Goal: Task Accomplishment & Management: Manage account settings

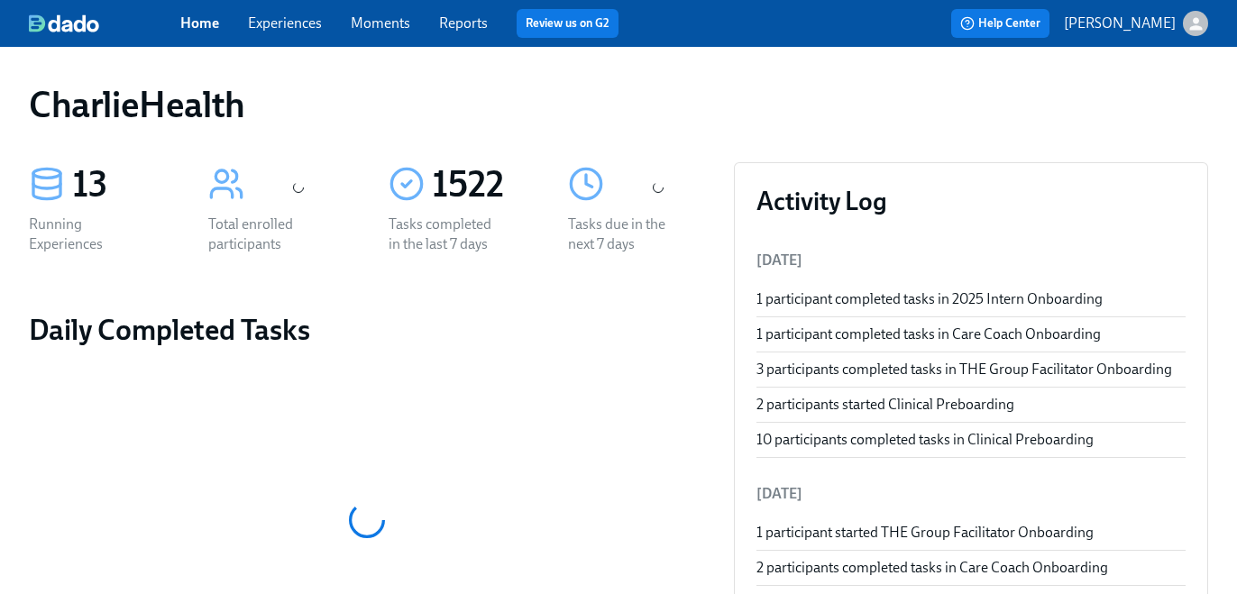
click at [275, 14] on link "Experiences" at bounding box center [285, 22] width 74 height 17
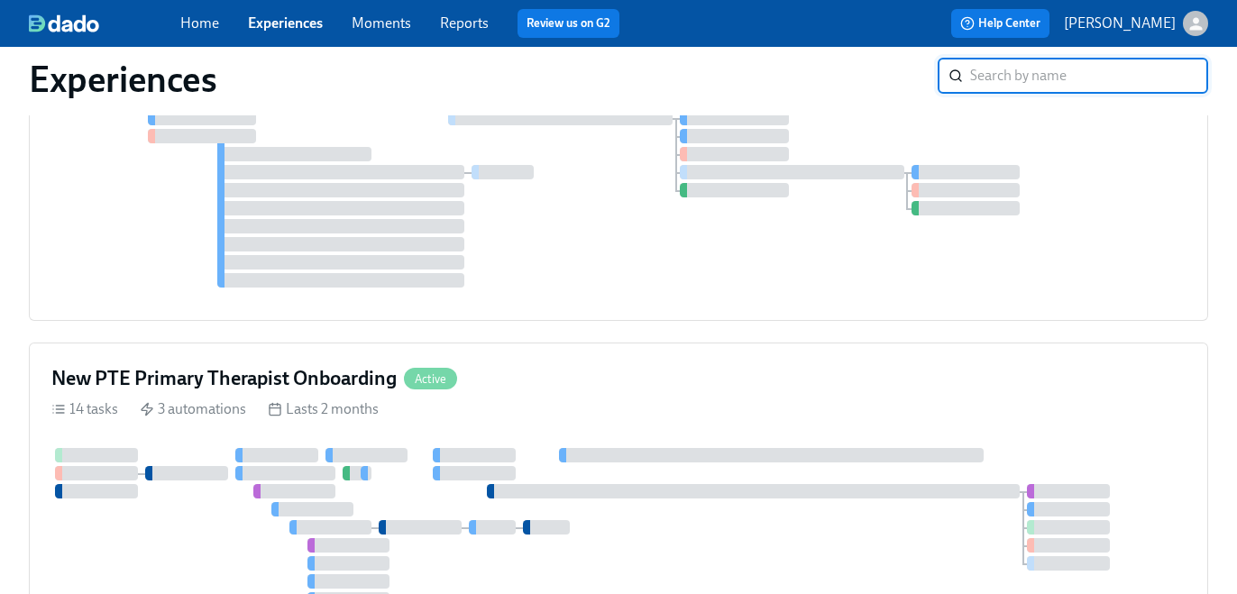
scroll to position [622, 0]
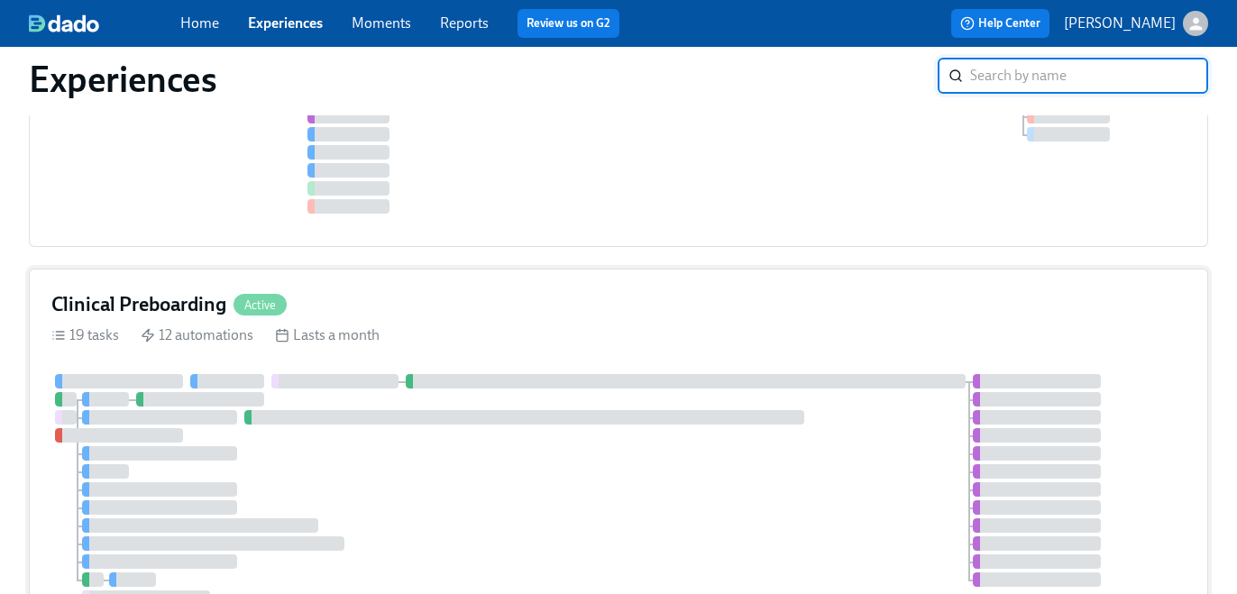
click at [418, 313] on div "Clinical Preboarding Active" at bounding box center [618, 304] width 1134 height 27
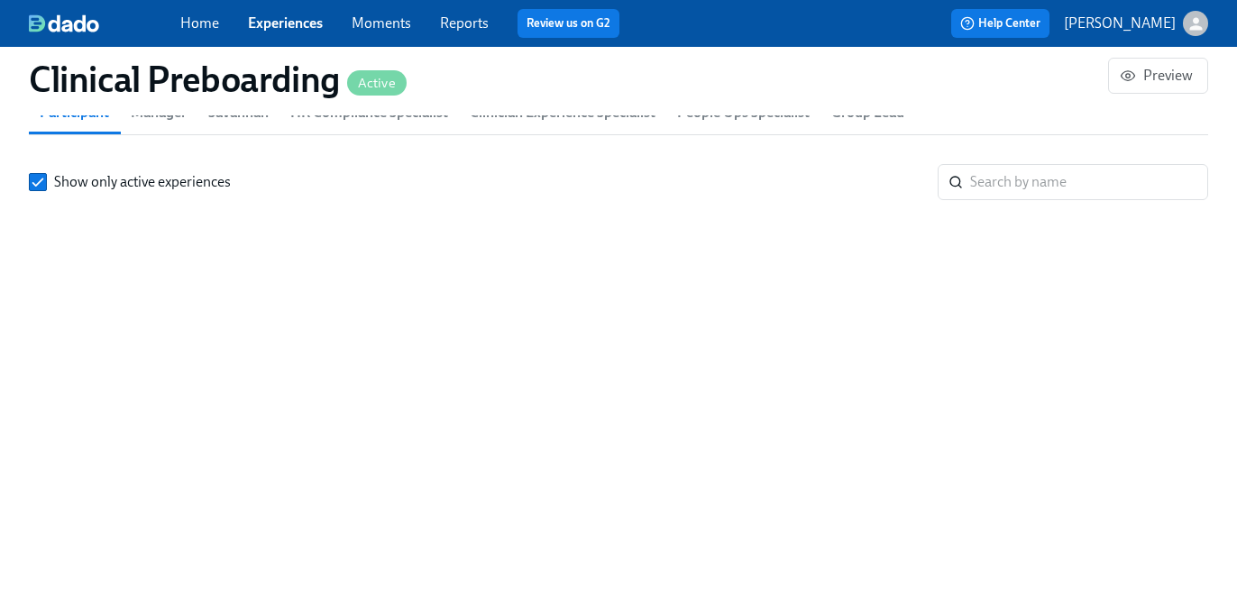
scroll to position [2063, 0]
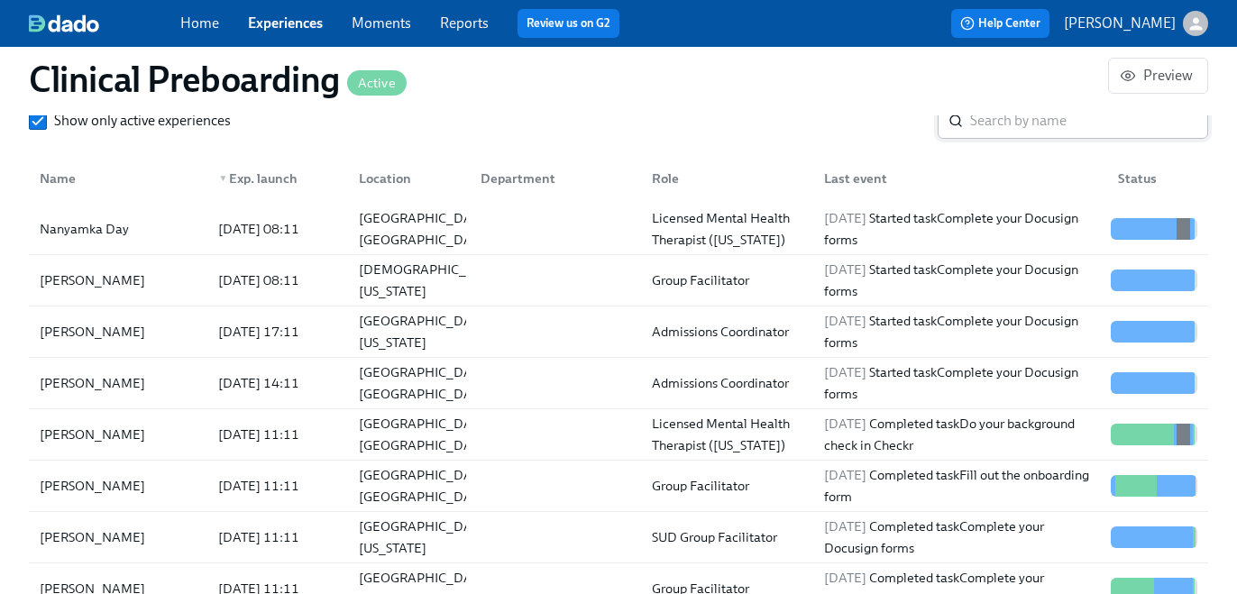
click at [989, 118] on input "search" at bounding box center [1089, 121] width 238 height 36
paste input "Cora"
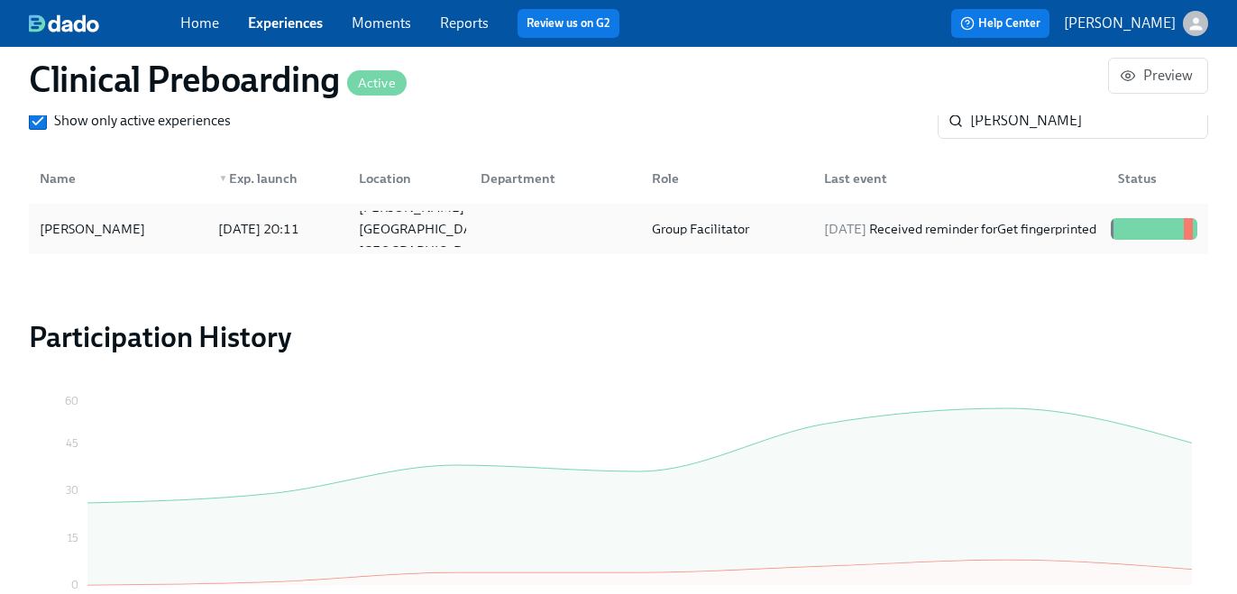
click at [591, 234] on div at bounding box center [551, 229] width 171 height 36
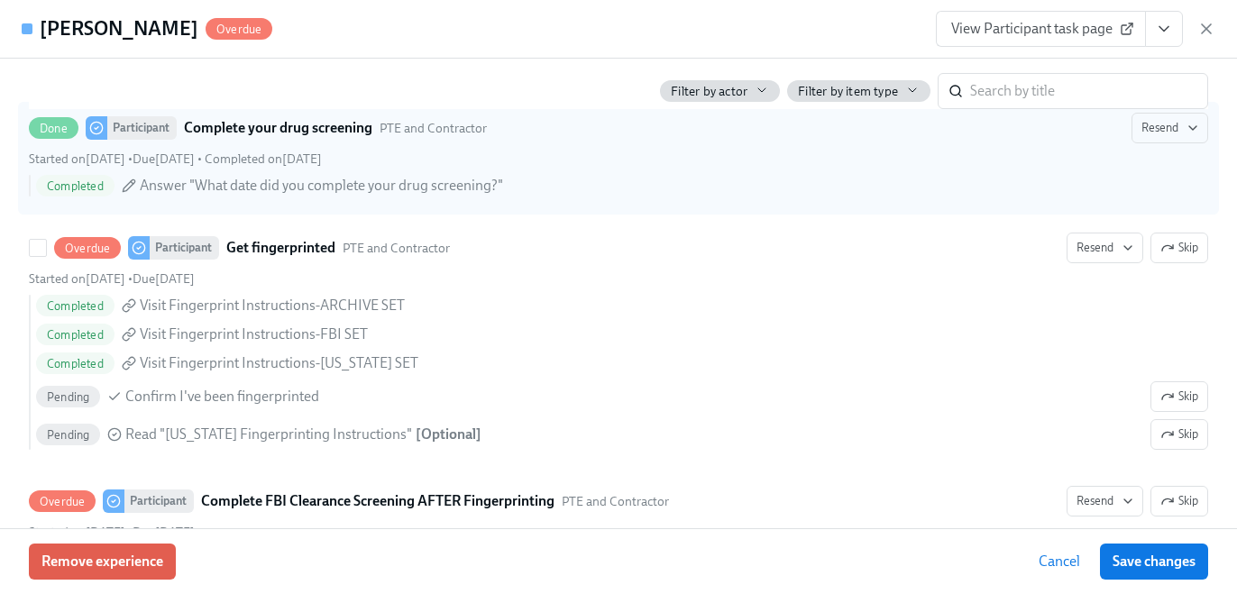
scroll to position [2601, 0]
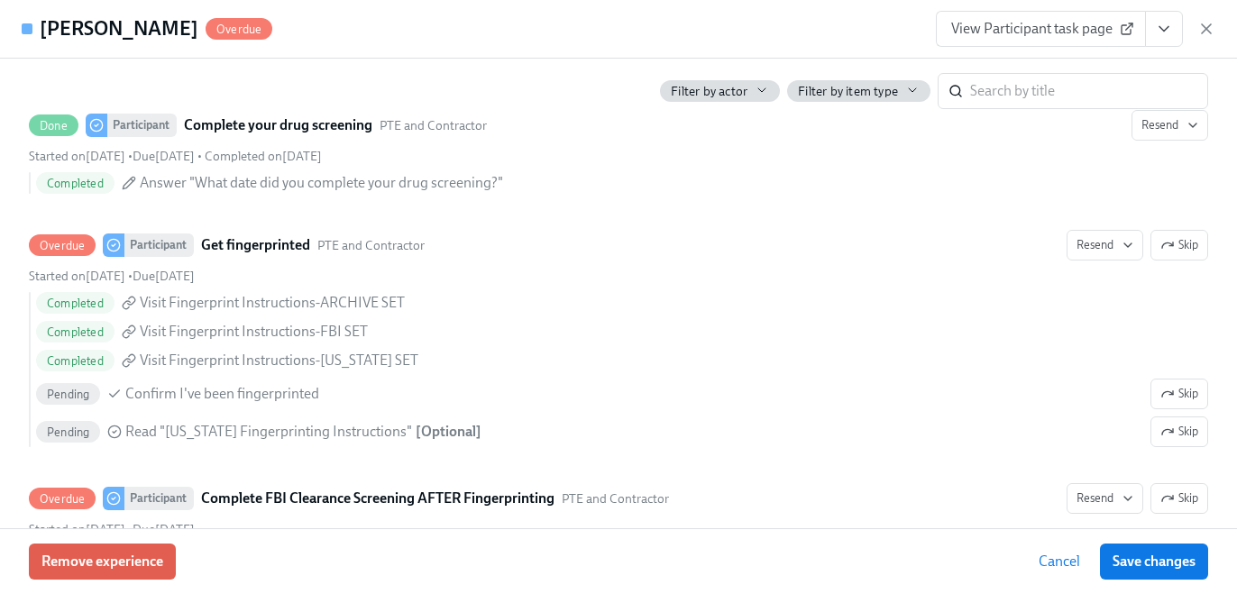
click at [1147, 30] on button "View task page" at bounding box center [1164, 29] width 38 height 36
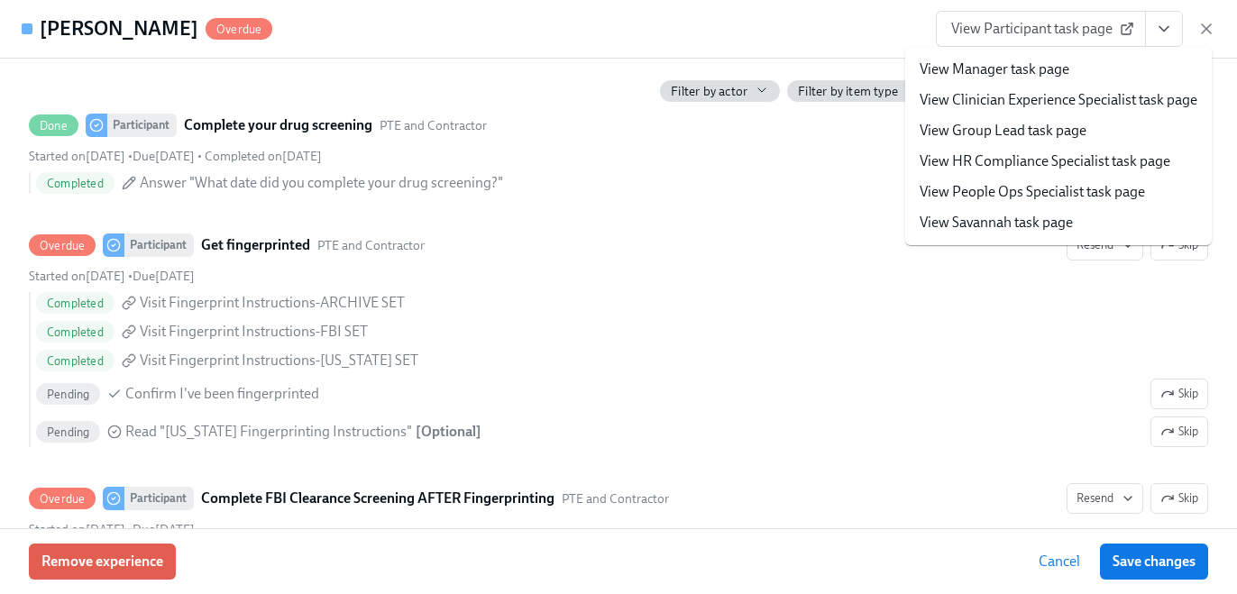
click at [1074, 160] on link "View HR Compliance Specialist task page" at bounding box center [1045, 161] width 251 height 20
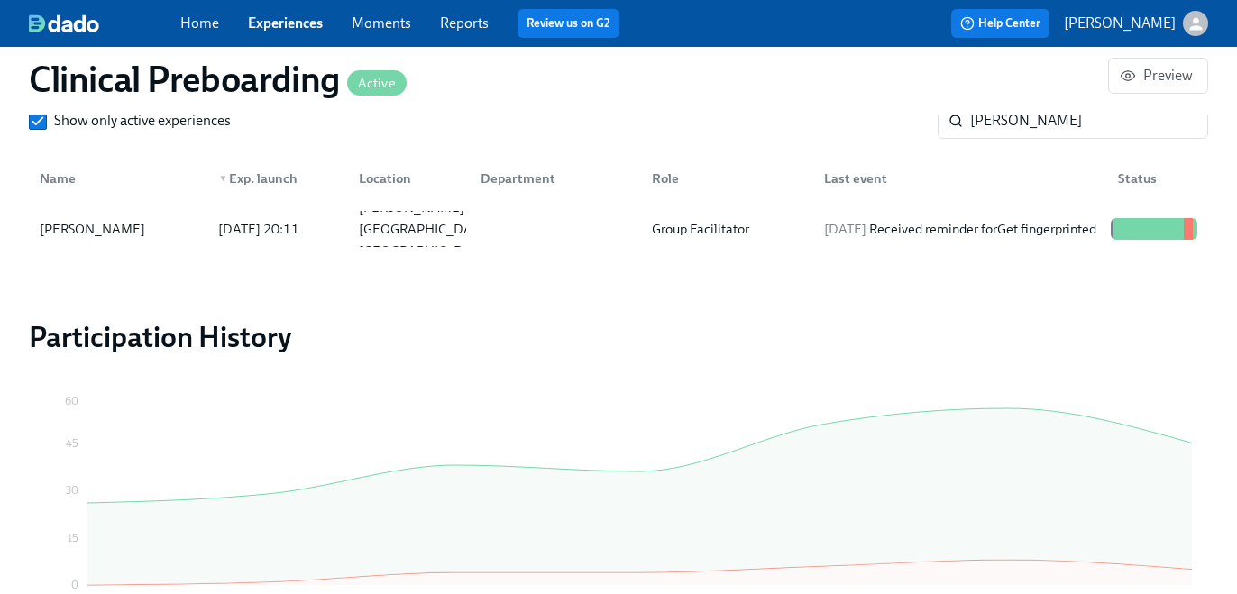
scroll to position [0, 22456]
click at [994, 129] on input "Cora" at bounding box center [1089, 121] width 238 height 36
paste input "harmaine Benjamin"
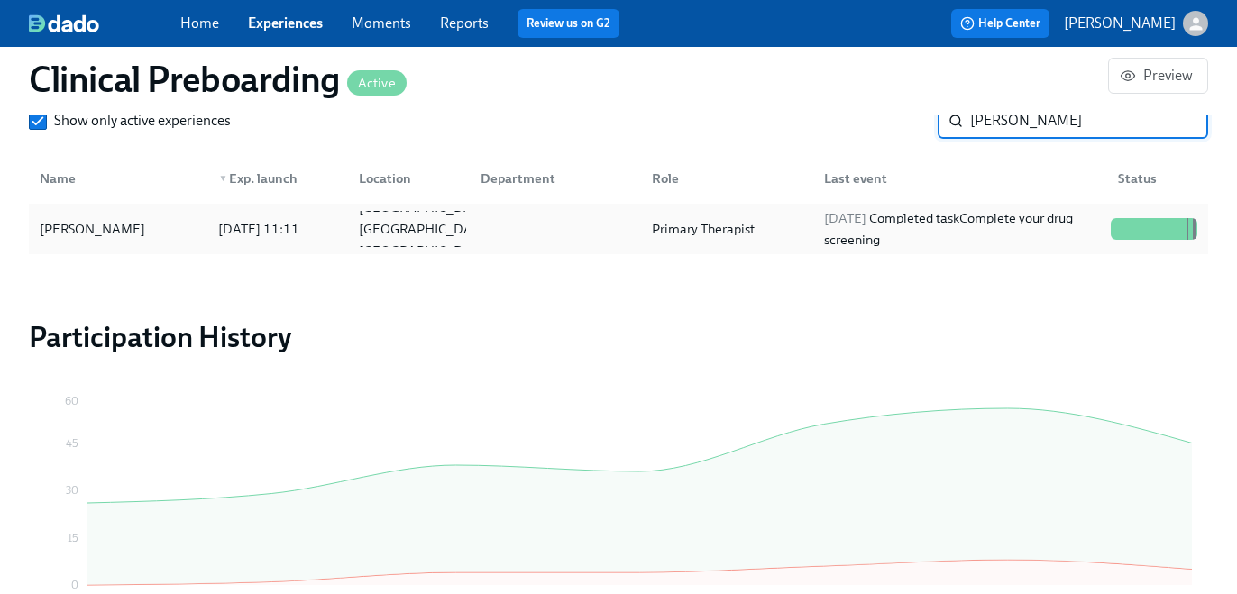
click at [711, 216] on div "Primary Therapist" at bounding box center [723, 229] width 171 height 36
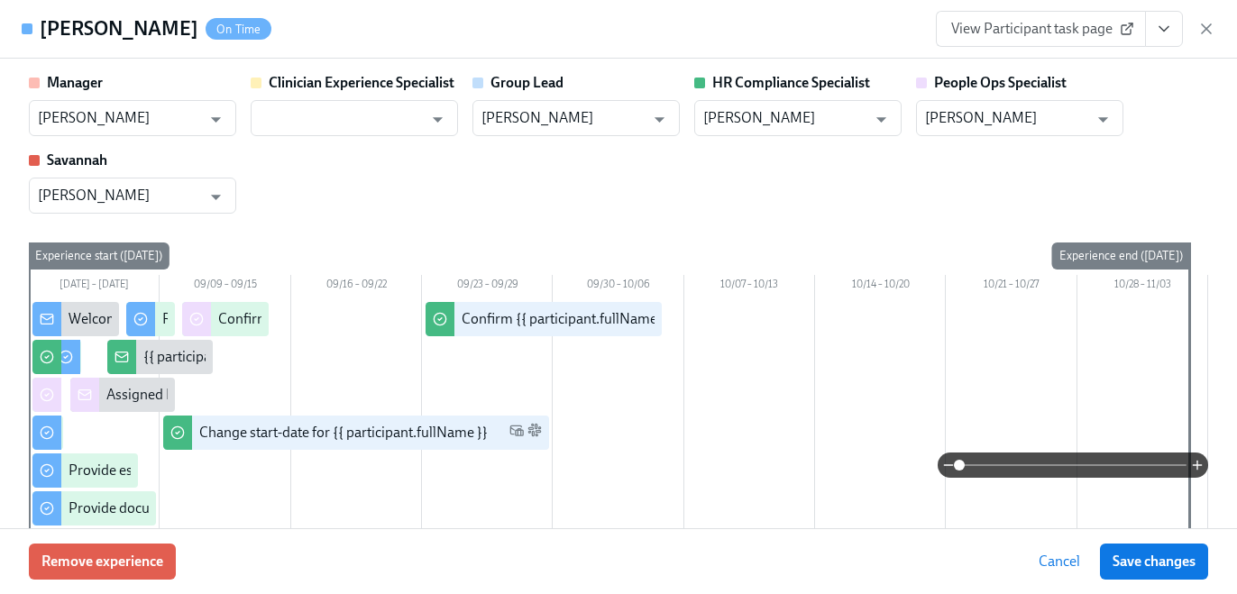
click at [1155, 34] on icon "View task page" at bounding box center [1164, 29] width 18 height 18
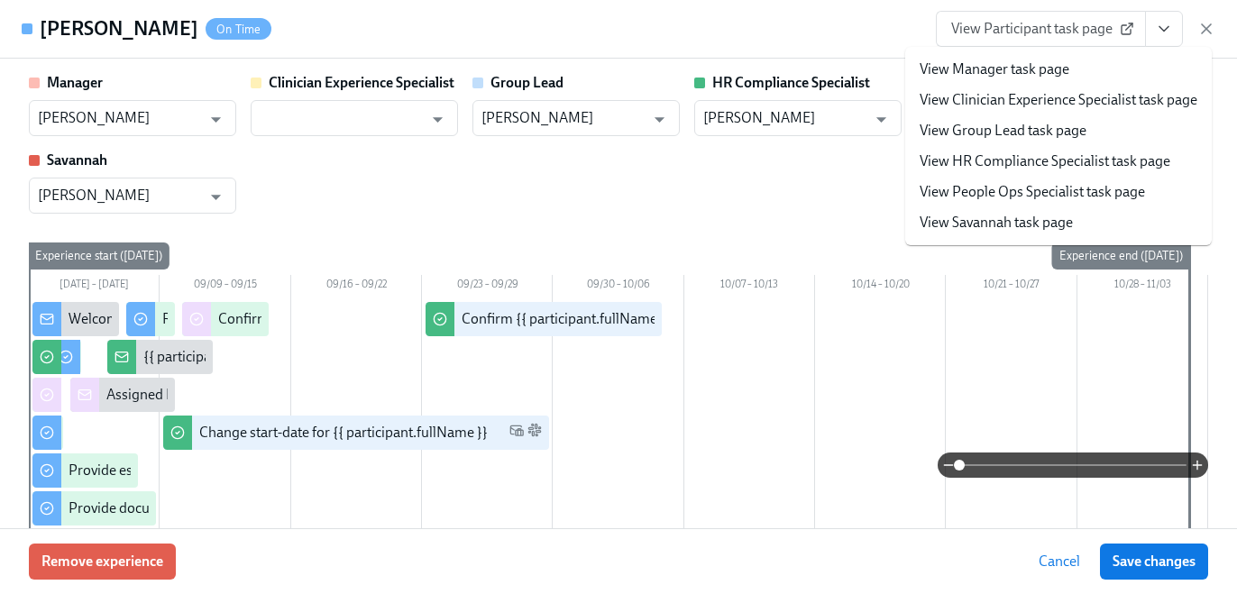
click at [1078, 162] on link "View HR Compliance Specialist task page" at bounding box center [1045, 161] width 251 height 20
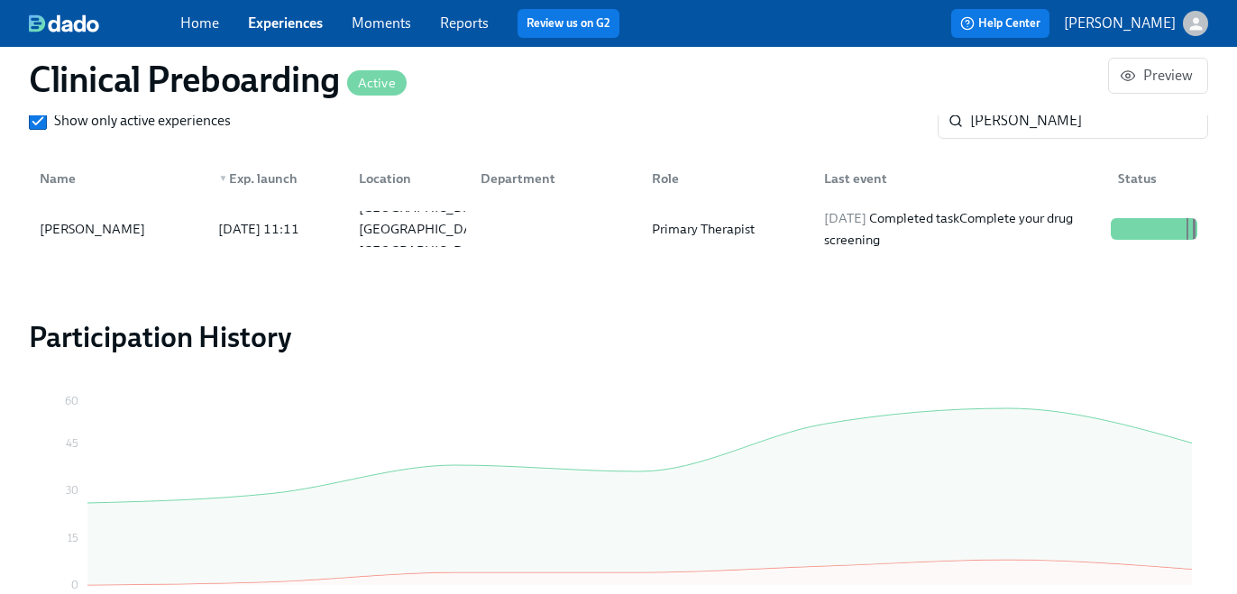
click at [993, 115] on div "Clinical Preboarding Active Preview" at bounding box center [618, 79] width 1208 height 72
click at [997, 123] on input "Charmaine Benjamin" at bounding box center [1089, 121] width 238 height 36
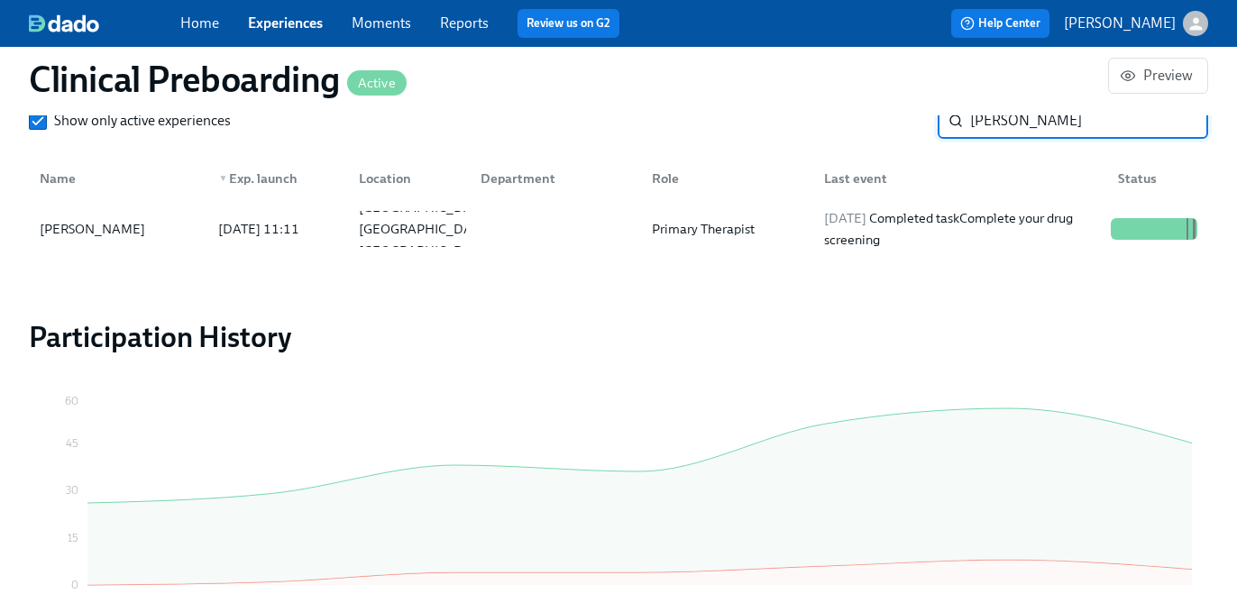
click at [997, 123] on input "Charmaine Benjamin" at bounding box center [1089, 121] width 238 height 36
paste input "Kennedi Manning"
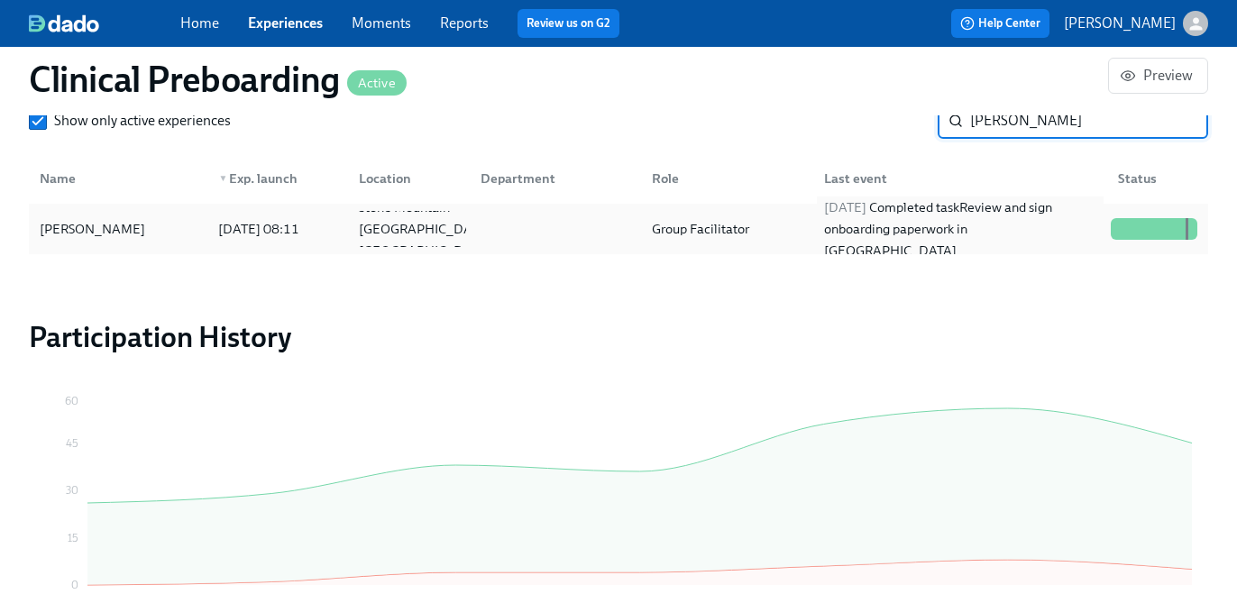
click at [931, 223] on div "2025/09/17 Completed task Review and sign onboarding paperwork in UKG" at bounding box center [960, 229] width 287 height 65
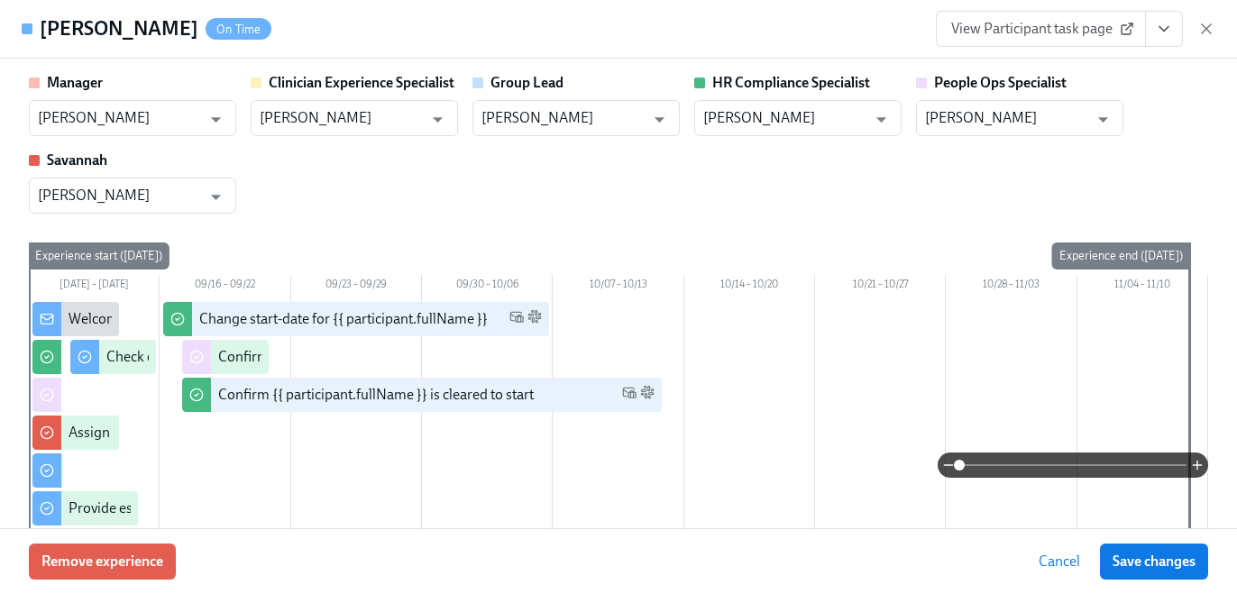
click at [1161, 29] on icon "View task page" at bounding box center [1164, 29] width 9 height 5
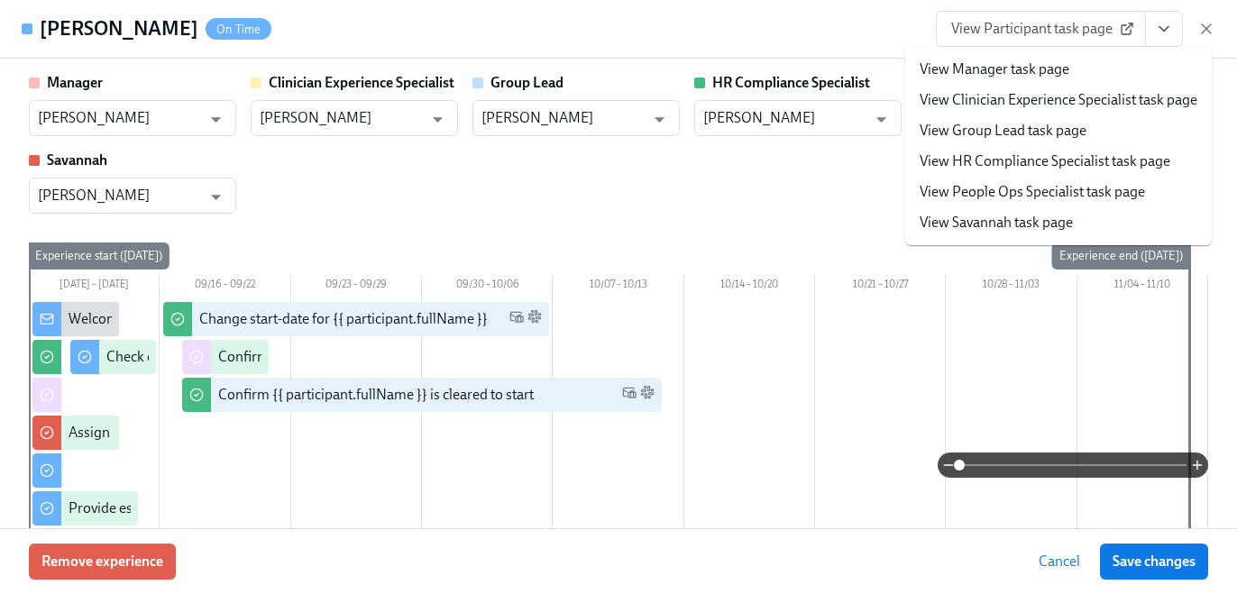
click at [1123, 161] on link "View HR Compliance Specialist task page" at bounding box center [1045, 161] width 251 height 20
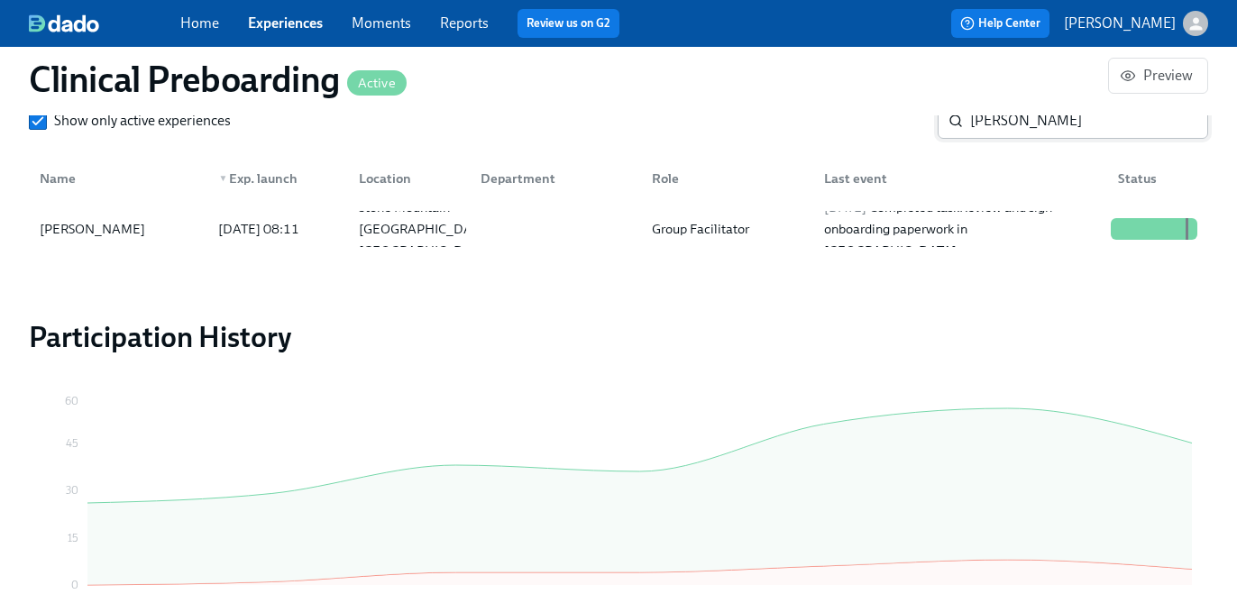
click at [1034, 133] on input "Kennedi Manning" at bounding box center [1089, 121] width 238 height 36
paste input "Latoya Lawson"
click at [1034, 133] on input "Kennedi Manning" at bounding box center [1089, 121] width 238 height 36
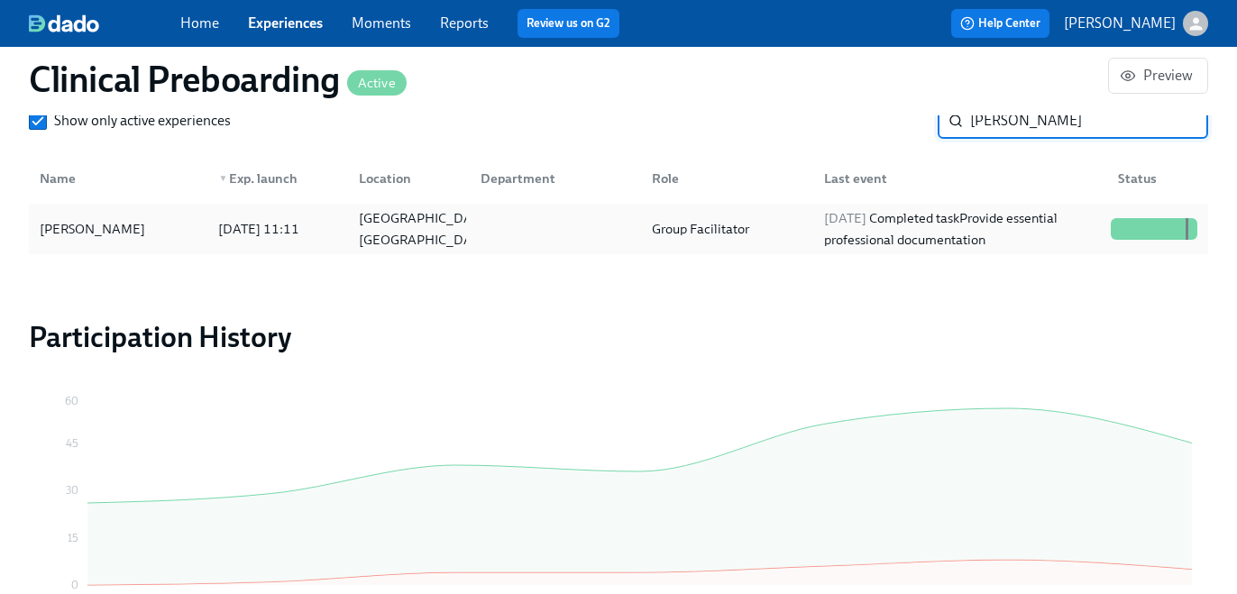
click at [909, 234] on div "2025/09/17 Completed task Provide essential professional documentation" at bounding box center [960, 228] width 287 height 43
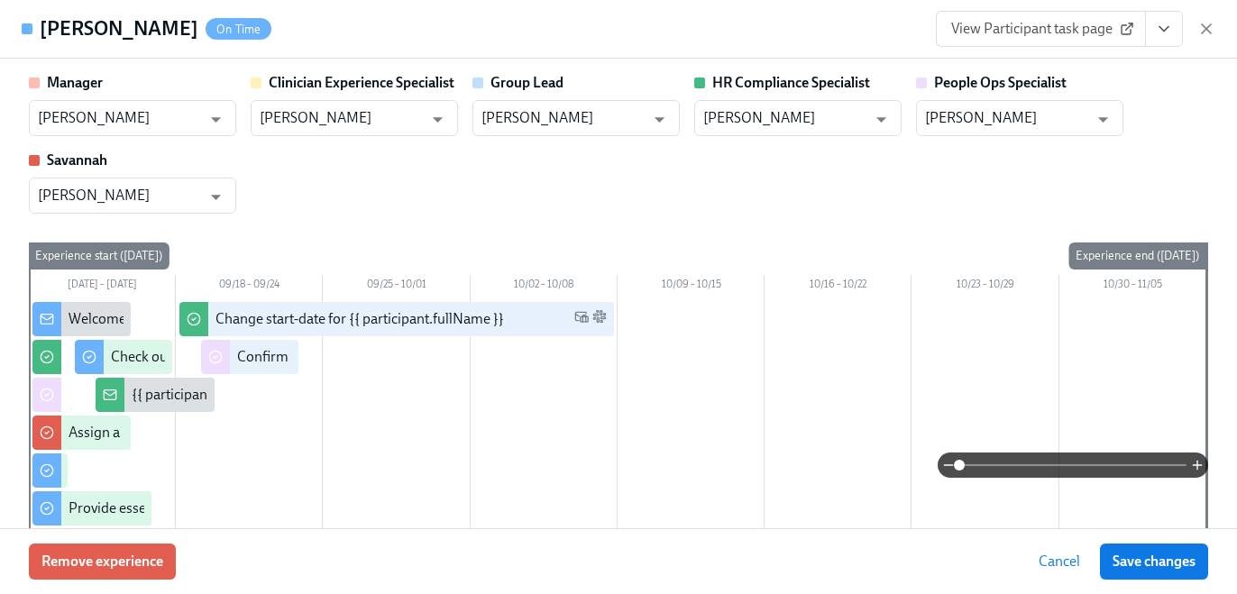
click at [1159, 24] on icon "View task page" at bounding box center [1164, 29] width 18 height 18
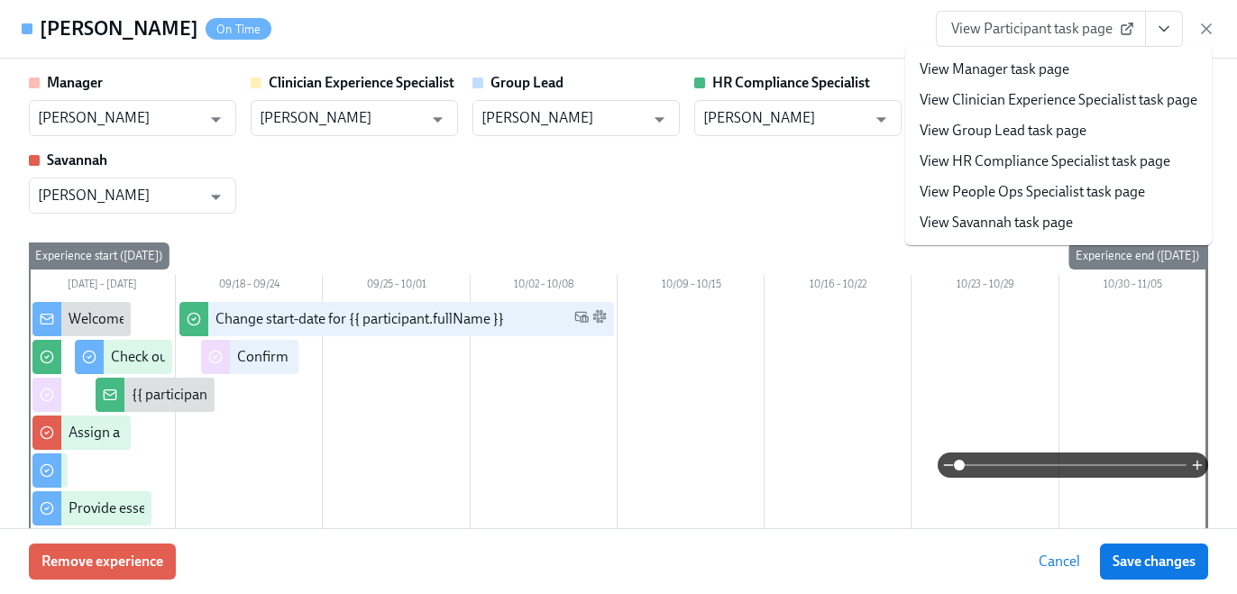
click at [1089, 161] on link "View HR Compliance Specialist task page" at bounding box center [1045, 161] width 251 height 20
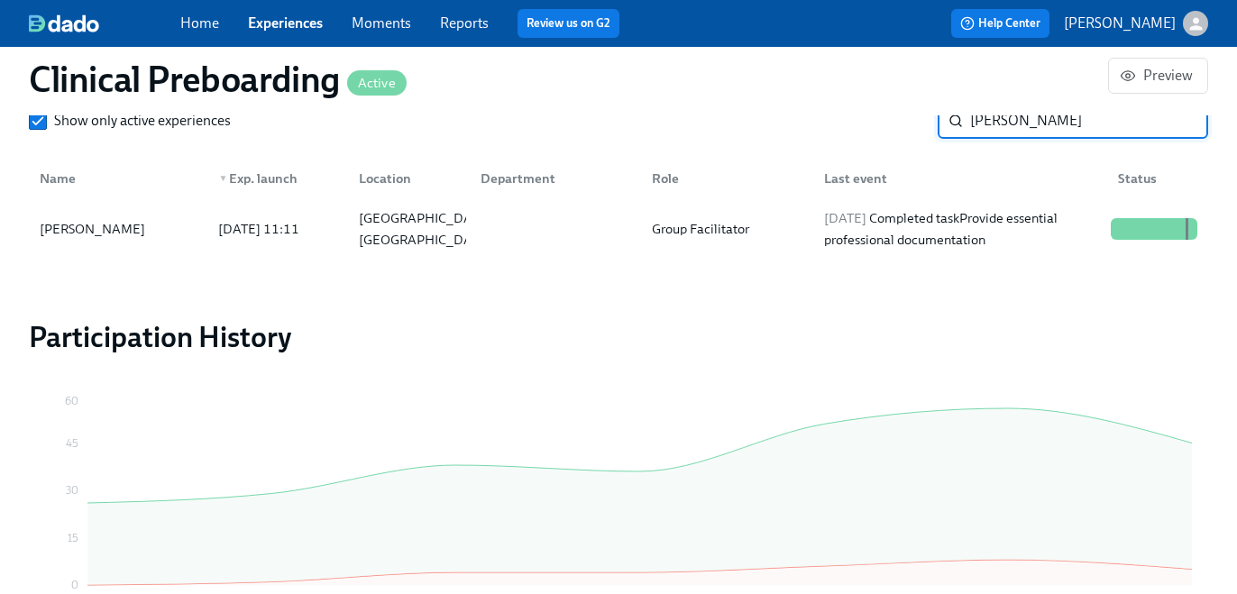
click at [1086, 122] on input "Latoya Lawson" at bounding box center [1089, 121] width 238 height 36
paste input "Unique"
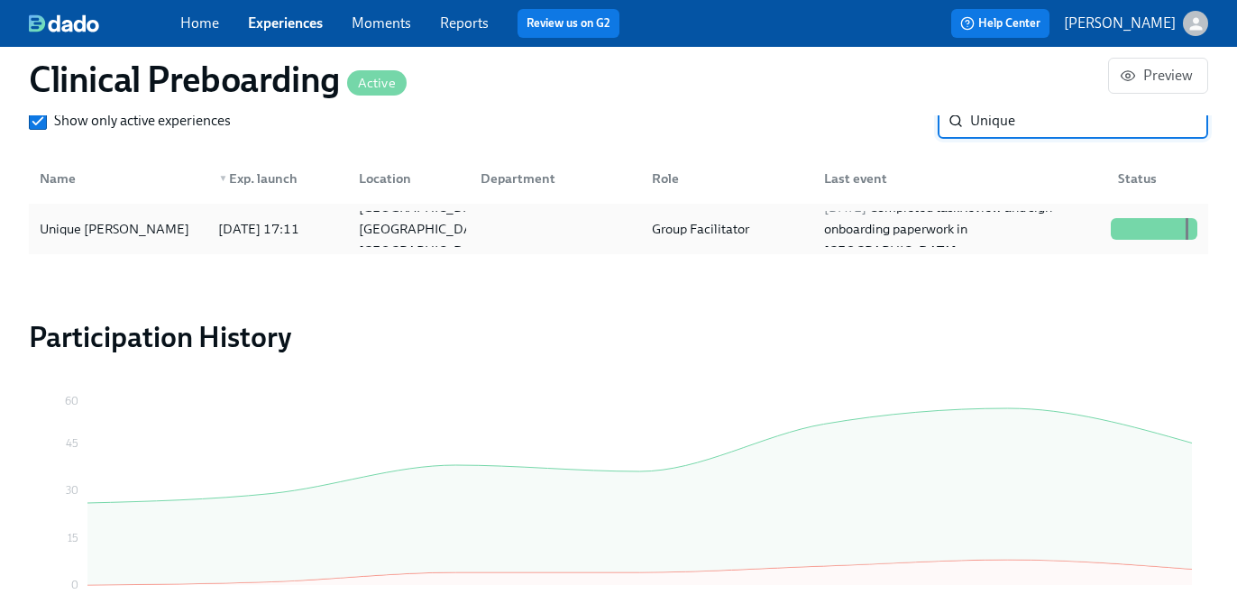
click at [794, 237] on div "Group Facilitator" at bounding box center [723, 229] width 171 height 36
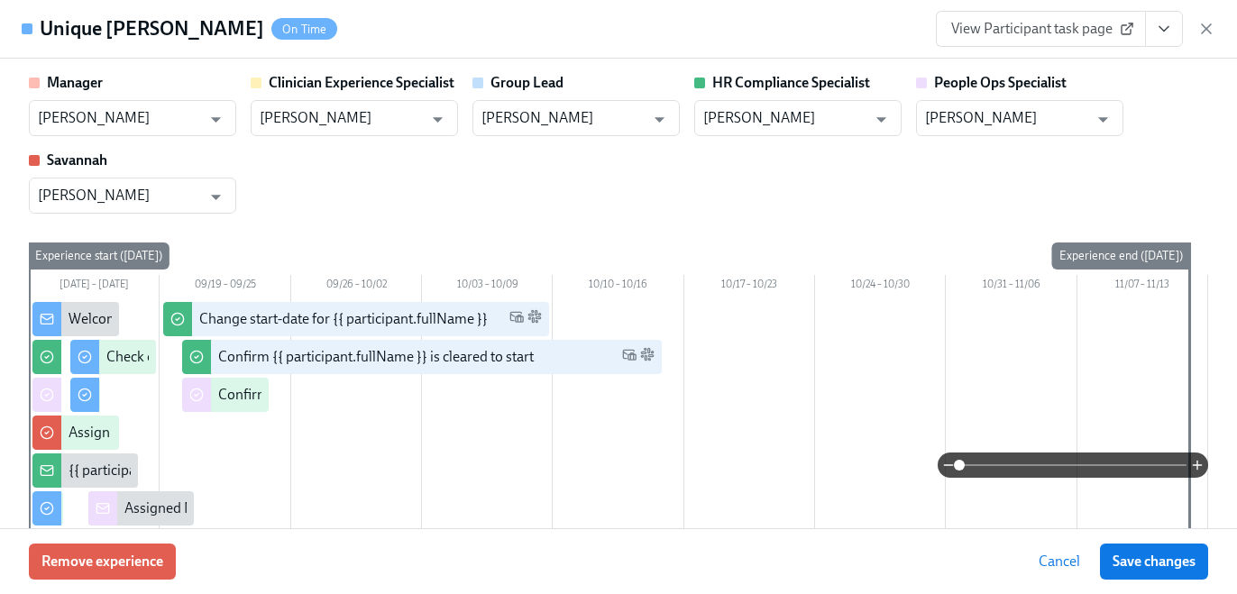
click at [1168, 32] on icon "View task page" at bounding box center [1164, 29] width 18 height 18
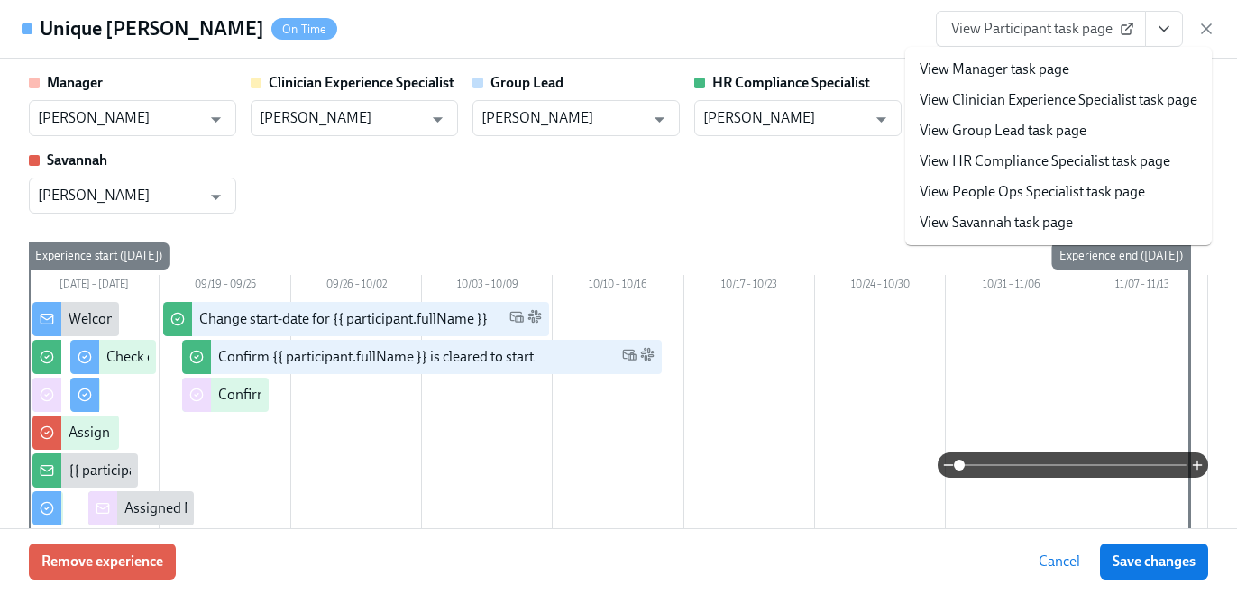
click at [1118, 162] on link "View HR Compliance Specialist task page" at bounding box center [1045, 161] width 251 height 20
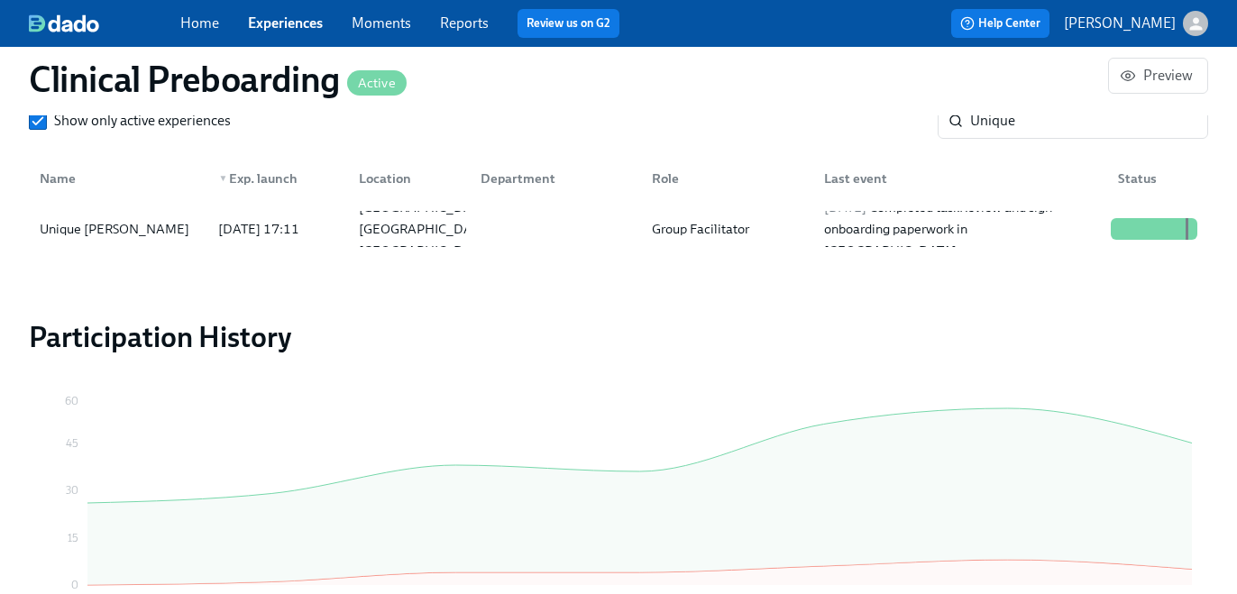
click at [1012, 112] on div "Clinical Preboarding Active Preview" at bounding box center [618, 79] width 1208 height 72
click at [1012, 117] on input "Unique" at bounding box center [1089, 121] width 238 height 36
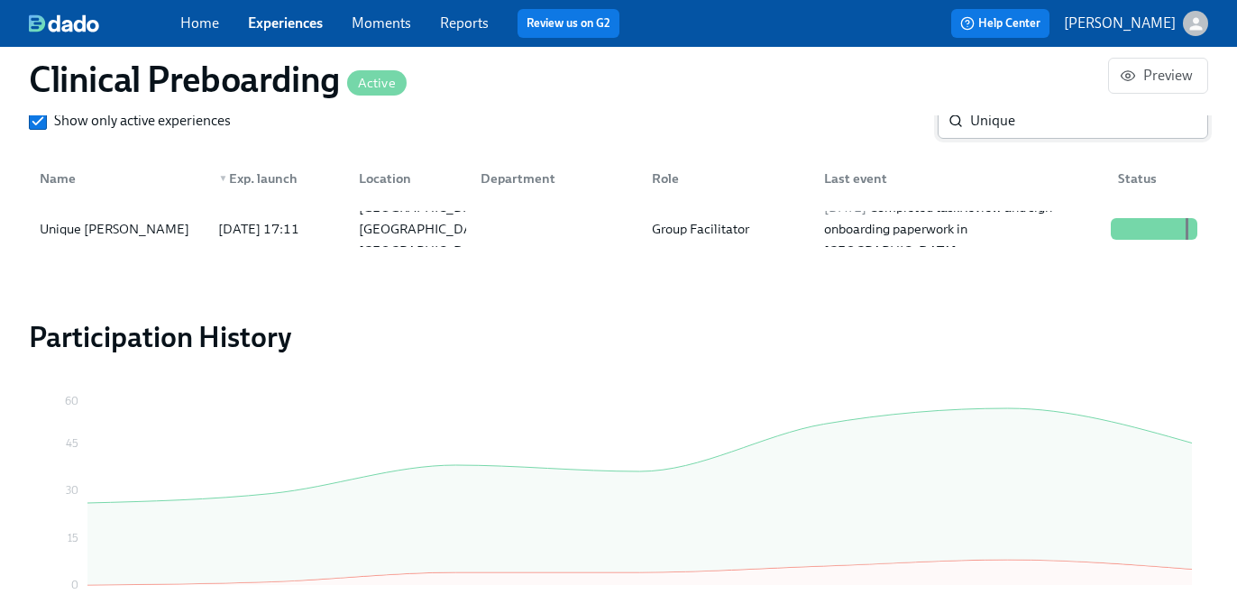
click at [1012, 117] on input "Unique" at bounding box center [1089, 121] width 238 height 36
paste input "Terra Dorsch"
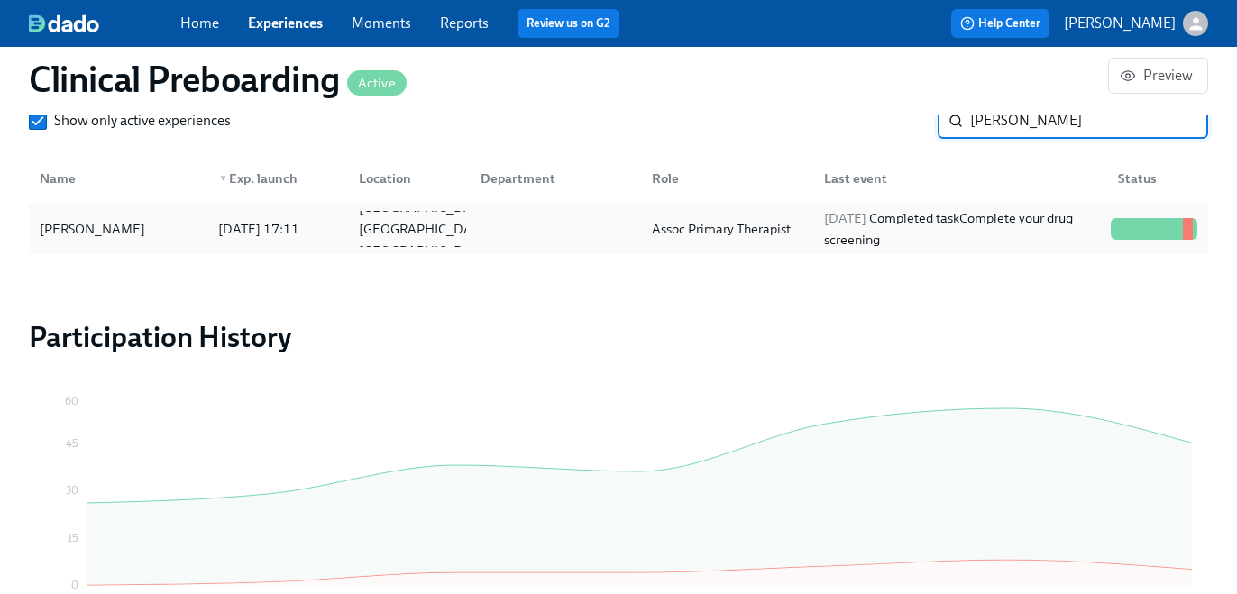
click at [869, 241] on div "2025/09/09 Completed task Complete your drug screening" at bounding box center [960, 228] width 287 height 43
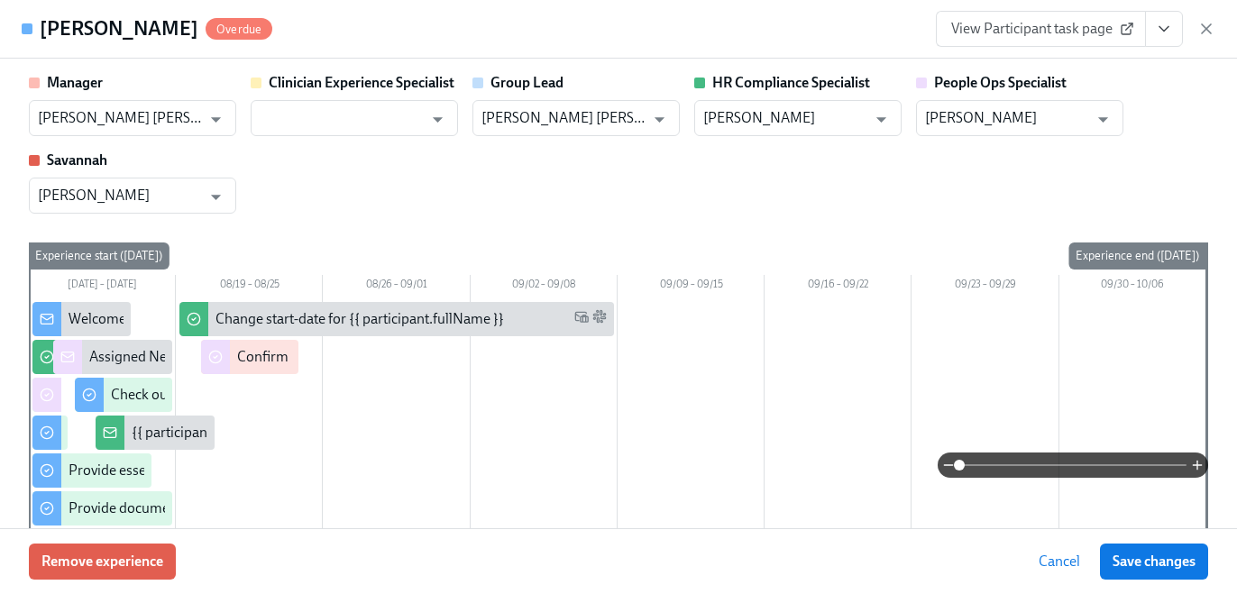
click at [1166, 46] on button "View task page" at bounding box center [1164, 29] width 38 height 36
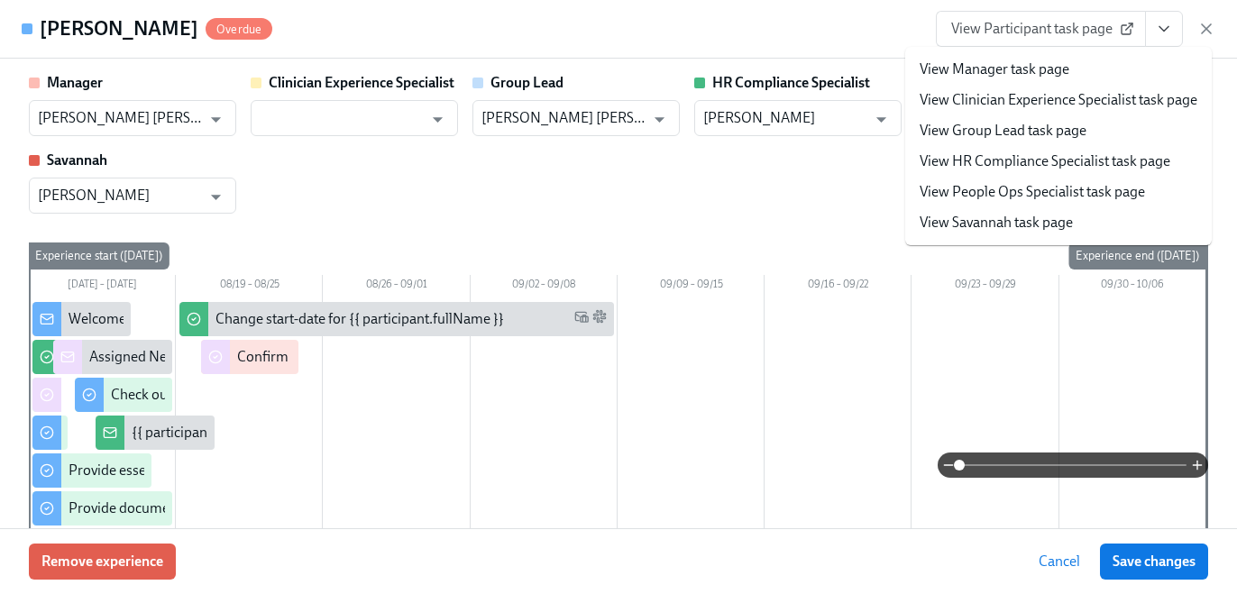
click at [1128, 161] on link "View HR Compliance Specialist task page" at bounding box center [1045, 161] width 251 height 20
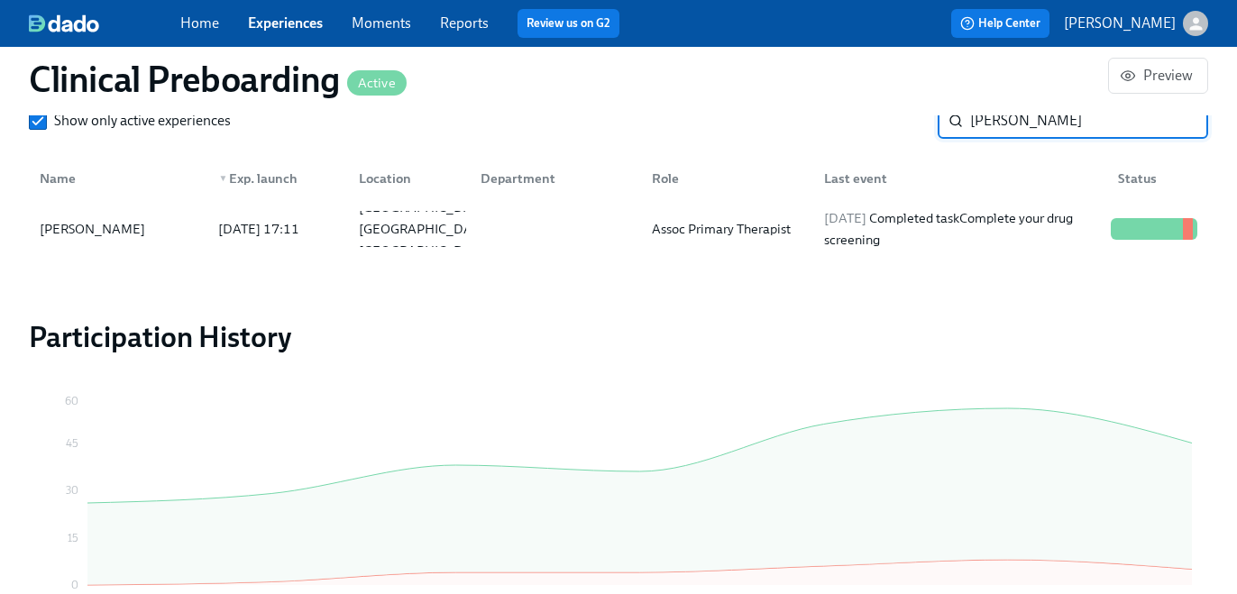
click at [1026, 117] on input "Terra Dorsch" at bounding box center [1089, 121] width 238 height 36
paste input "Nicholas Bakalov"
type input "Nicholas Bakalov"
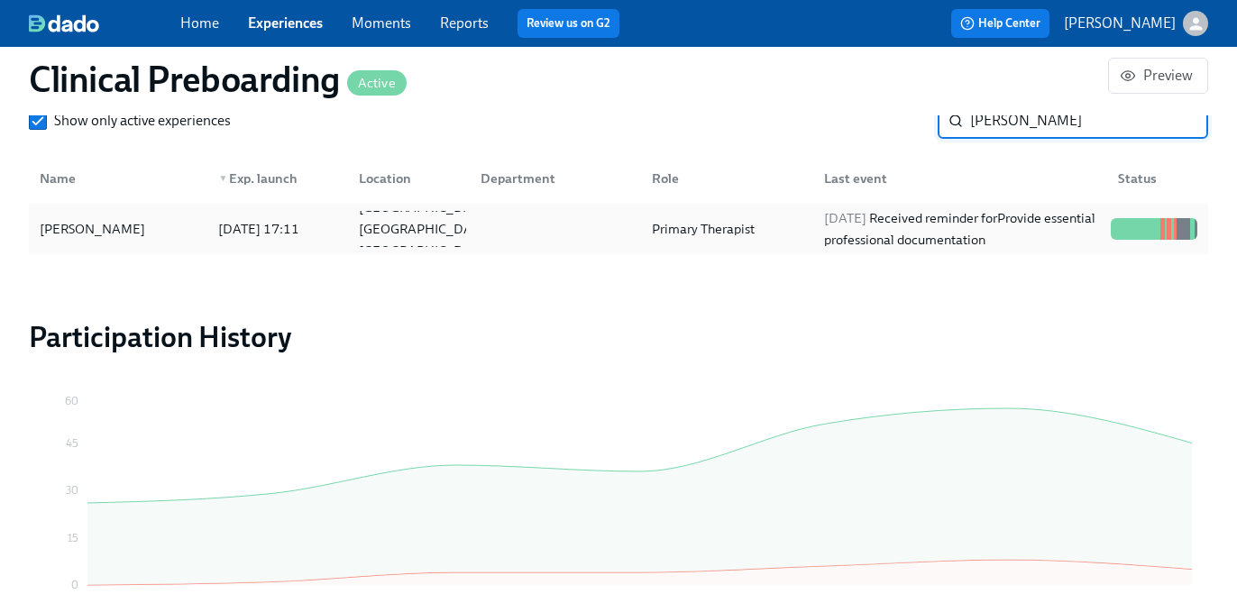
click at [949, 216] on div "2025/09/24 Received reminder for Provide essential professional documentation" at bounding box center [960, 228] width 287 height 43
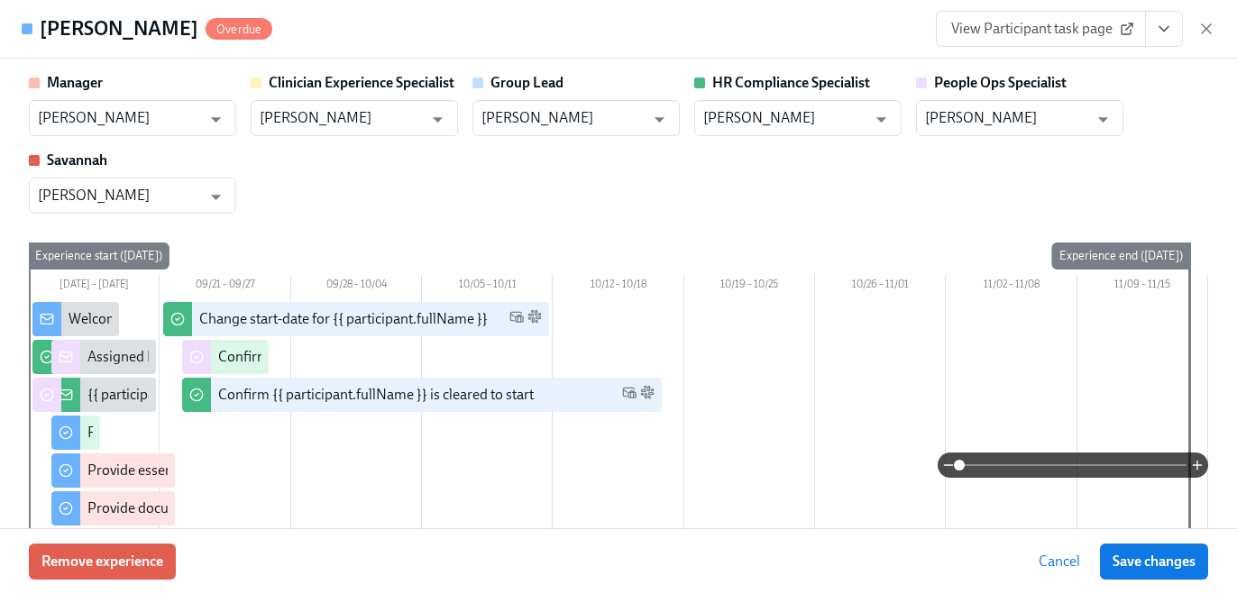
click at [1168, 25] on icon "View task page" at bounding box center [1164, 29] width 18 height 18
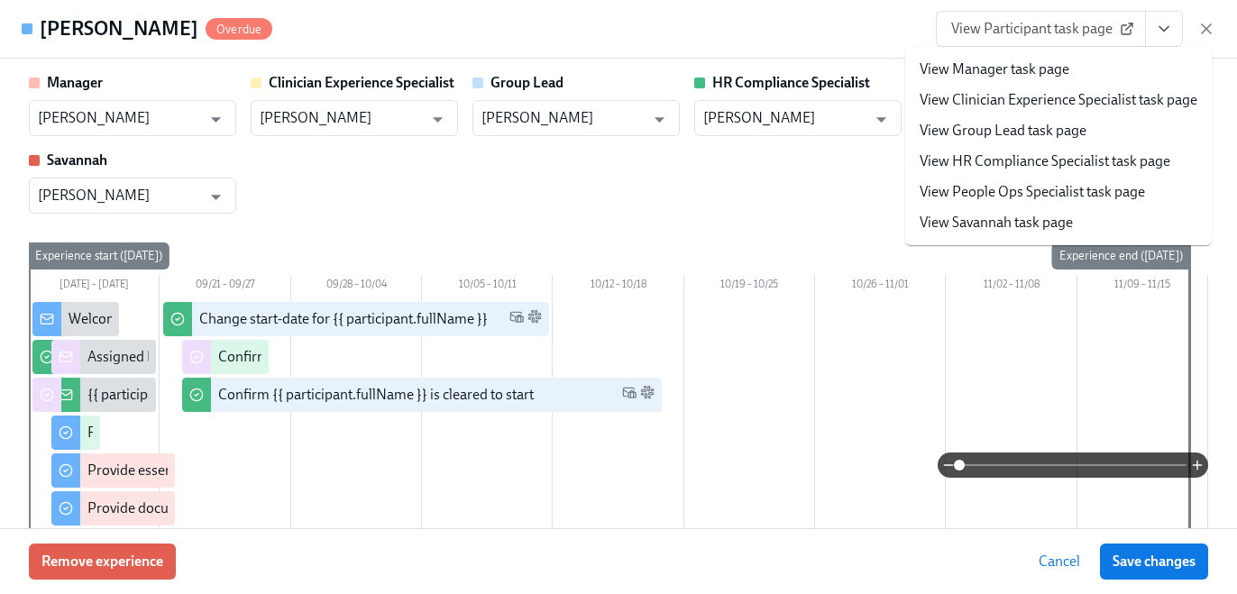
click at [1092, 175] on li "View HR Compliance Specialist task page" at bounding box center [1058, 161] width 307 height 31
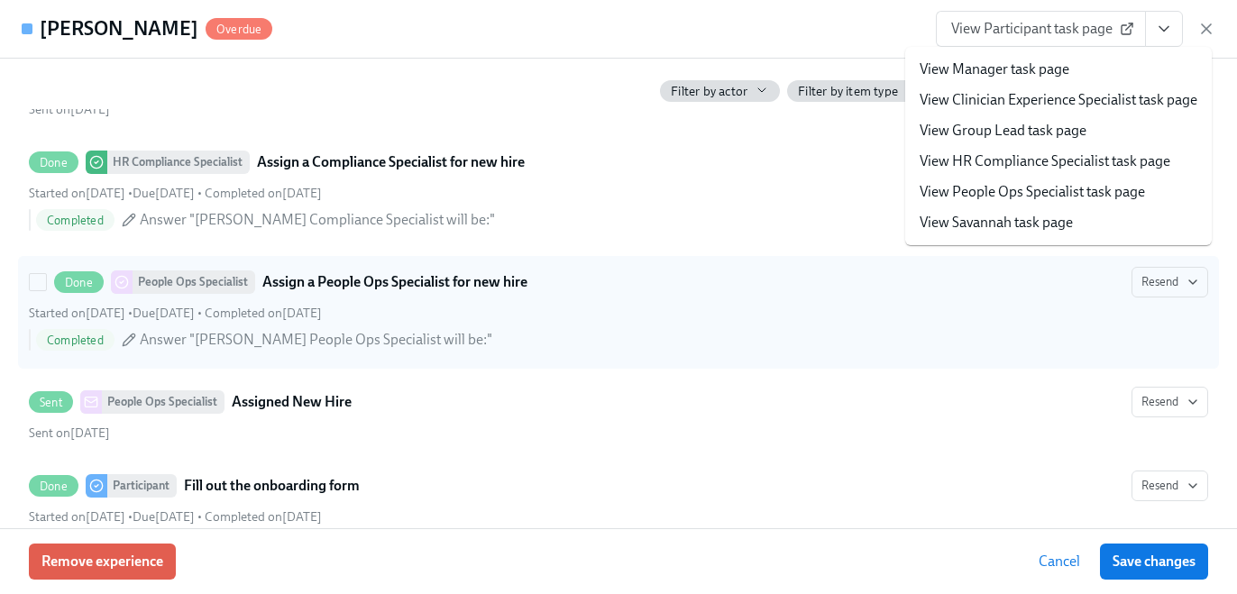
scroll to position [979, 0]
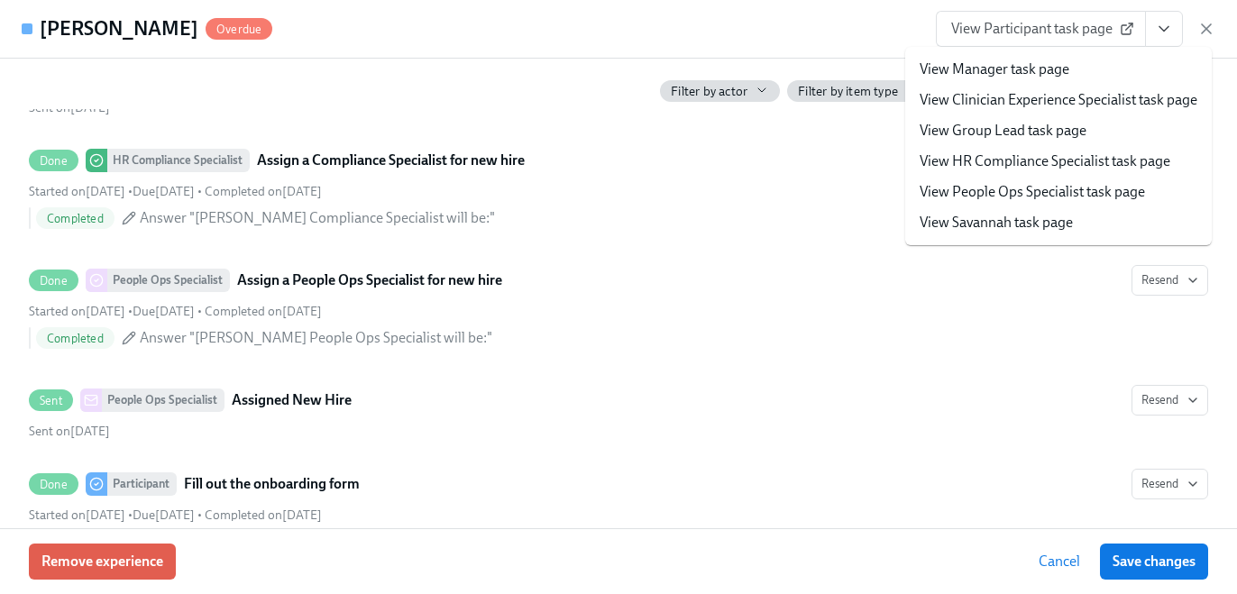
click at [963, 166] on link "View HR Compliance Specialist task page" at bounding box center [1045, 161] width 251 height 20
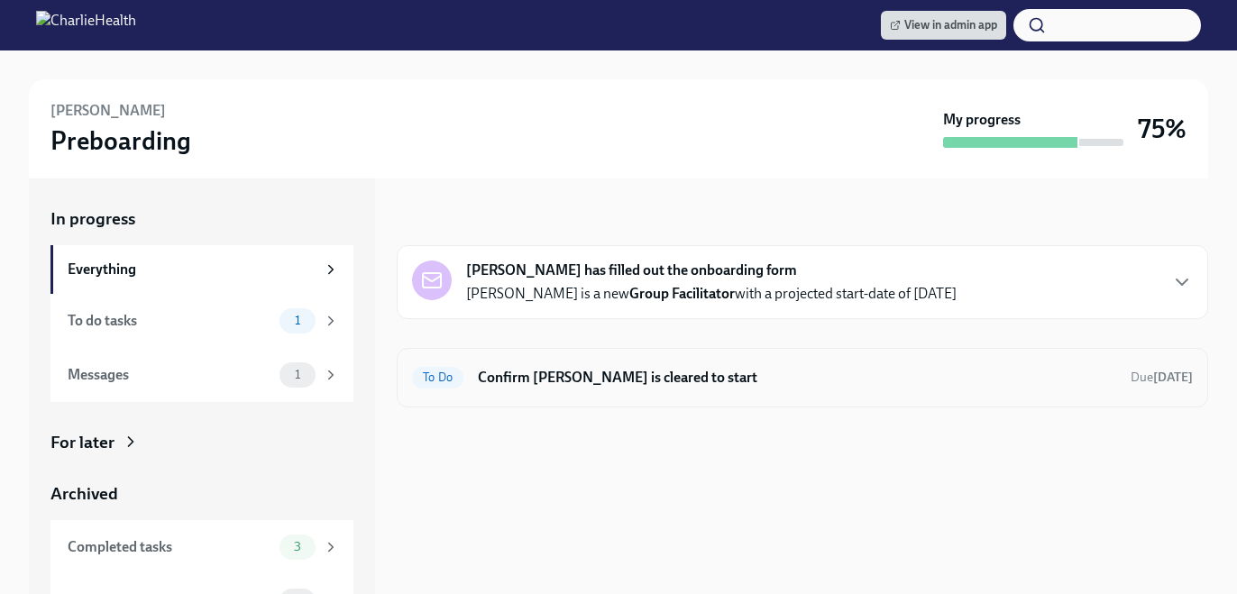
click at [692, 383] on h6 "Confirm Cora Willis-King is cleared to start" at bounding box center [797, 378] width 638 height 20
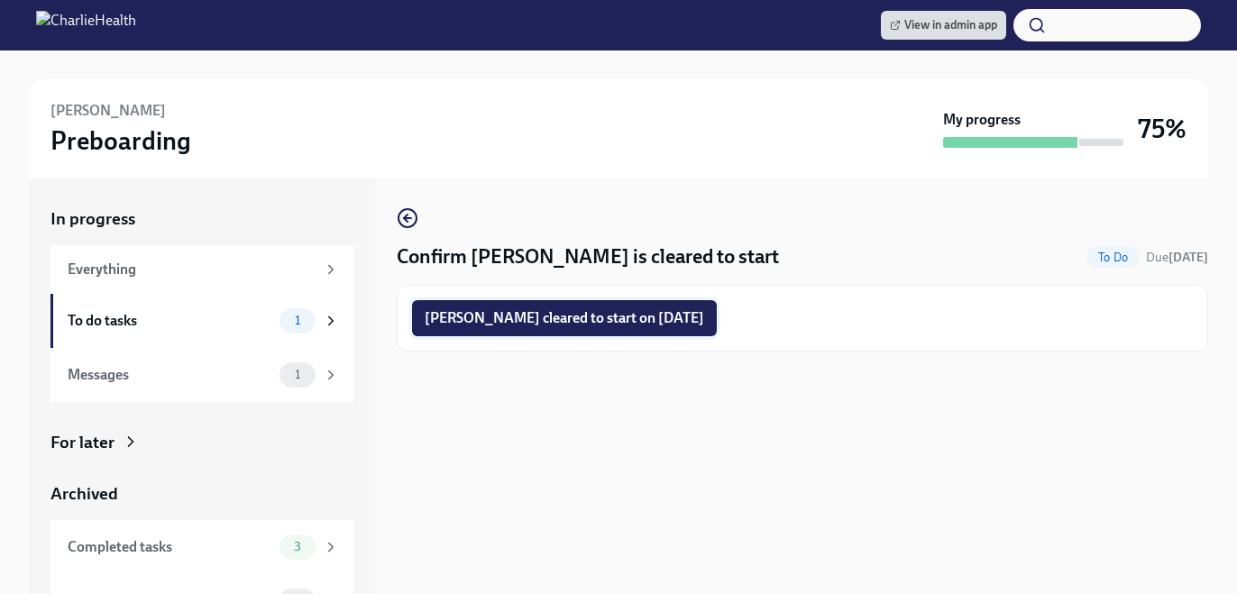
click at [615, 312] on span "Cora Willis-King cleared to start on 09/29/2025" at bounding box center [565, 318] width 280 height 18
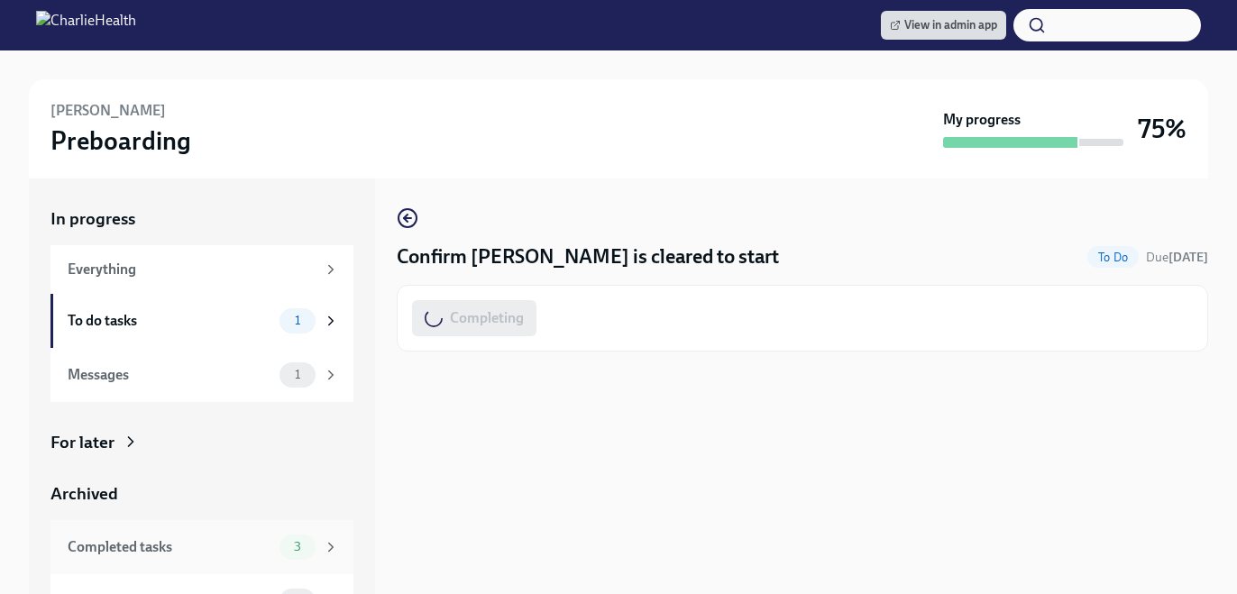
scroll to position [34, 0]
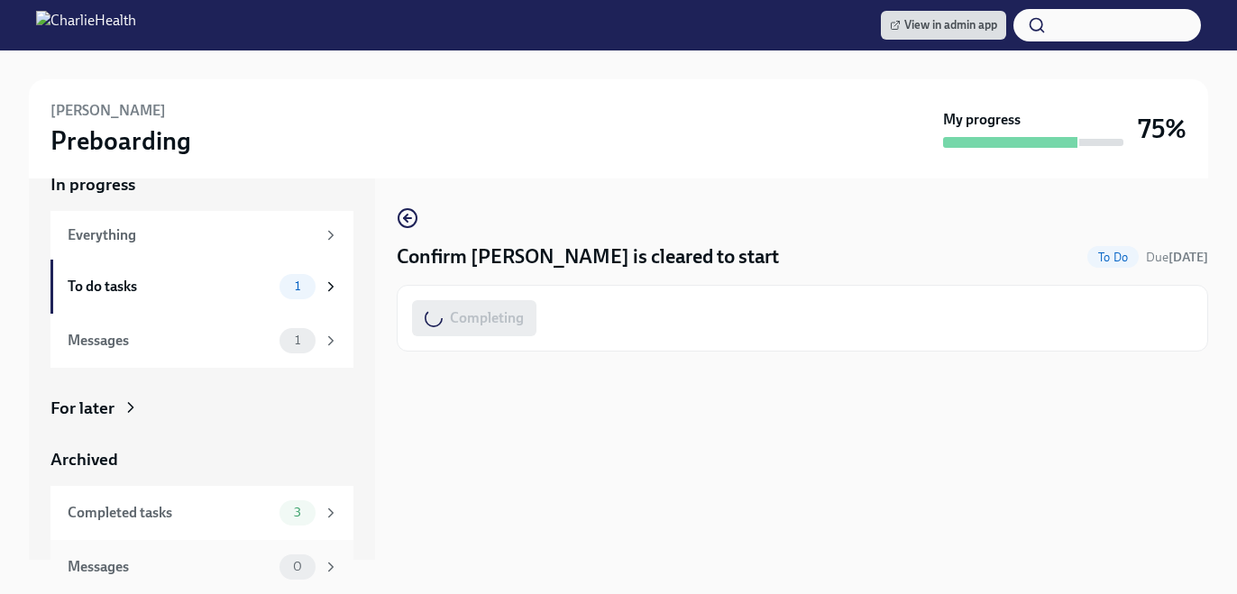
click at [270, 555] on div "Messages 0" at bounding box center [203, 567] width 271 height 25
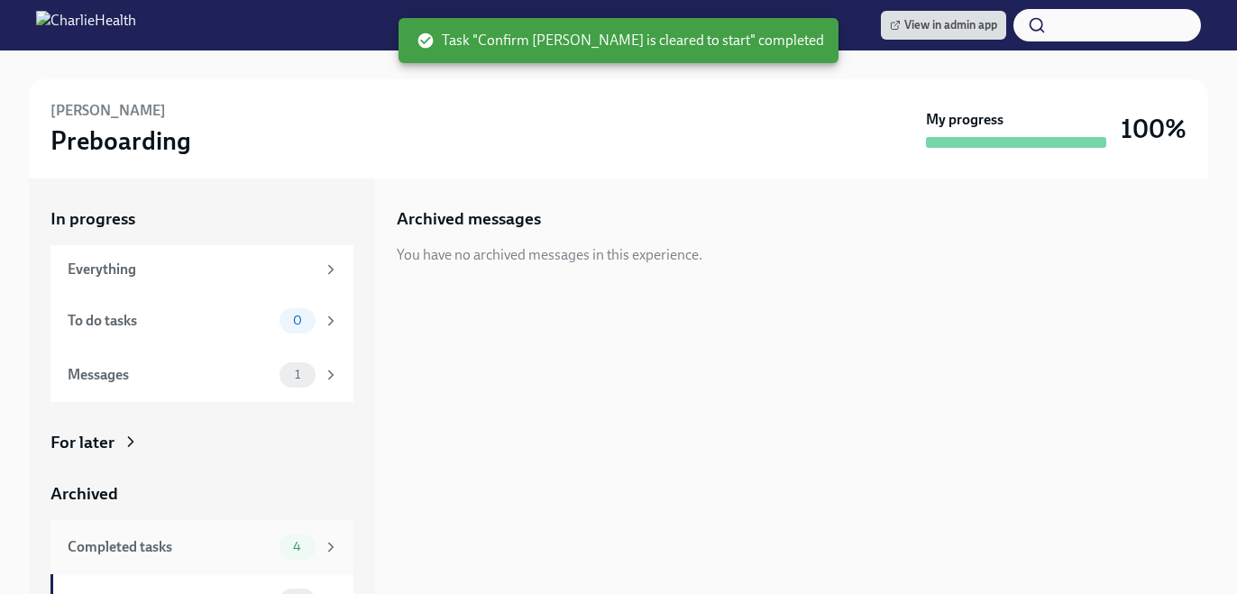
click at [298, 537] on div "4" at bounding box center [298, 547] width 36 height 25
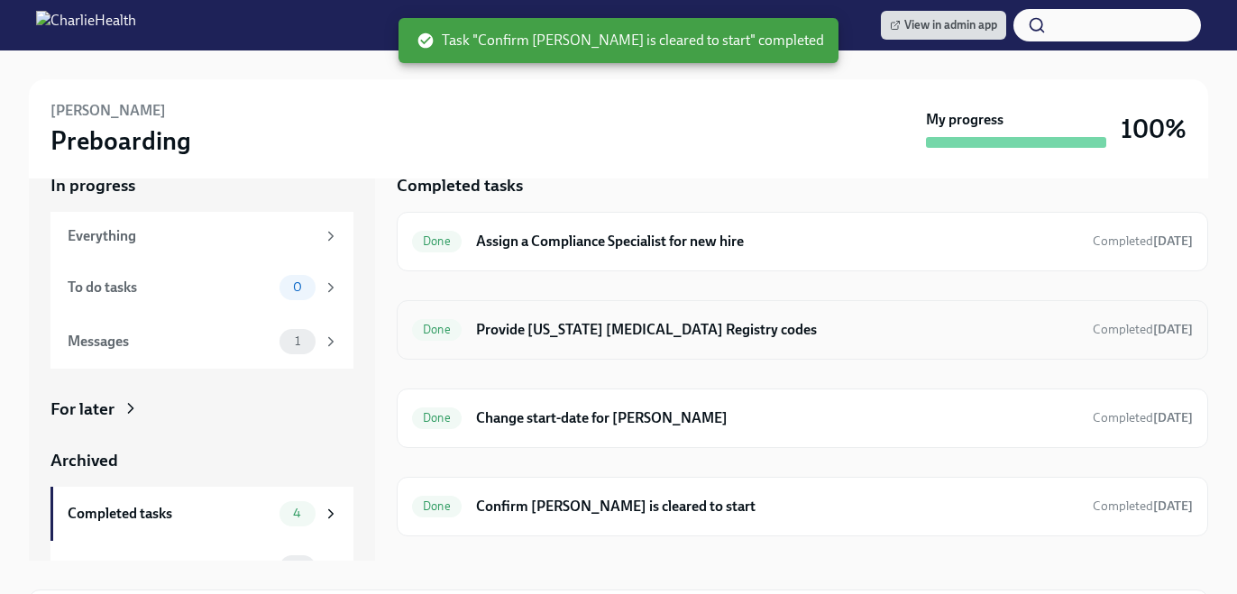
scroll to position [34, 0]
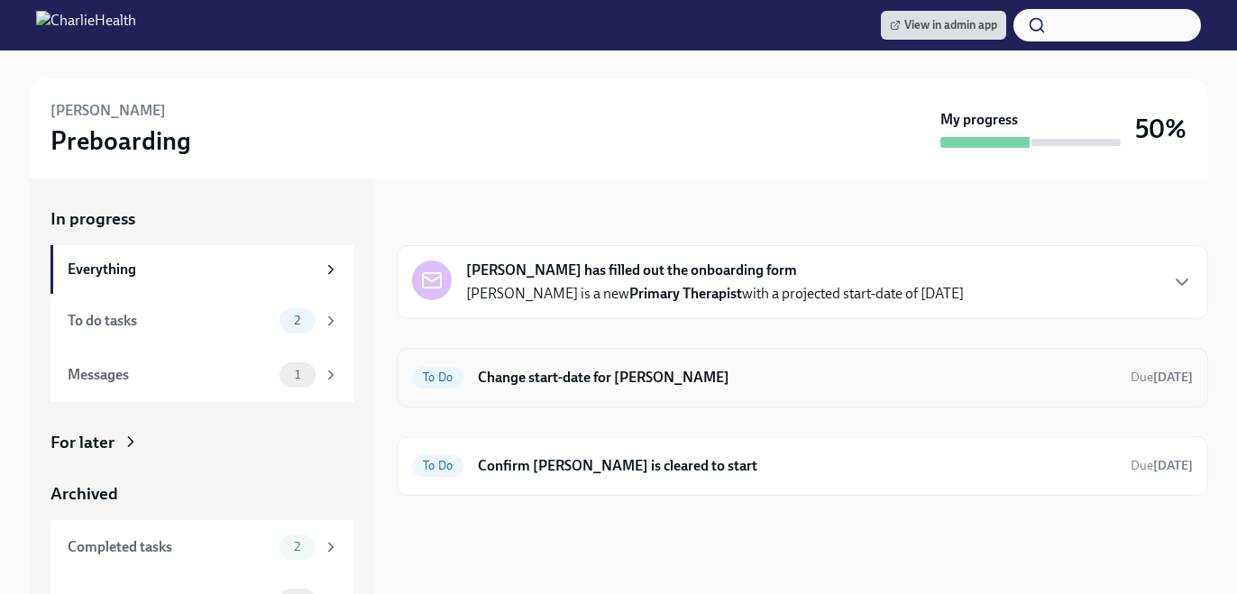
click at [738, 377] on h6 "Change start-date for Charmaine Benjamin" at bounding box center [797, 378] width 638 height 20
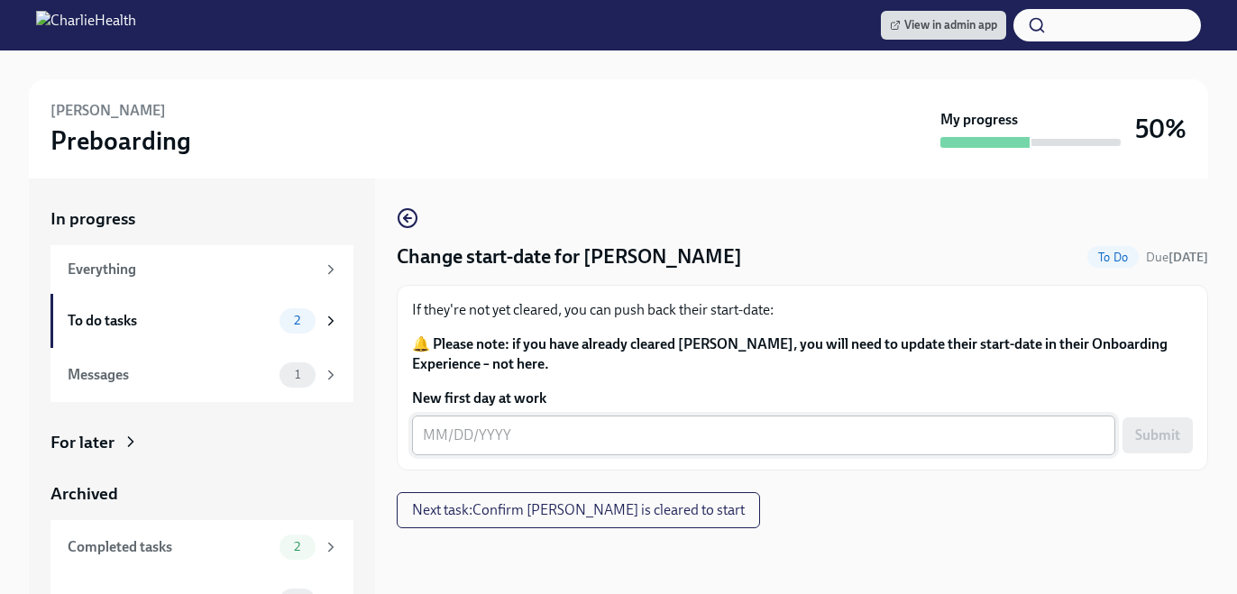
click at [568, 422] on div "x ​" at bounding box center [763, 436] width 703 height 40
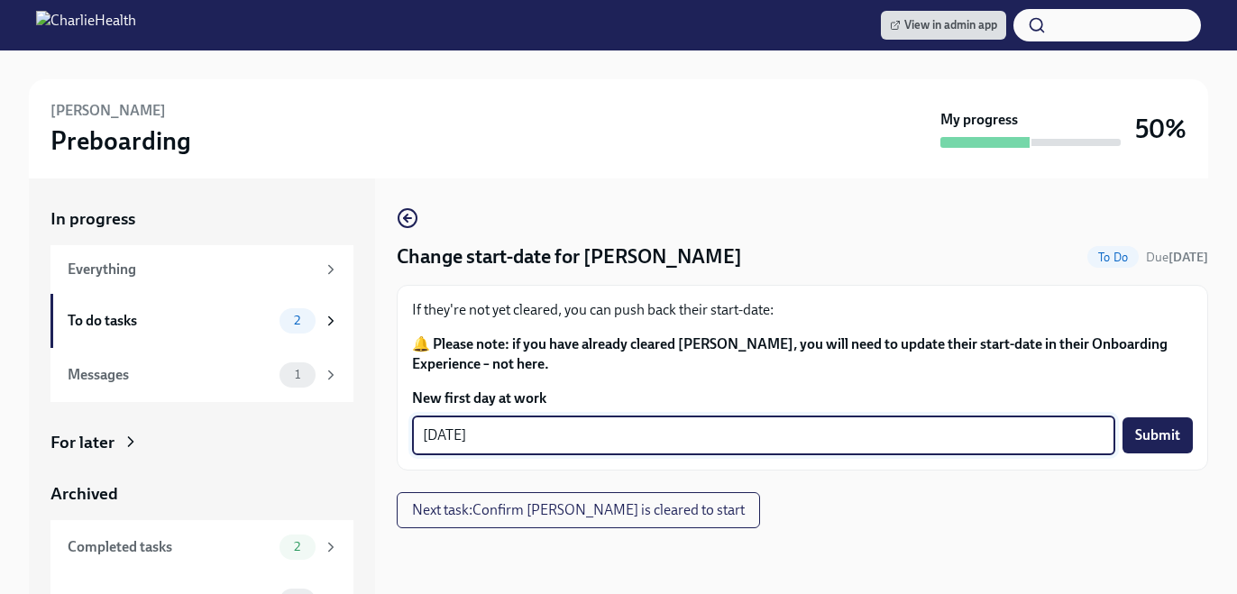
type textarea "09/29/2025"
click at [1168, 435] on span "Submit" at bounding box center [1157, 436] width 45 height 18
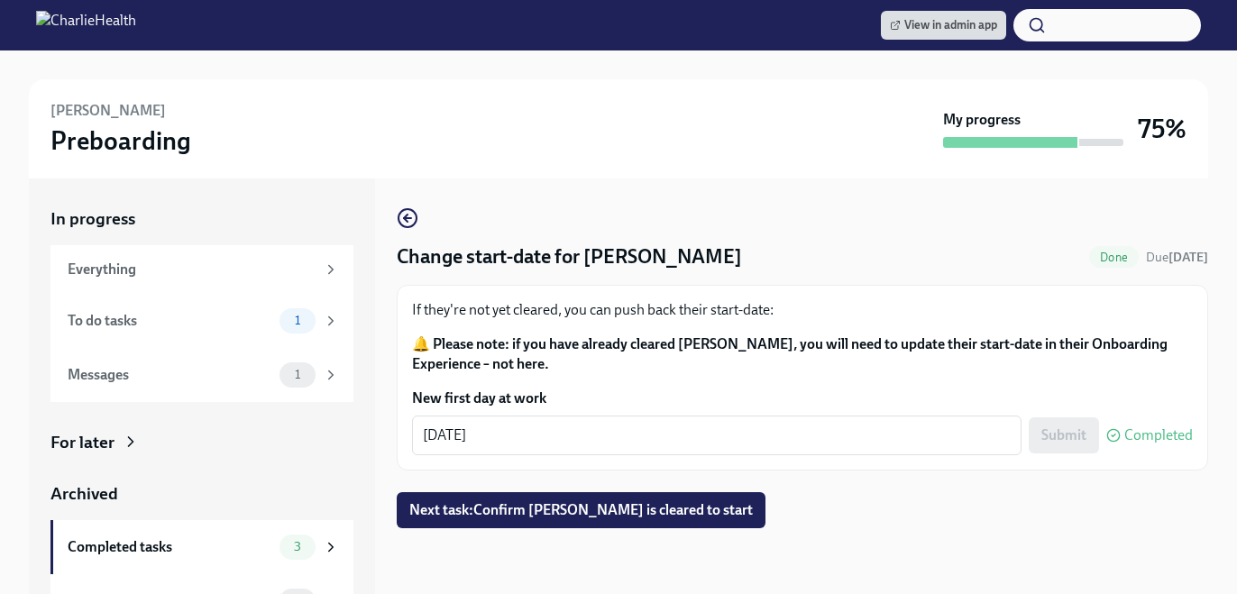
scroll to position [1, 0]
click at [671, 489] on div "Change start-date for Charmaine Benjamin Done Due in 5 days If they're not yet …" at bounding box center [803, 366] width 812 height 321
click at [673, 492] on button "Next task : Confirm Charmaine Benjamin is cleared to start" at bounding box center [581, 509] width 369 height 36
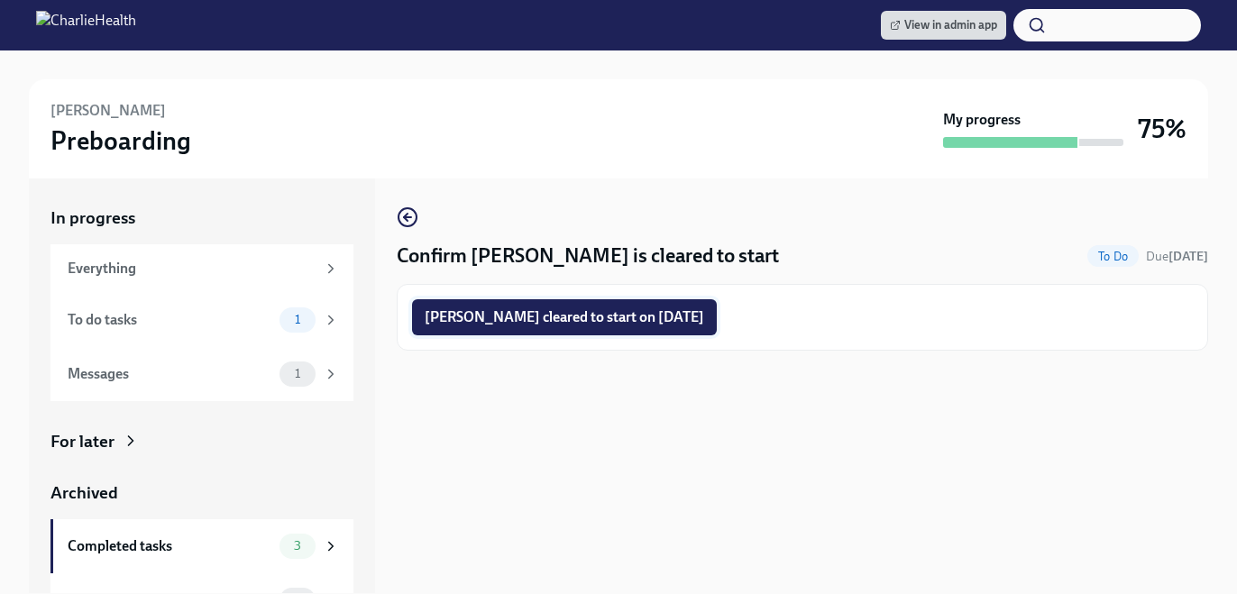
click at [654, 309] on span "Charmaine Benjamin cleared to start on 09/29/2025" at bounding box center [565, 317] width 280 height 18
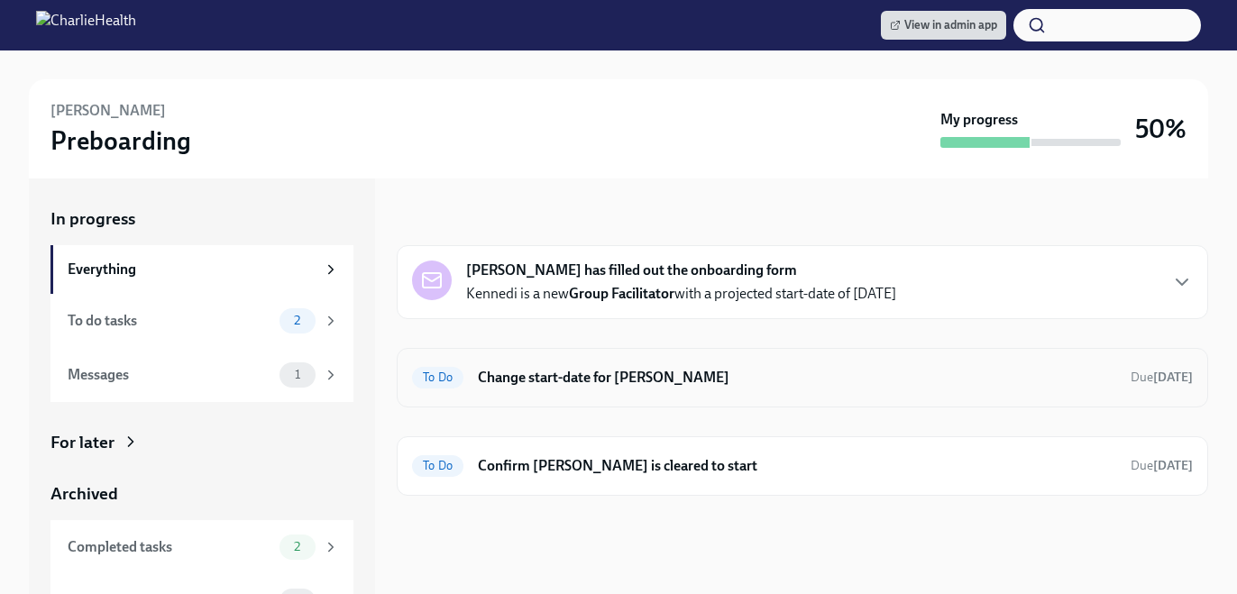
click at [529, 379] on h6 "Change start-date for [PERSON_NAME]" at bounding box center [797, 378] width 638 height 20
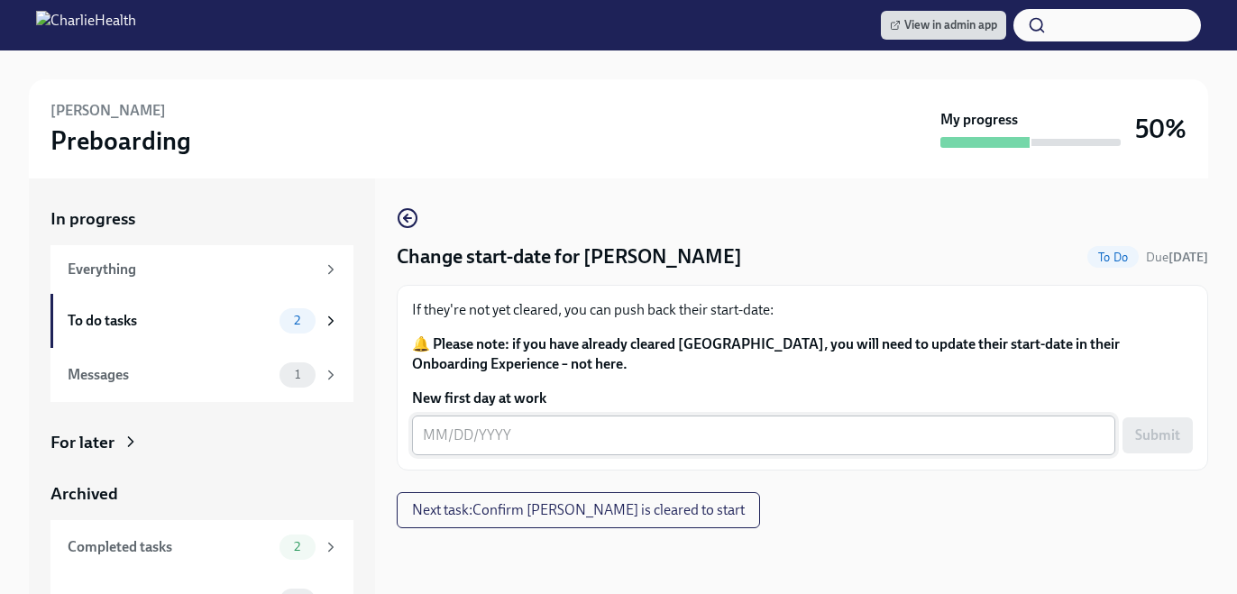
click at [517, 444] on textarea "New first day at work" at bounding box center [764, 436] width 682 height 22
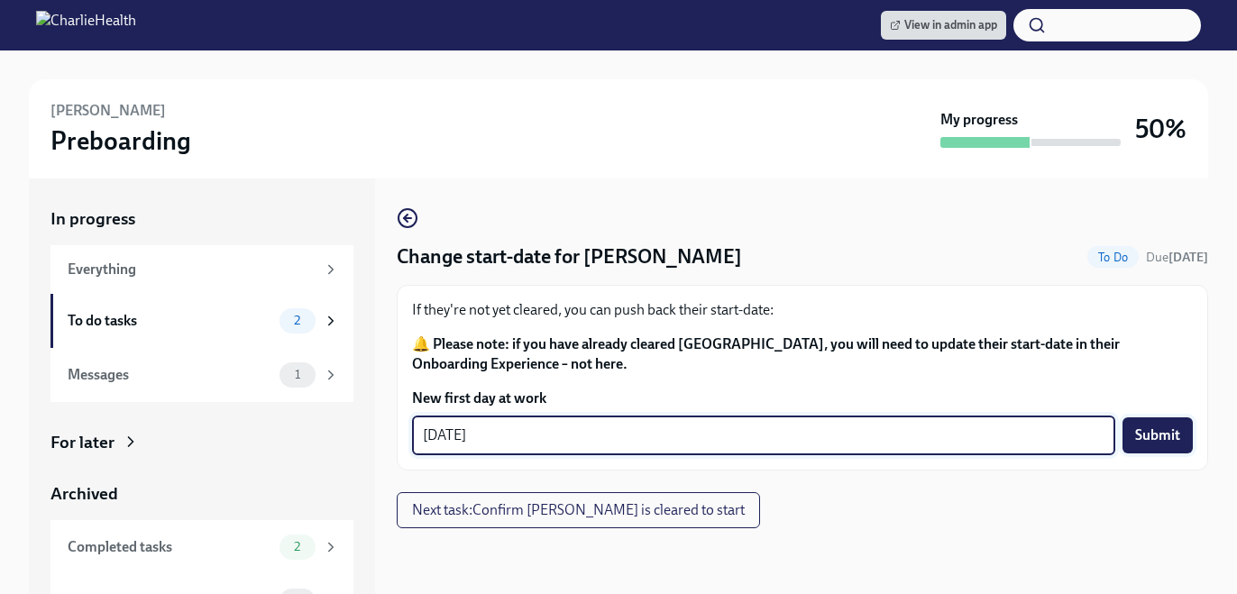
type textarea "09/29/2025"
click at [1159, 441] on span "Submit" at bounding box center [1157, 436] width 45 height 18
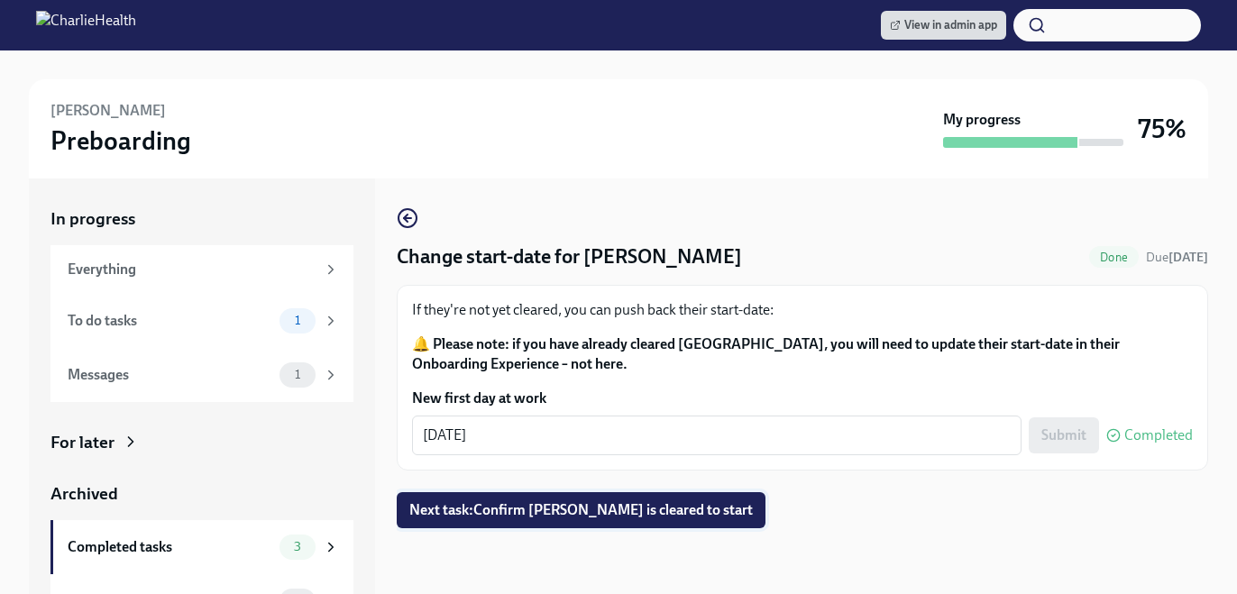
click at [690, 515] on span "Next task : Confirm Kennedi Manning is cleared to start" at bounding box center [581, 510] width 344 height 18
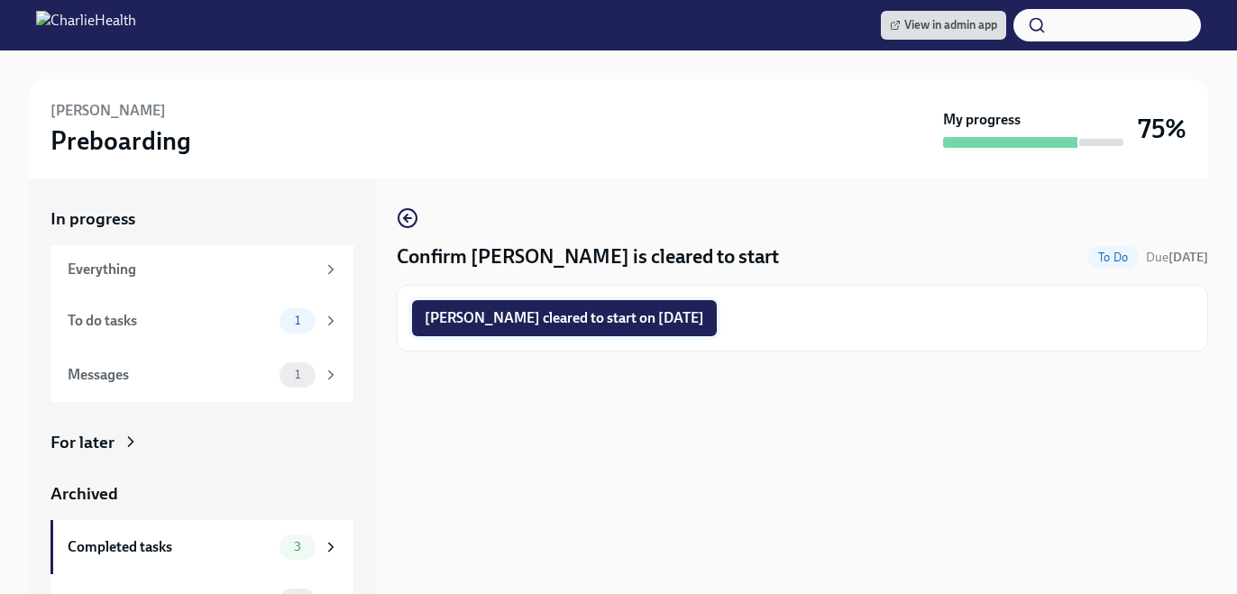
click at [632, 315] on span "Kennedi Manning cleared to start on 09/29/2025" at bounding box center [565, 318] width 280 height 18
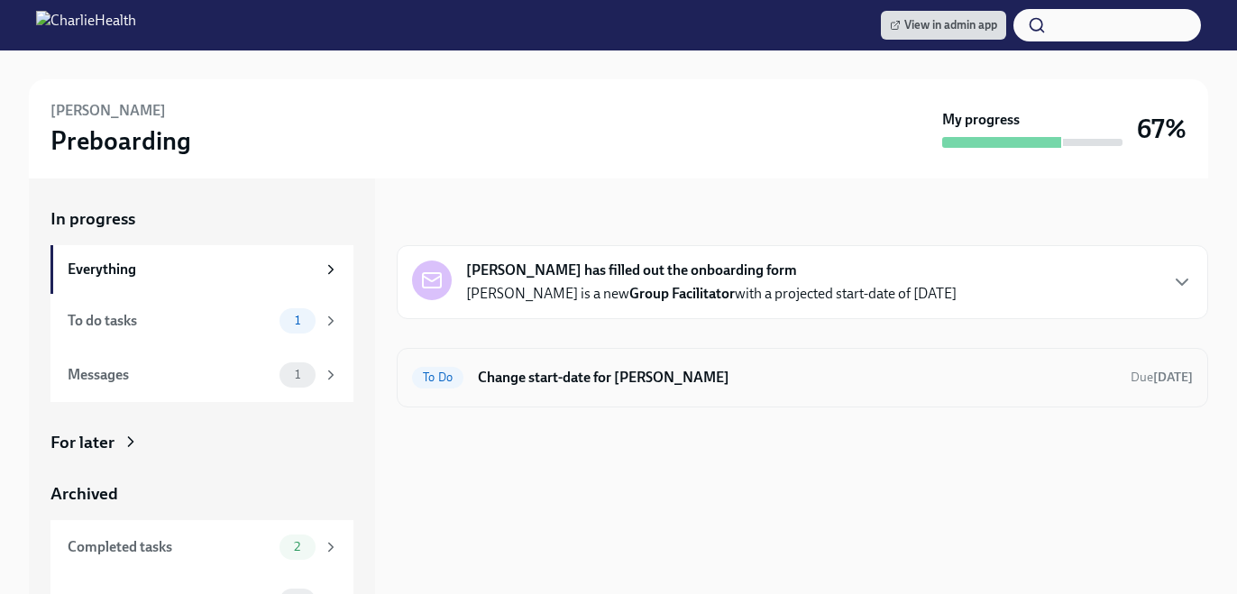
click at [670, 406] on div "To Do Change start-date for [PERSON_NAME] Due [DATE]" at bounding box center [803, 378] width 812 height 60
click at [637, 360] on div "To Do Change start-date for [PERSON_NAME] Due [DATE]" at bounding box center [803, 378] width 812 height 60
click at [647, 373] on h6 "Change start-date for [PERSON_NAME]" at bounding box center [797, 378] width 638 height 20
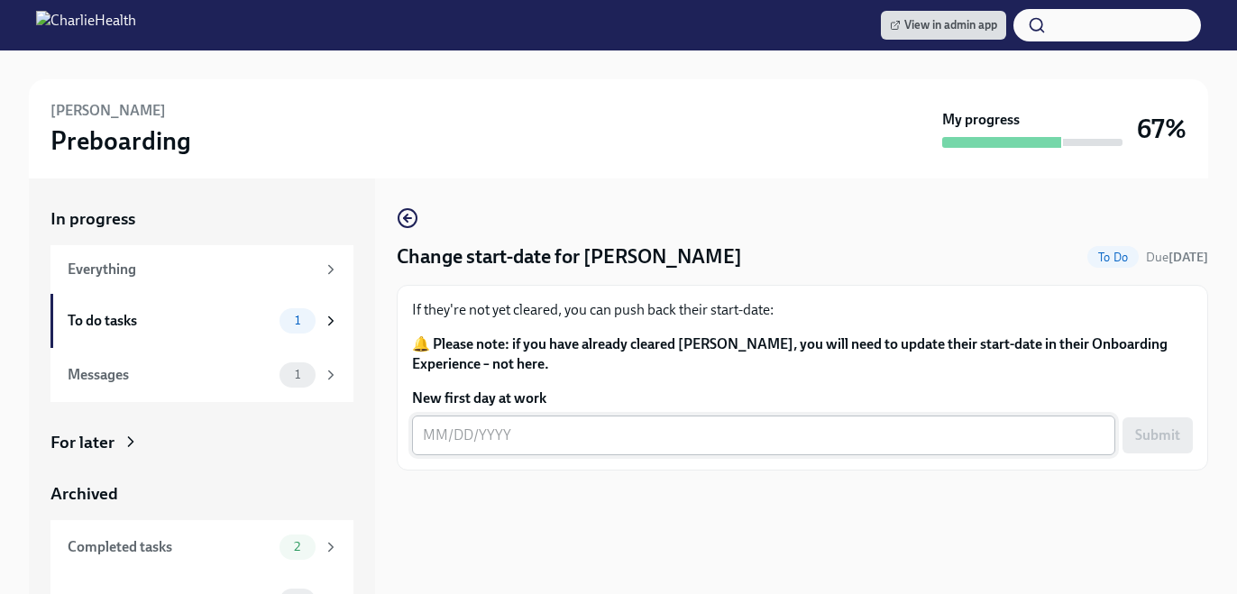
click at [594, 445] on textarea "New first day at work" at bounding box center [764, 436] width 682 height 22
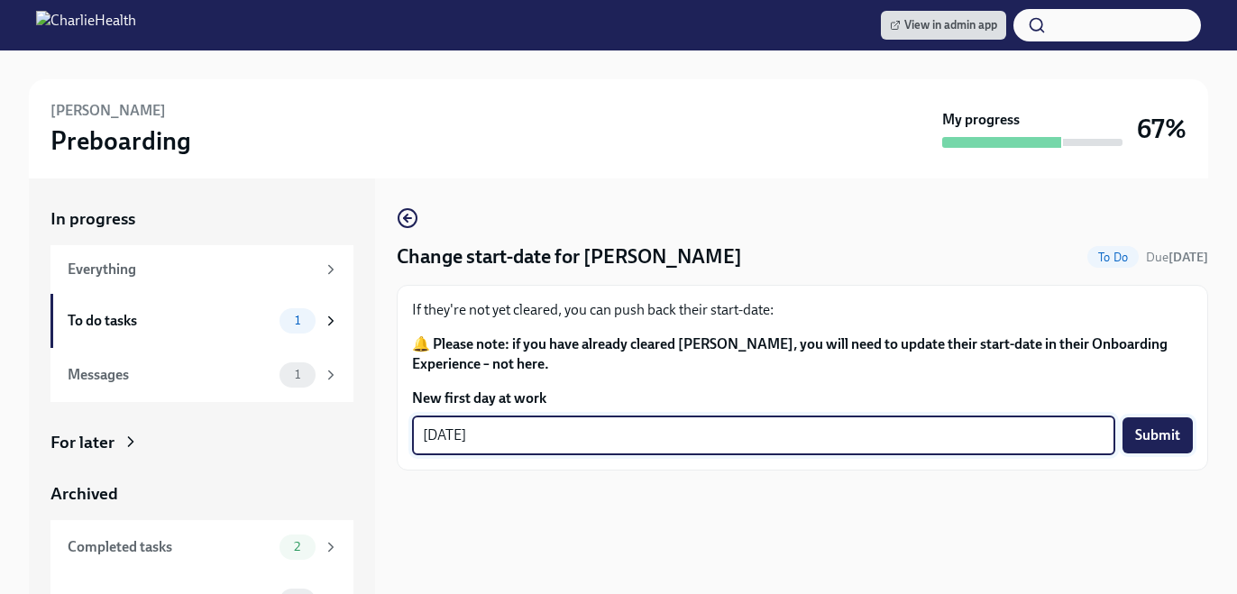
type textarea "[DATE]"
click at [1158, 427] on button "Submit" at bounding box center [1158, 435] width 70 height 36
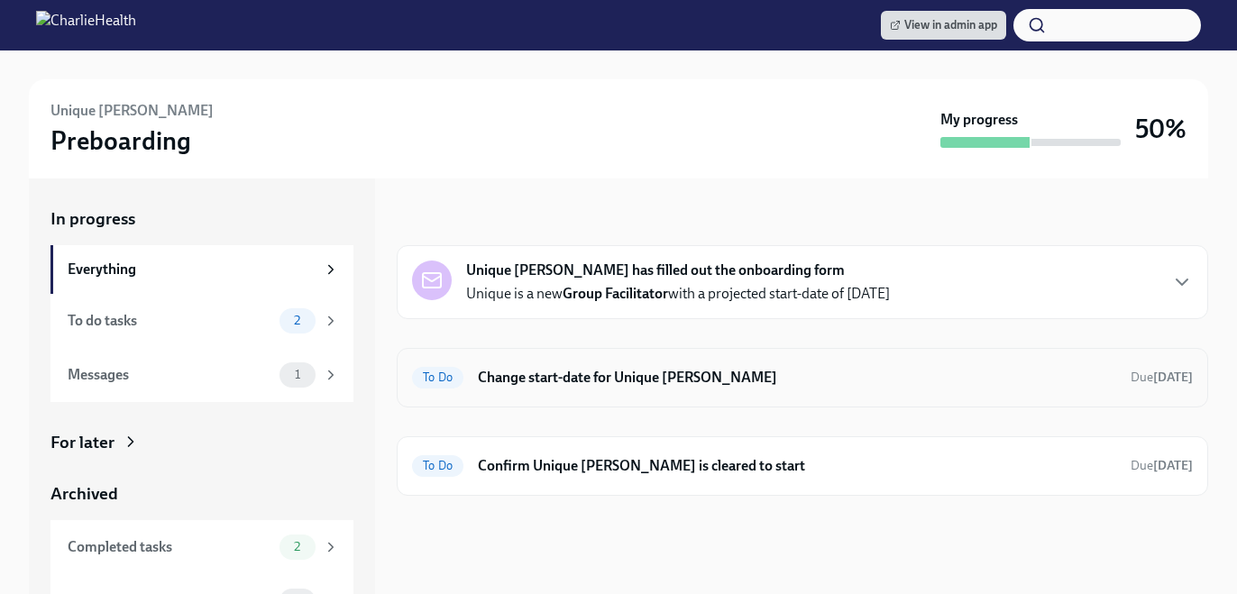
click at [736, 384] on h6 "Change start-date for Unique [PERSON_NAME]" at bounding box center [797, 378] width 638 height 20
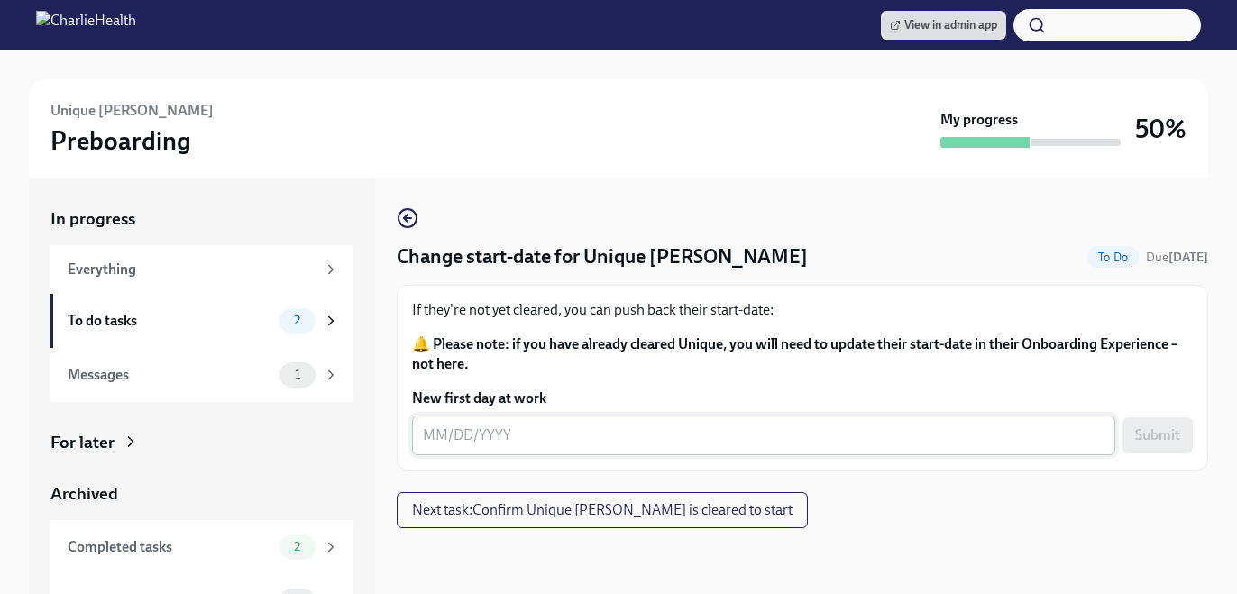
click at [564, 430] on textarea "New first day at work" at bounding box center [764, 436] width 682 height 22
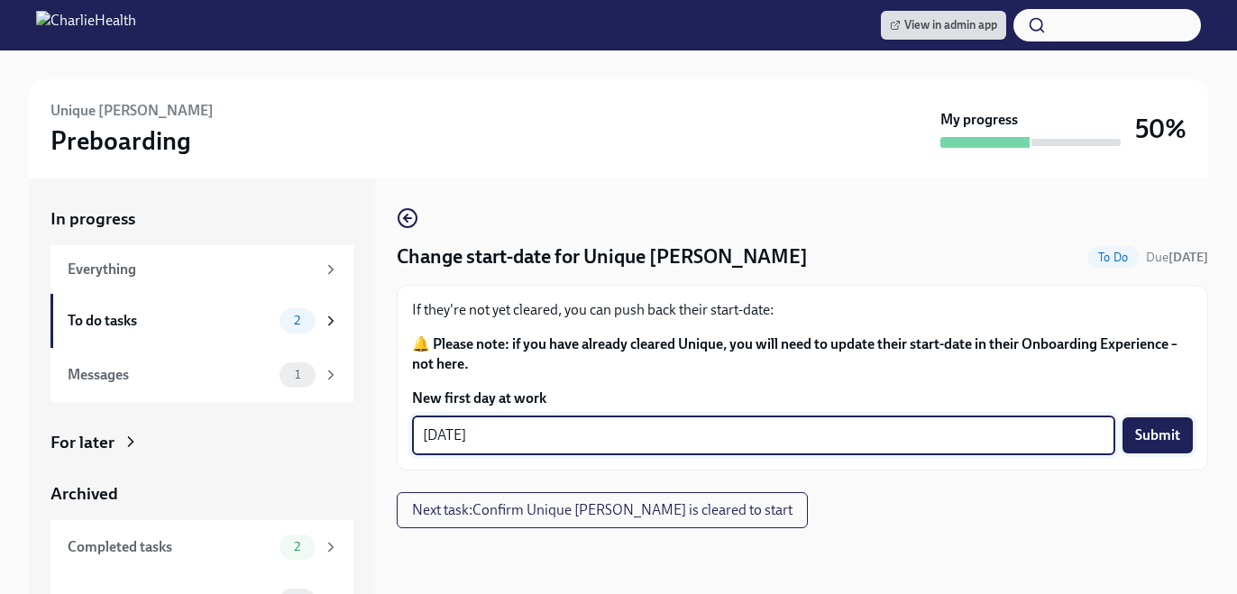
type textarea "[DATE]"
click at [1137, 445] on button "Submit" at bounding box center [1158, 435] width 70 height 36
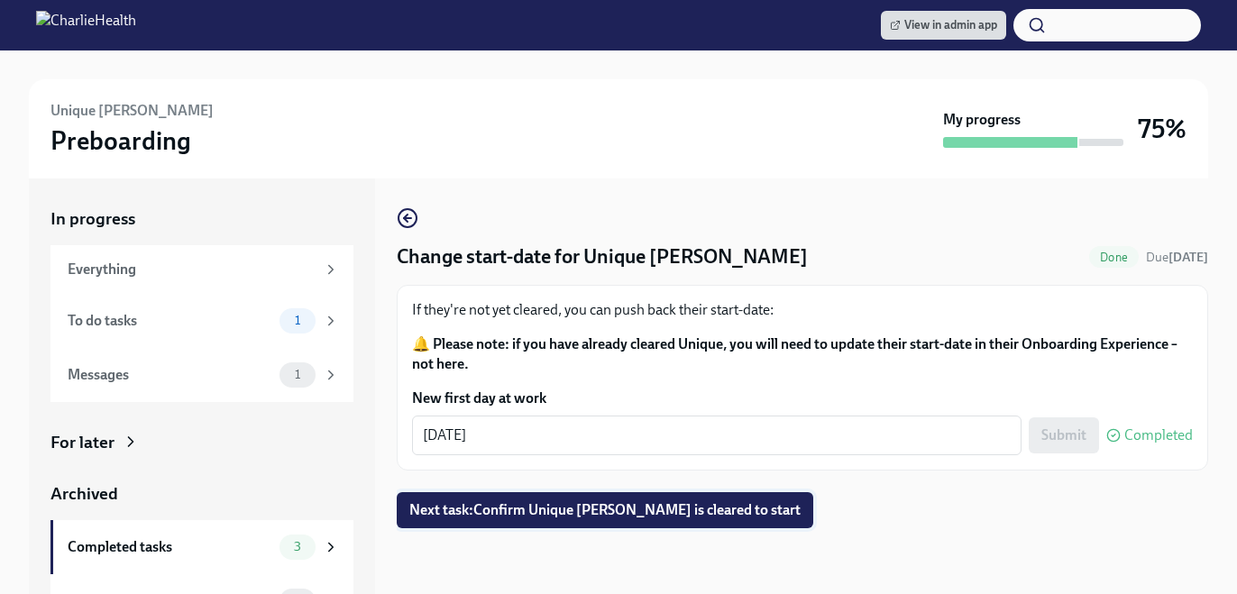
click at [738, 518] on span "Next task : Confirm Unique McCalpin-Carter is cleared to start" at bounding box center [604, 510] width 391 height 18
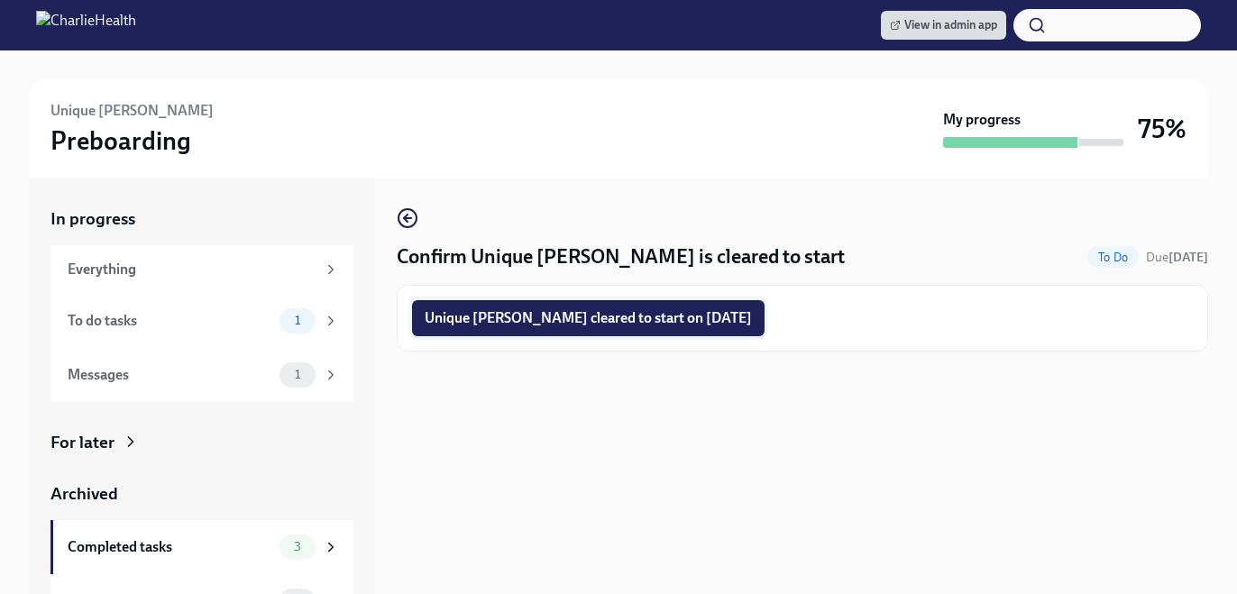
click at [635, 326] on span "Unique McCalpin-Carter cleared to start on 09/29/2025" at bounding box center [588, 318] width 327 height 18
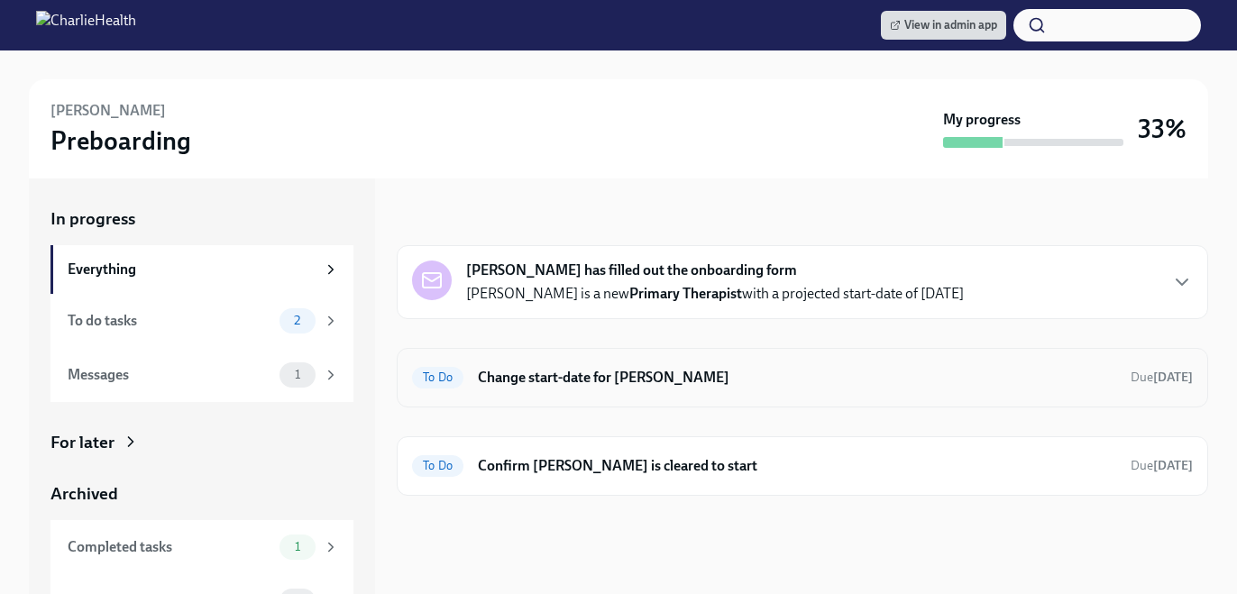
click at [762, 372] on h6 "Change start-date for [PERSON_NAME]" at bounding box center [797, 378] width 638 height 20
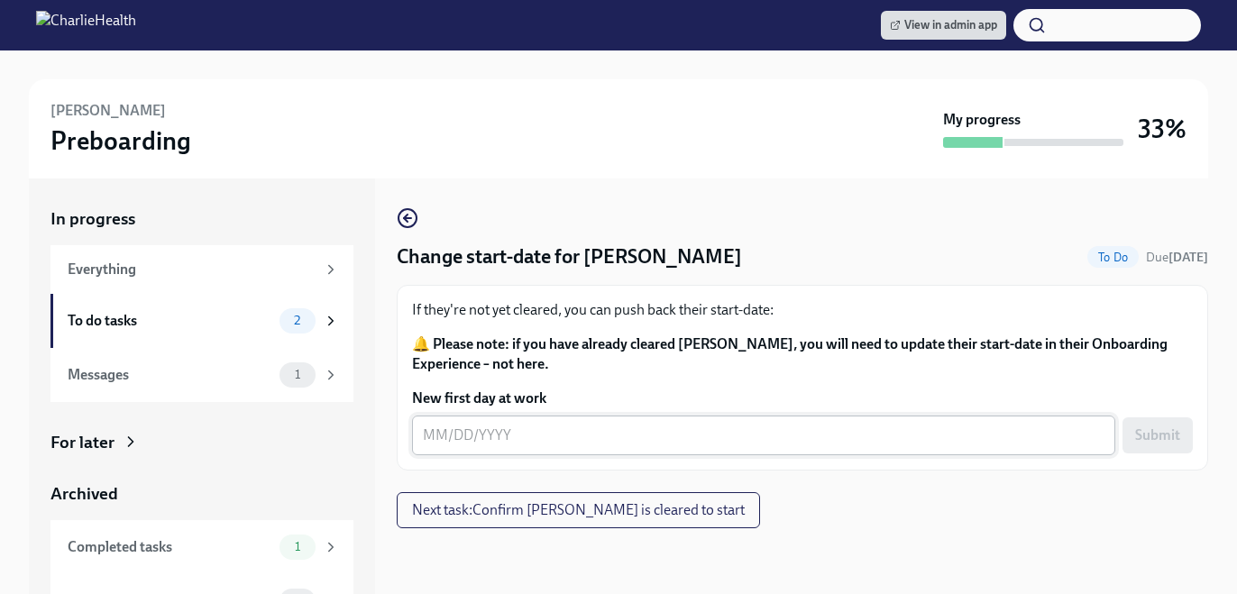
click at [521, 436] on textarea "New first day at work" at bounding box center [764, 436] width 682 height 22
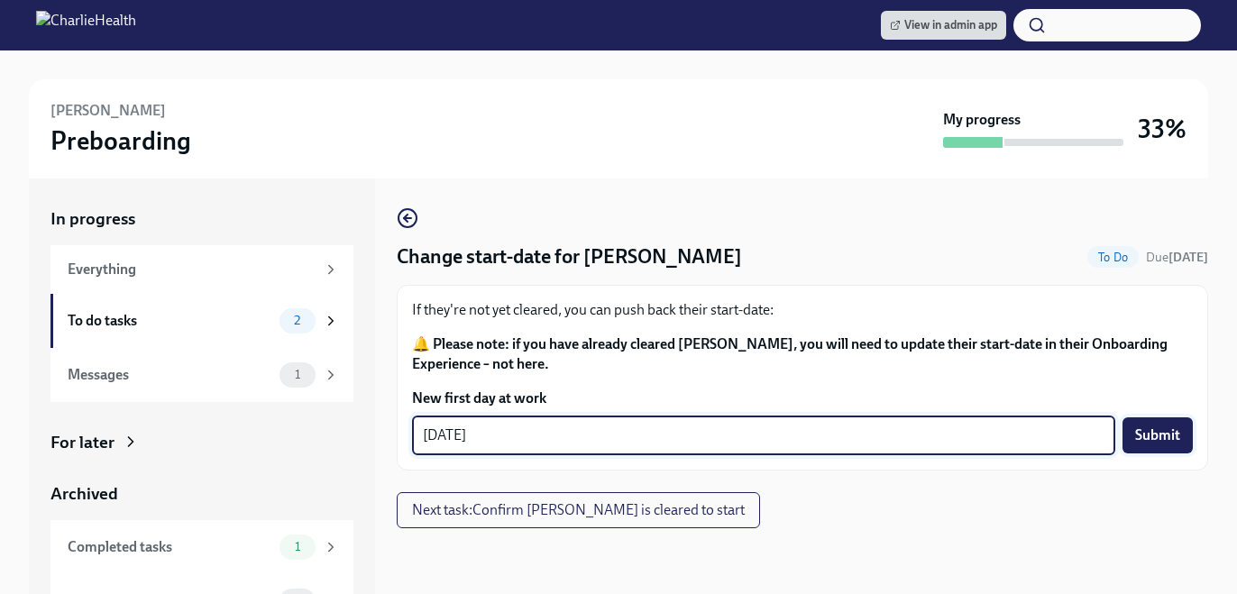
type textarea "[DATE]"
click at [1170, 424] on button "Submit" at bounding box center [1158, 435] width 70 height 36
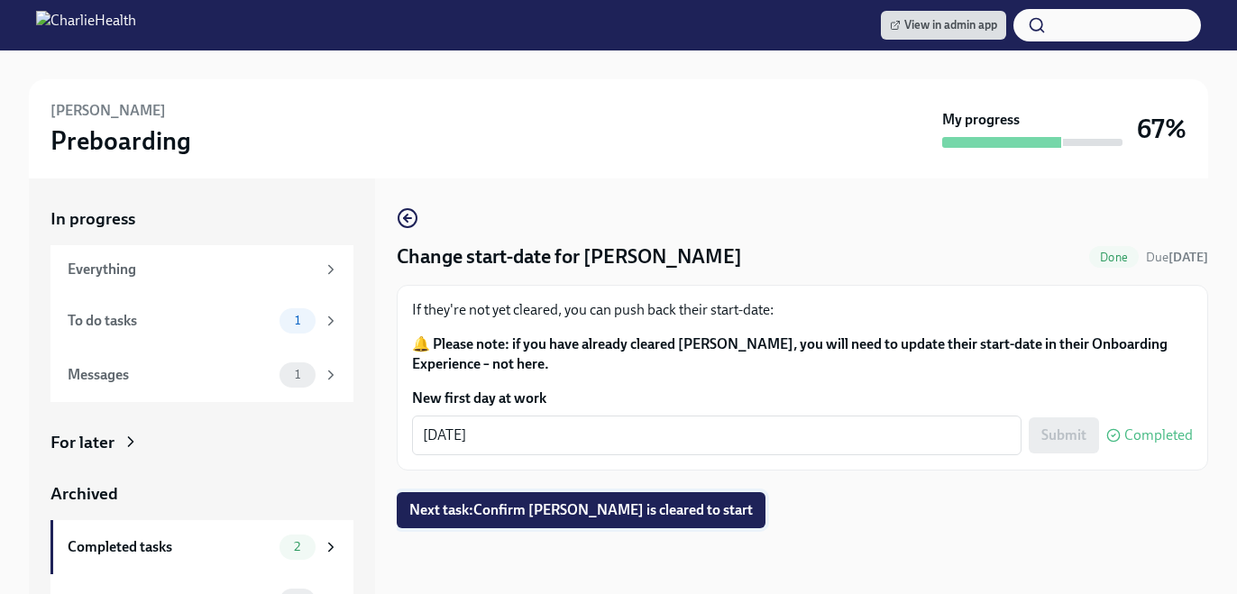
click at [563, 513] on span "Next task : Confirm [PERSON_NAME] is cleared to start" at bounding box center [581, 510] width 344 height 18
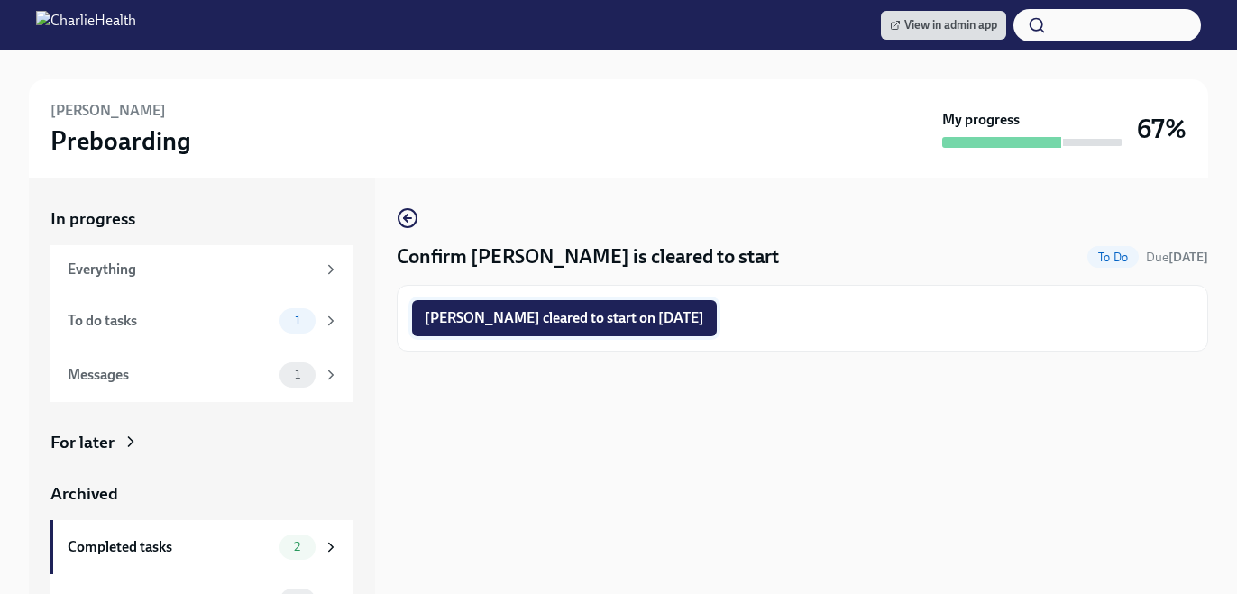
click at [572, 326] on span "[PERSON_NAME] cleared to start on [DATE]" at bounding box center [565, 318] width 280 height 18
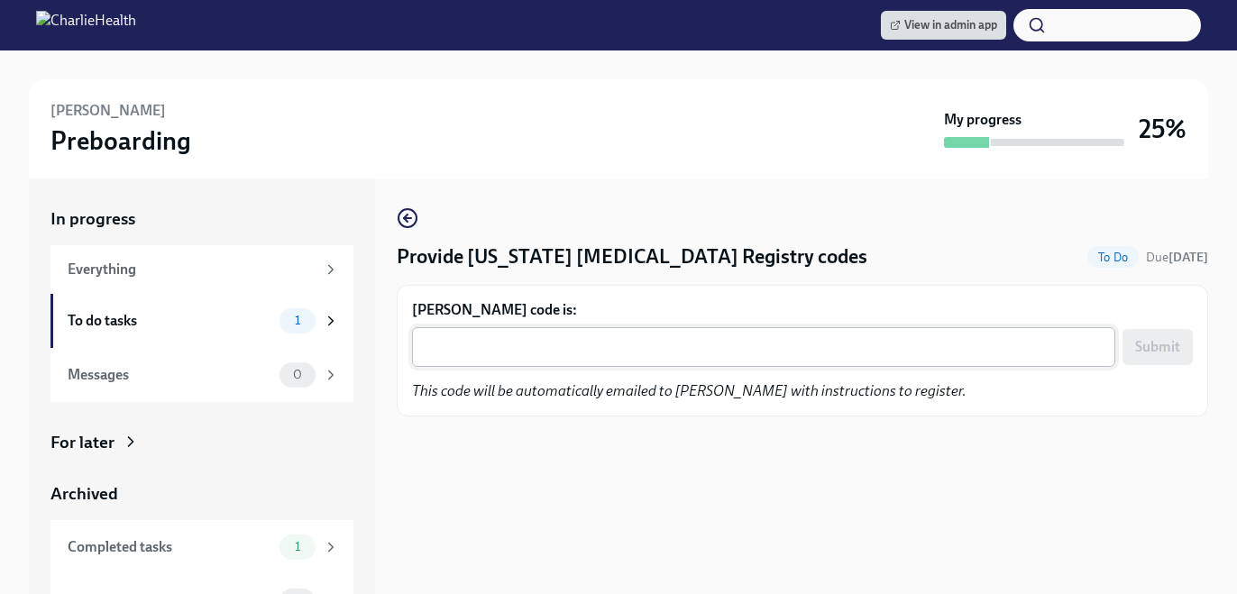
click at [754, 339] on textarea "[PERSON_NAME] code is:" at bounding box center [764, 347] width 682 height 22
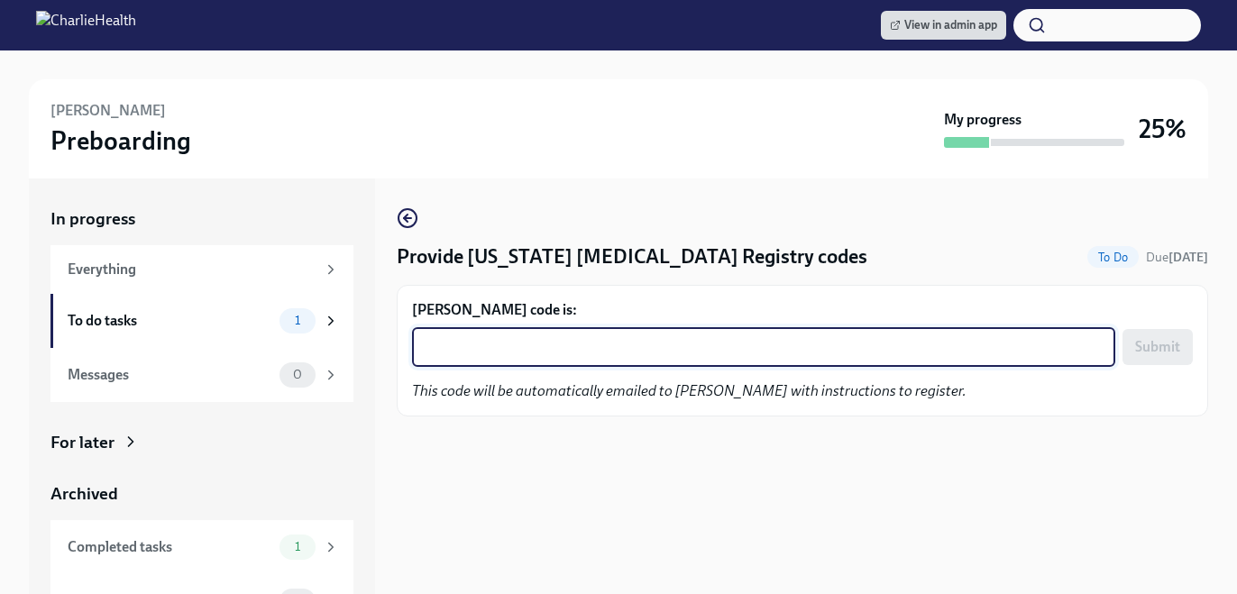
paste textarea "97TF85IMK3B6"
type textarea "97TF85IMK3B6"
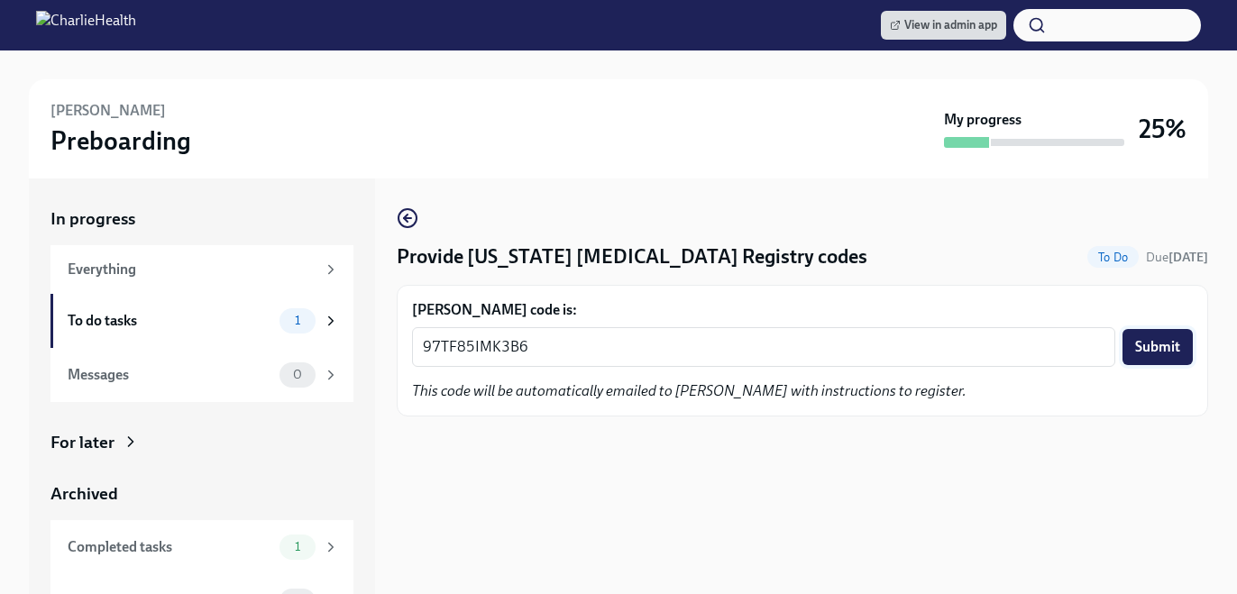
click at [1146, 344] on span "Submit" at bounding box center [1157, 347] width 45 height 18
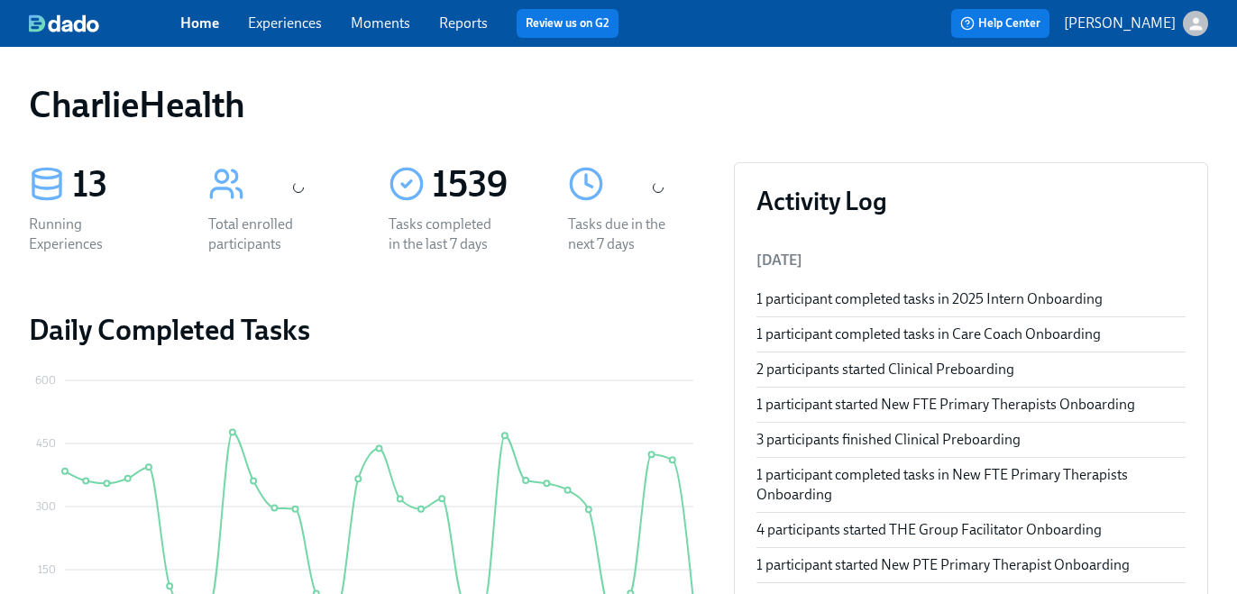
click at [307, 32] on span "Experiences" at bounding box center [285, 24] width 74 height 20
click at [302, 28] on link "Experiences" at bounding box center [285, 22] width 74 height 17
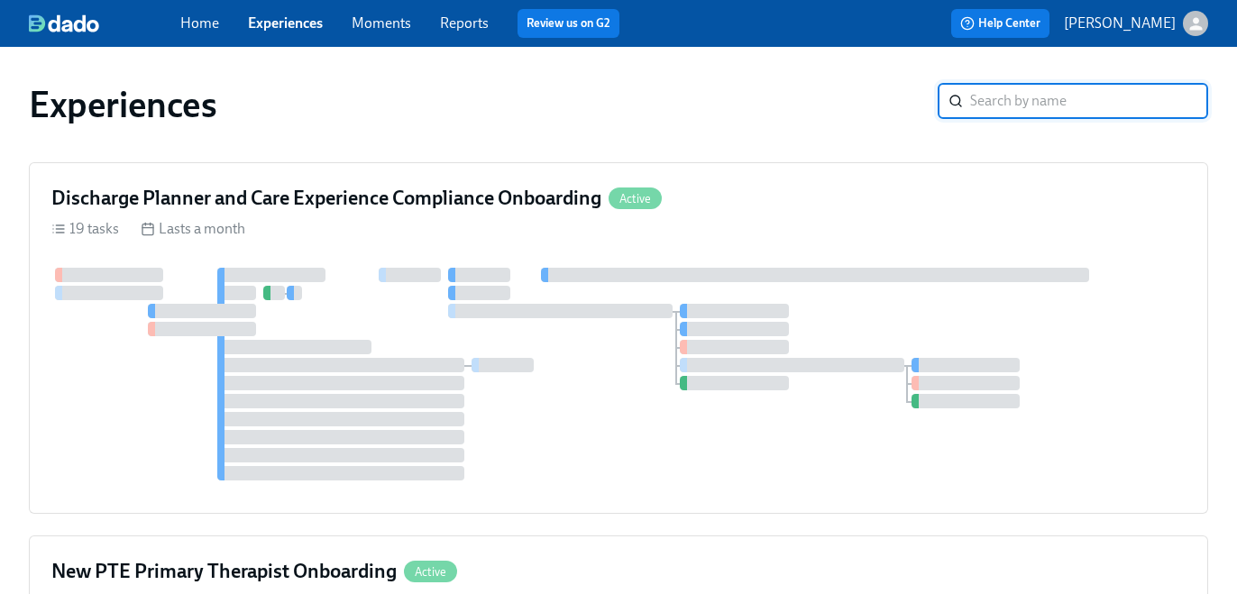
click at [991, 109] on input "search" at bounding box center [1089, 101] width 238 height 36
type input "admission"
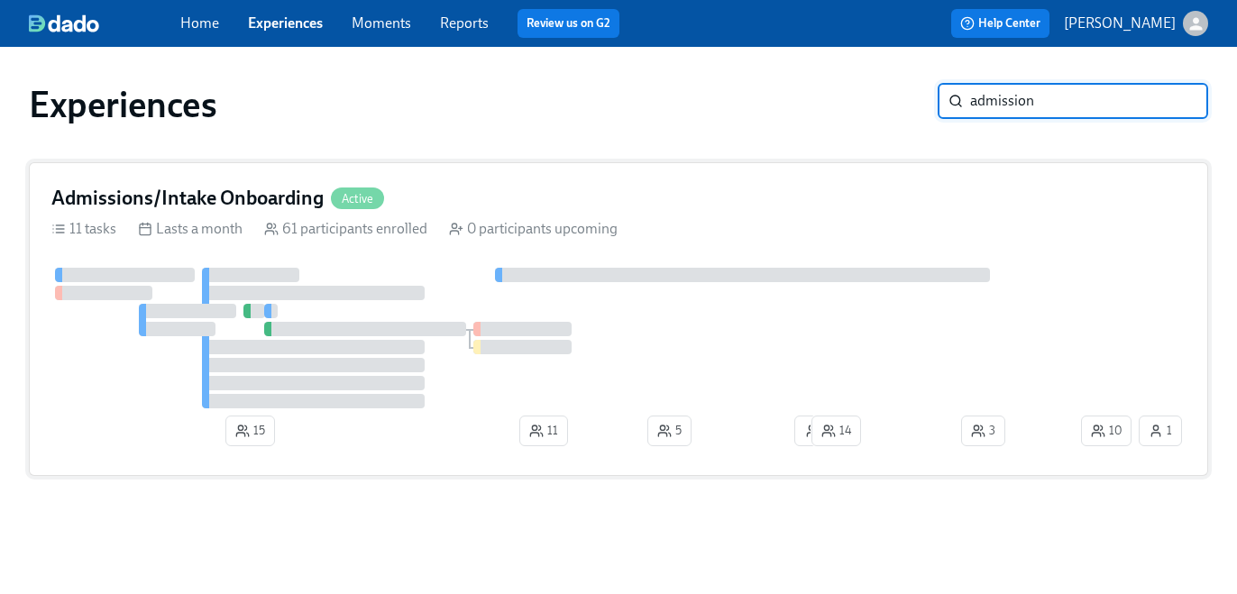
click at [771, 226] on div "11 tasks Lasts a month 61 participants enrolled 0 participants upcoming" at bounding box center [618, 229] width 1134 height 20
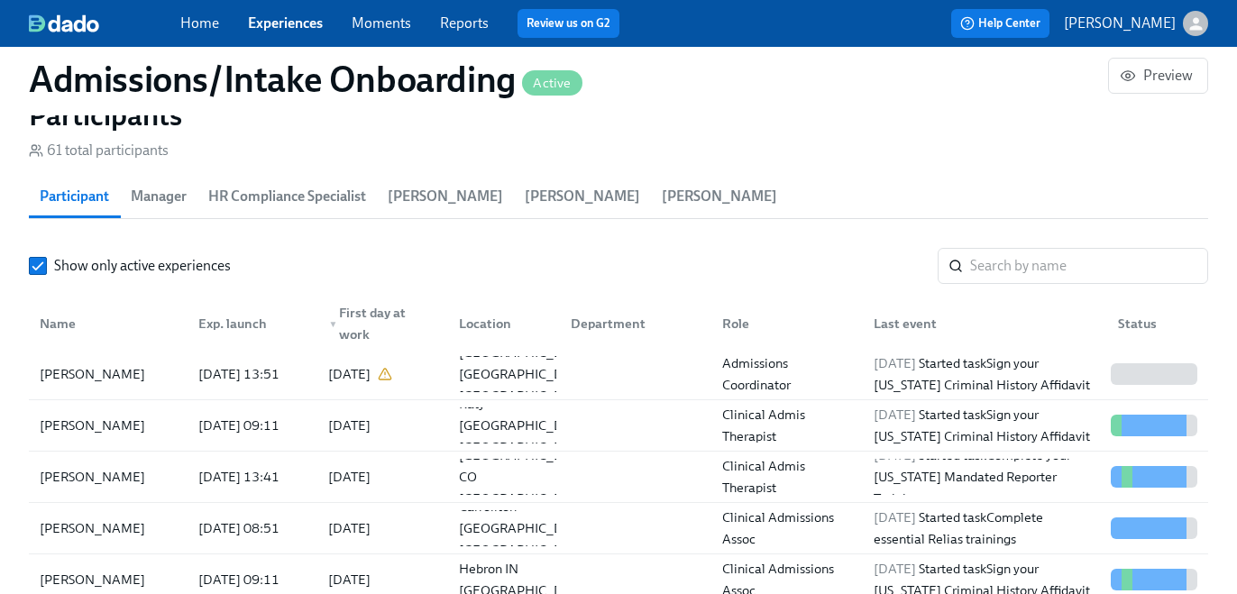
scroll to position [1553, 0]
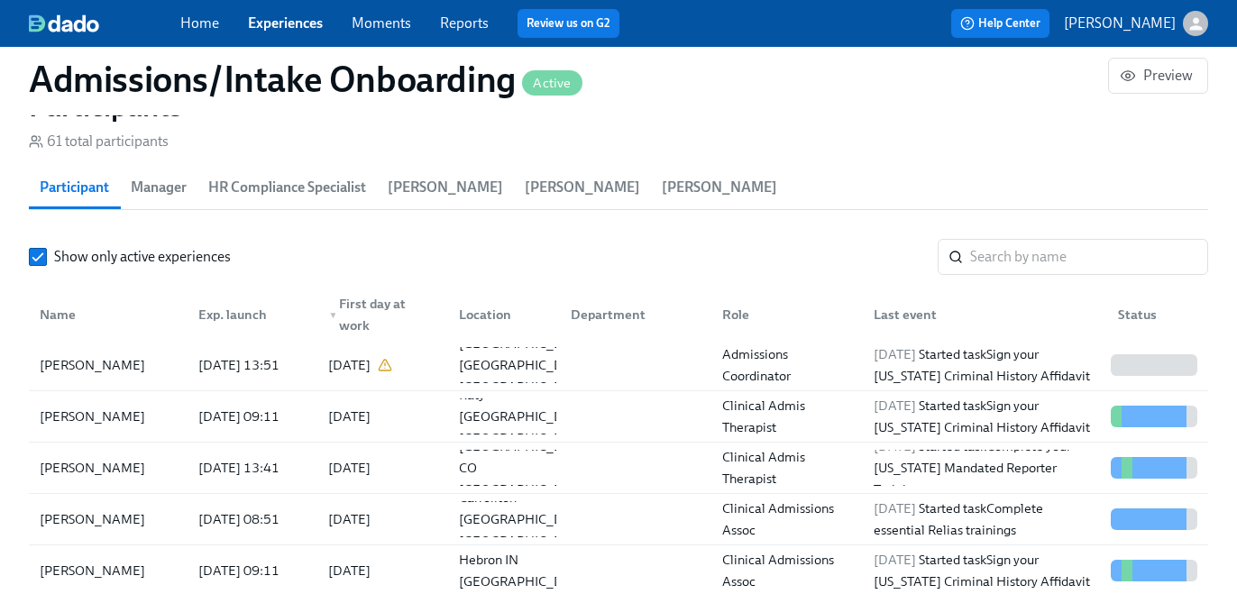
click at [323, 175] on span "HR Compliance Specialist" at bounding box center [287, 187] width 158 height 25
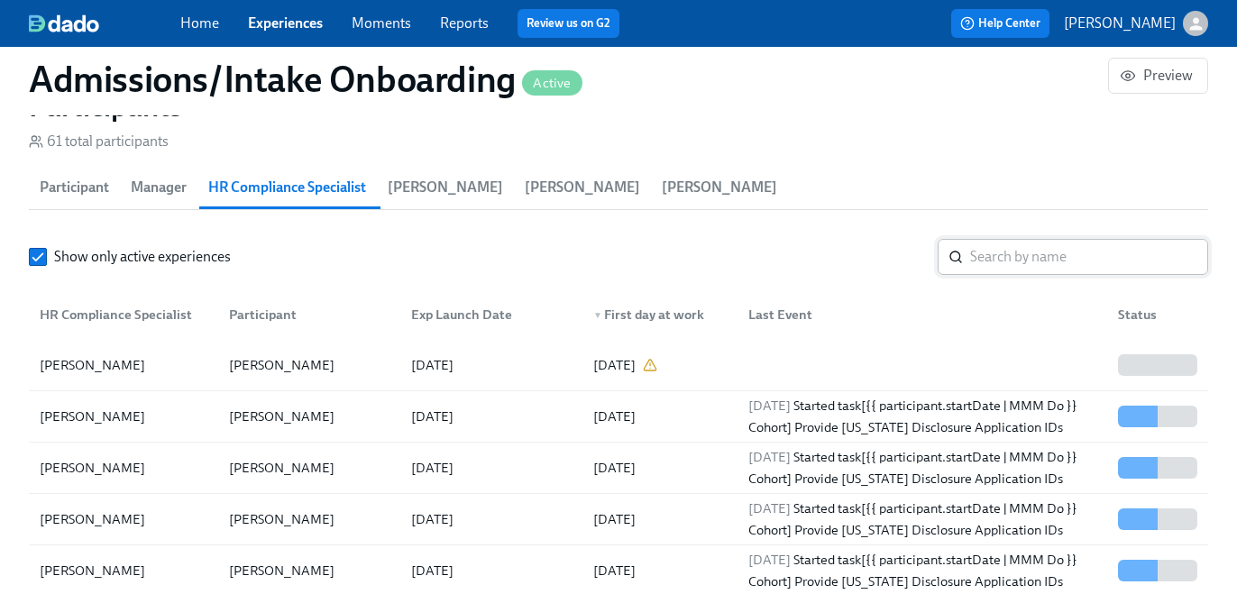
click at [1036, 241] on input "search" at bounding box center [1089, 257] width 238 height 36
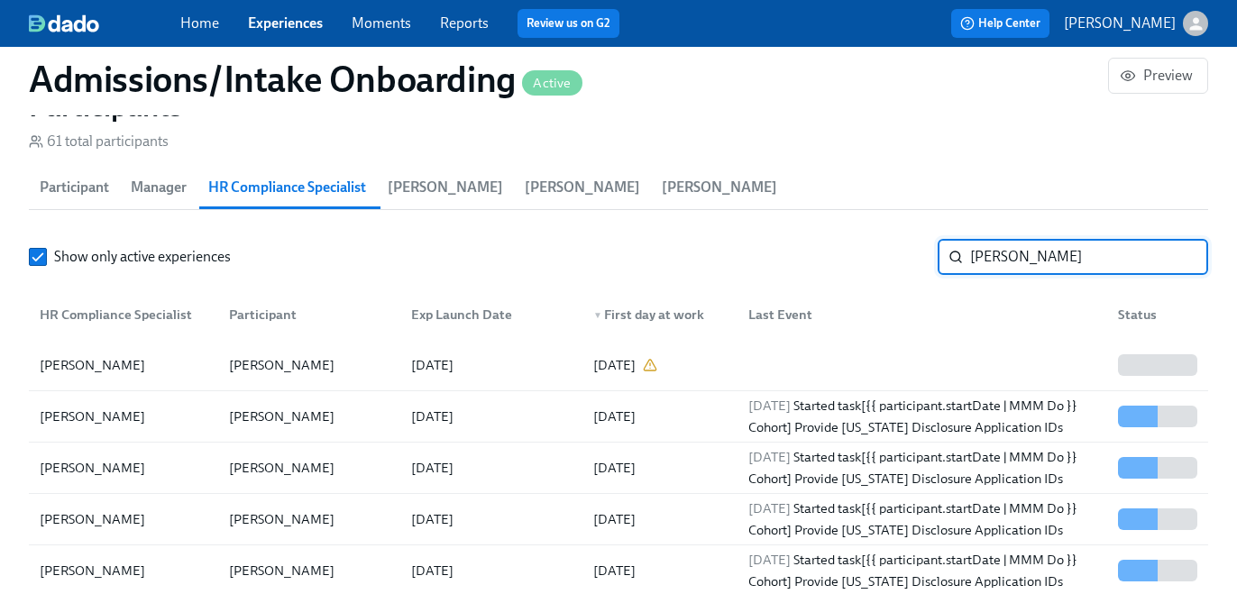
type input "kristy"
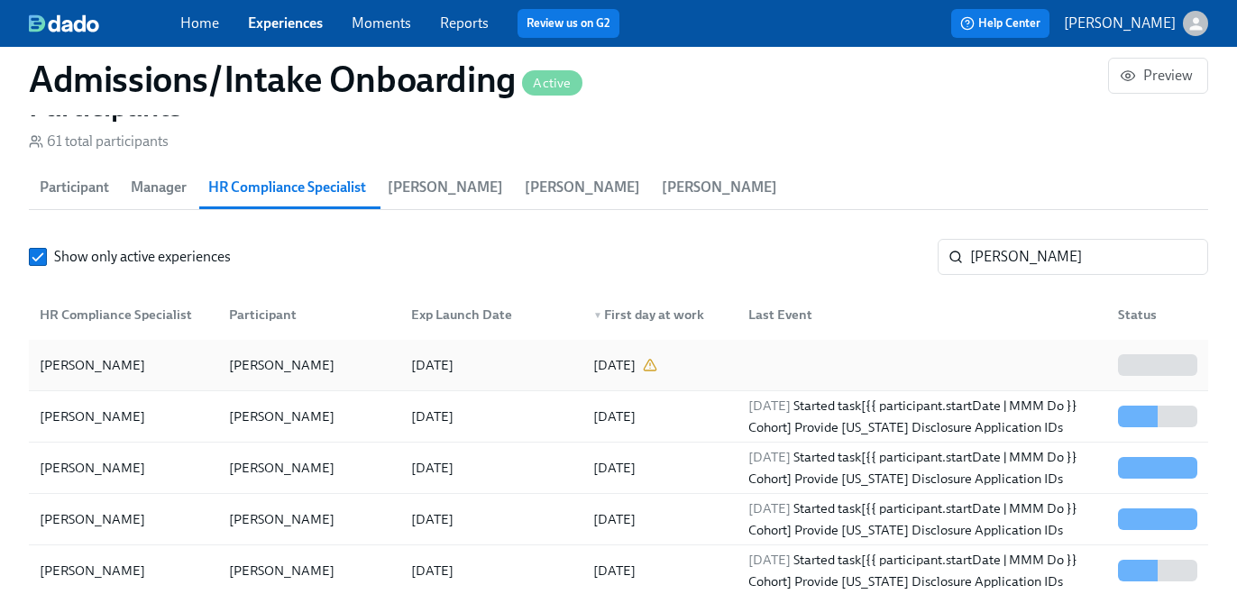
click at [957, 367] on div at bounding box center [919, 365] width 370 height 36
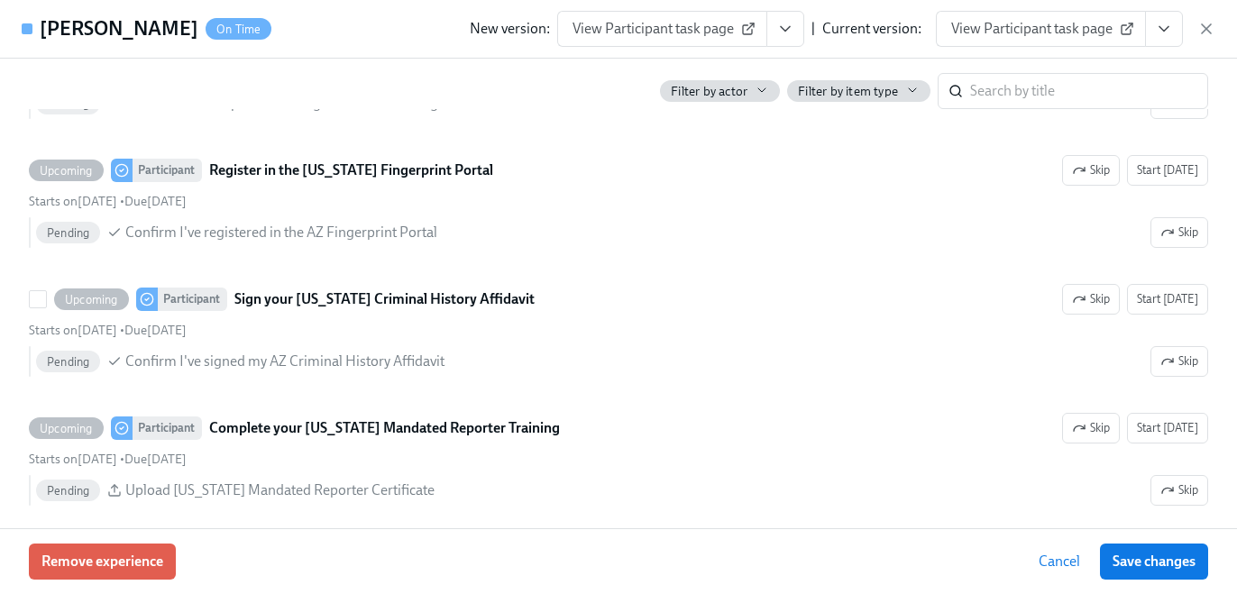
scroll to position [1127, 0]
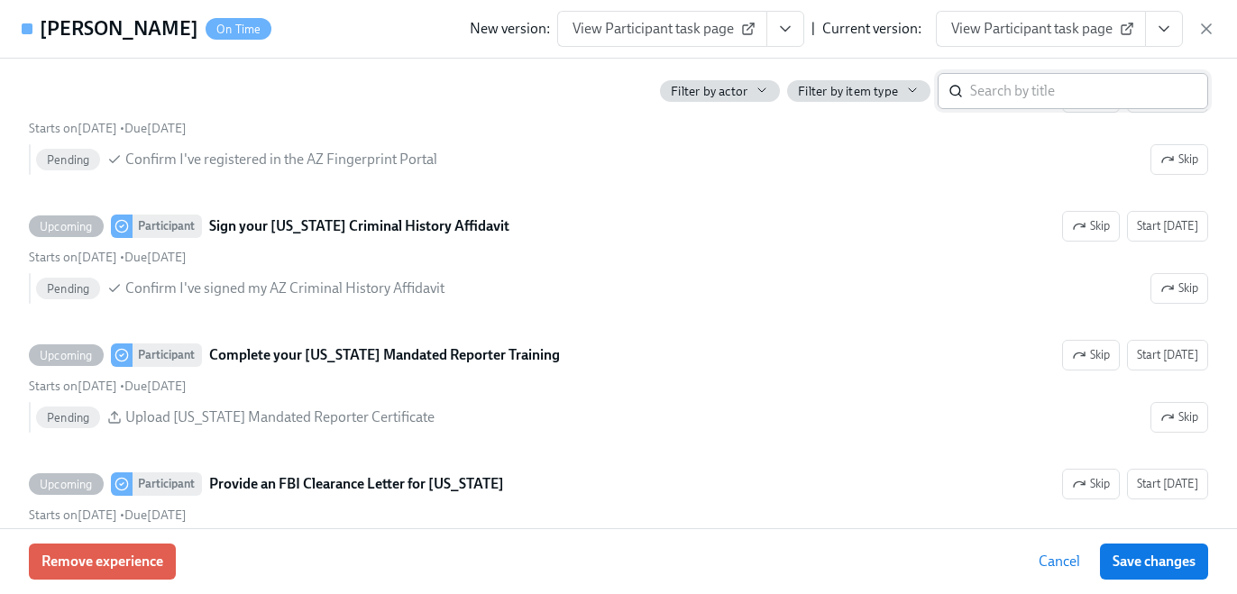
click at [1012, 97] on input "search" at bounding box center [1089, 91] width 238 height 36
type input "utah"
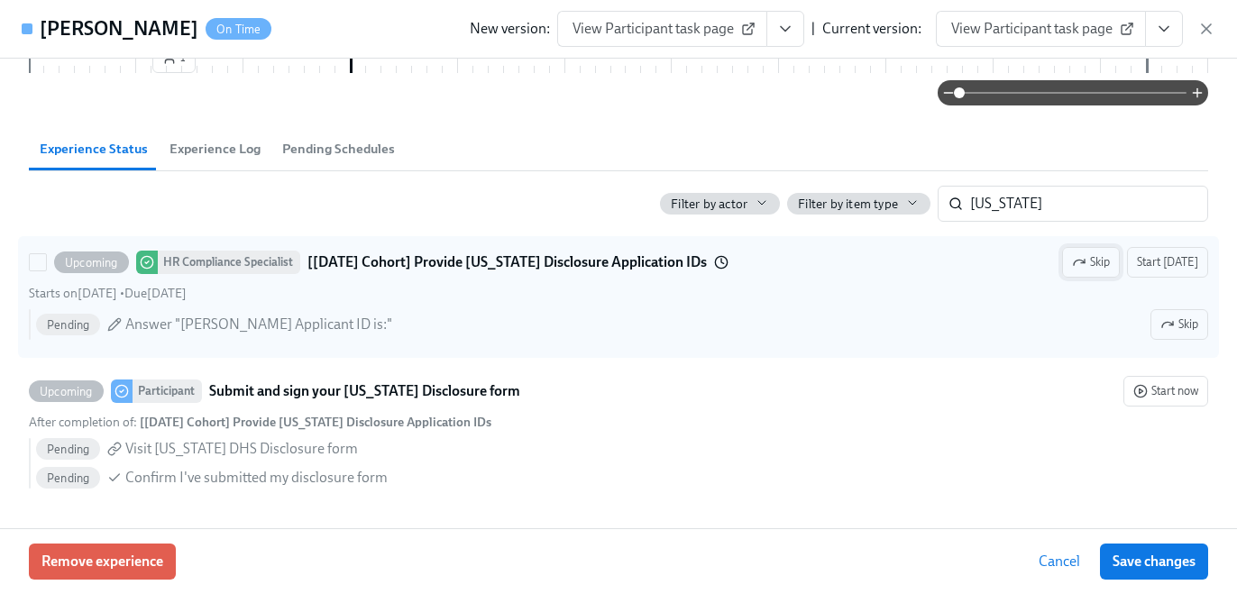
click at [1110, 259] on span "Skip" at bounding box center [1091, 262] width 38 height 18
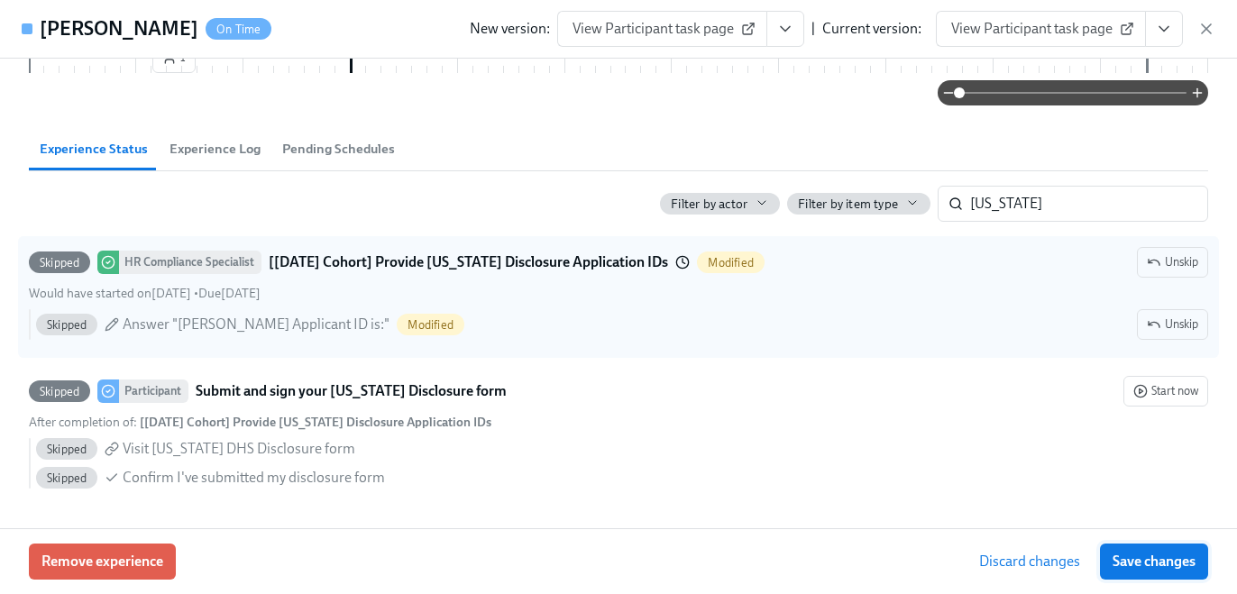
click at [1186, 566] on span "Save changes" at bounding box center [1154, 562] width 83 height 18
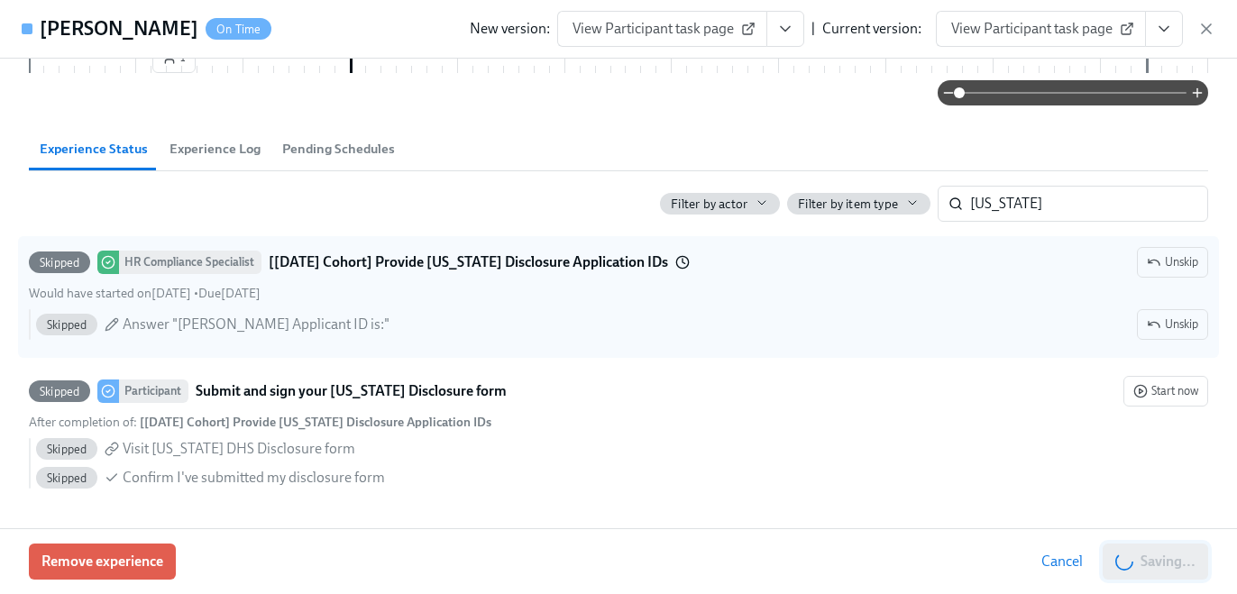
scroll to position [0, 9064]
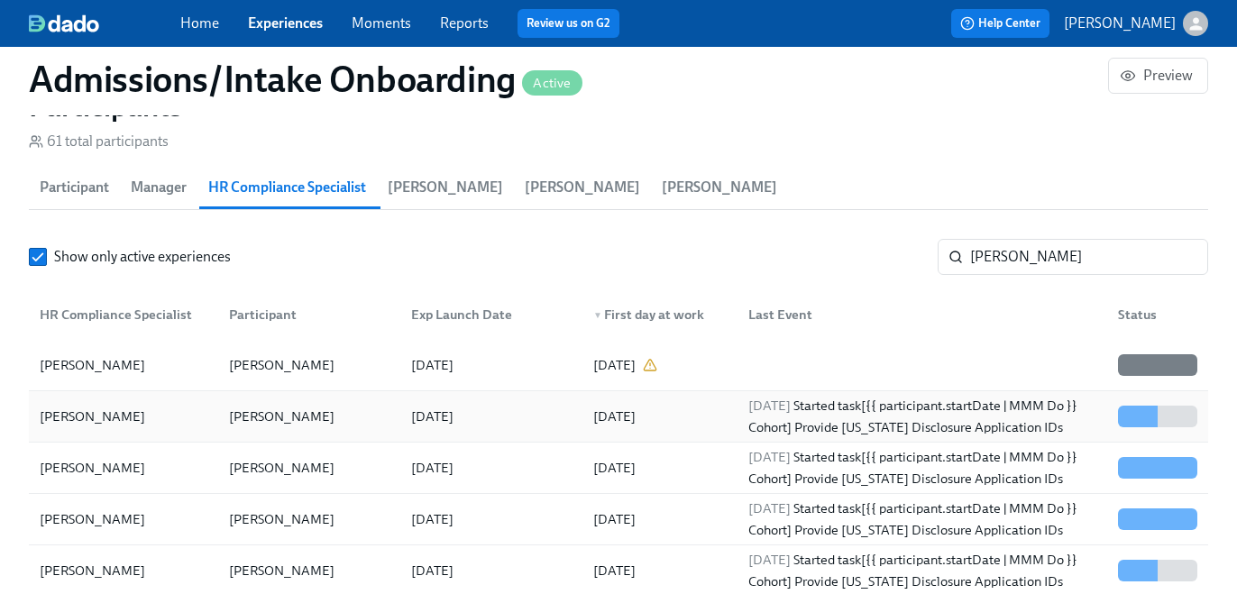
click at [866, 407] on div "2025/09/24 Started task [{{ participant.startDate | MMM Do }} Cohort] Provide U…" at bounding box center [922, 416] width 362 height 43
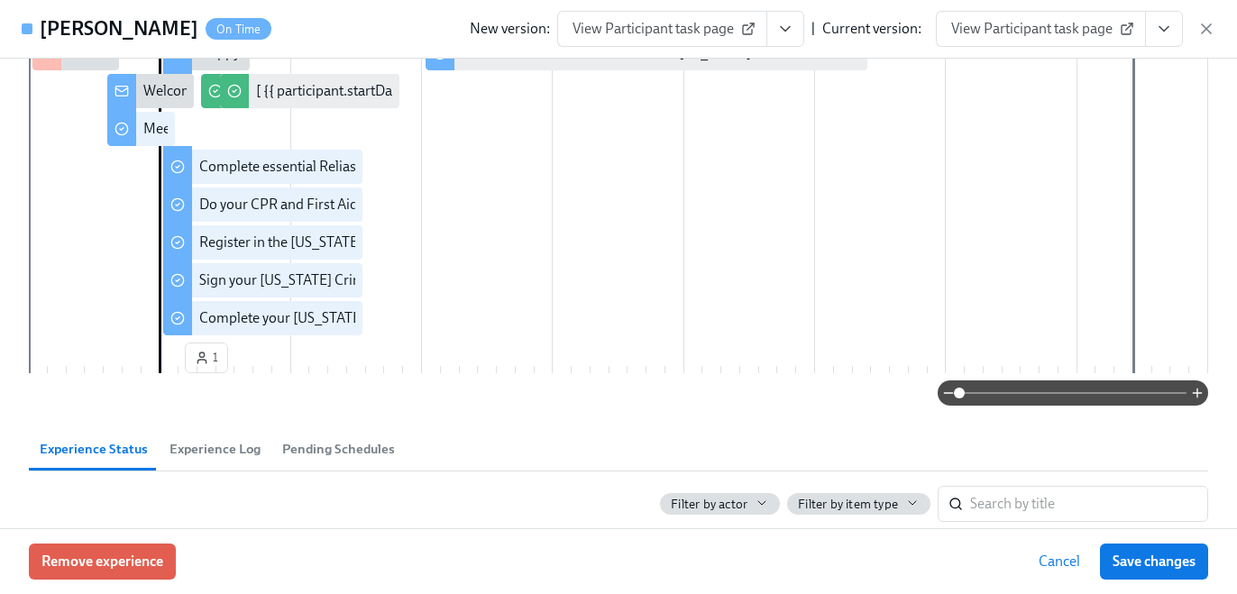
scroll to position [605, 0]
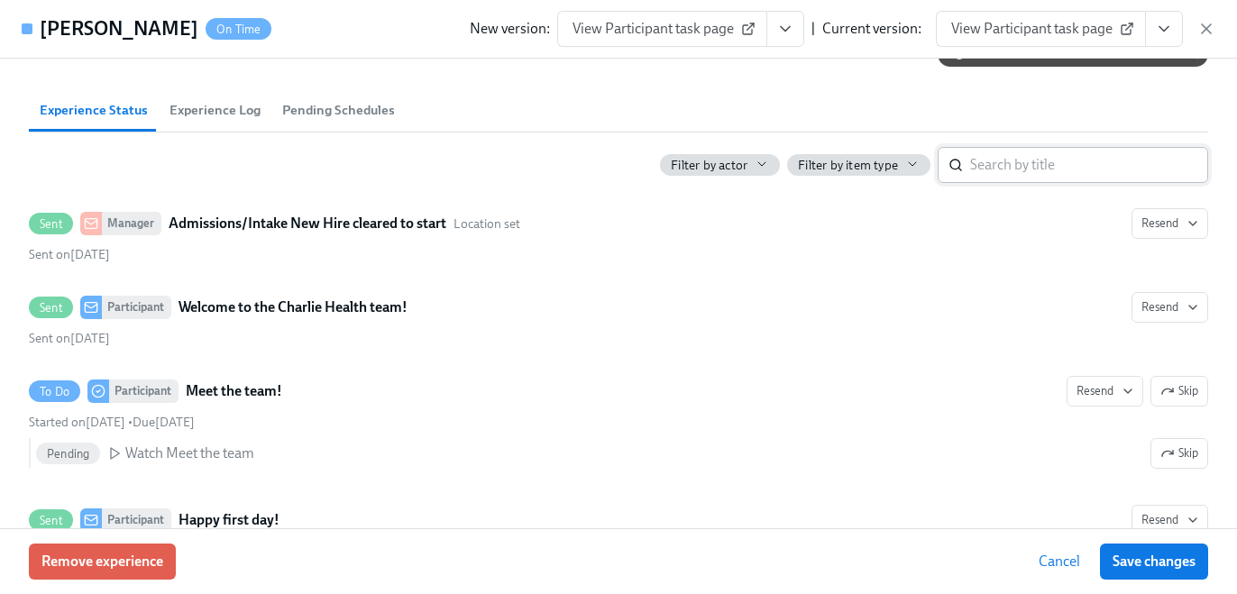
click at [1011, 162] on input "search" at bounding box center [1089, 165] width 238 height 36
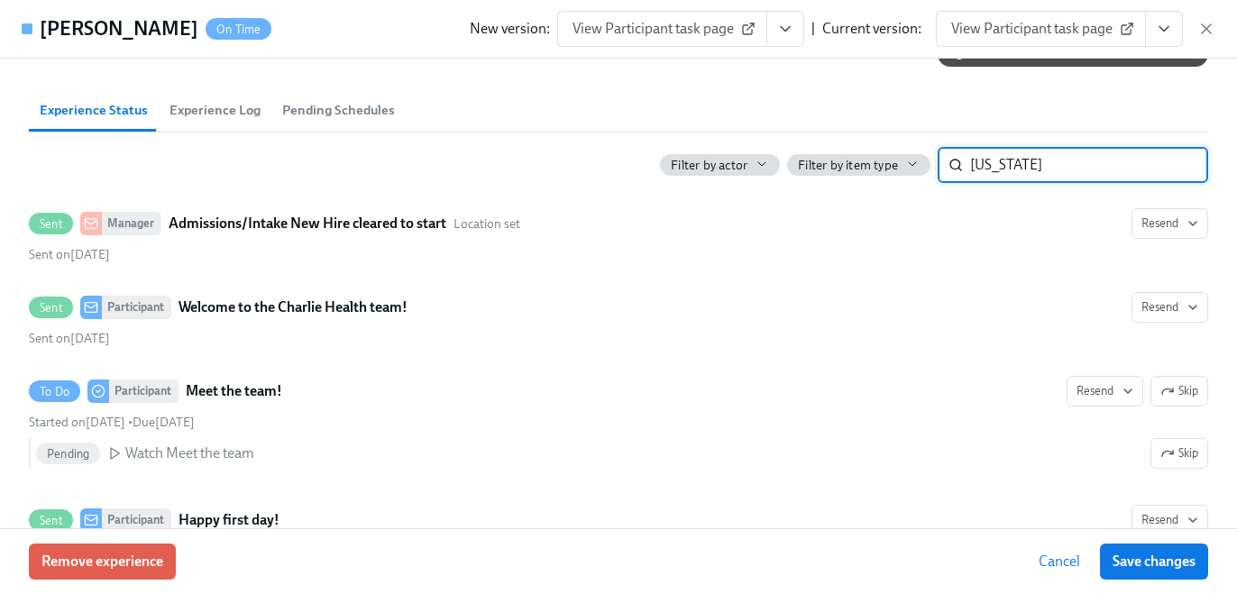
type input "utah"
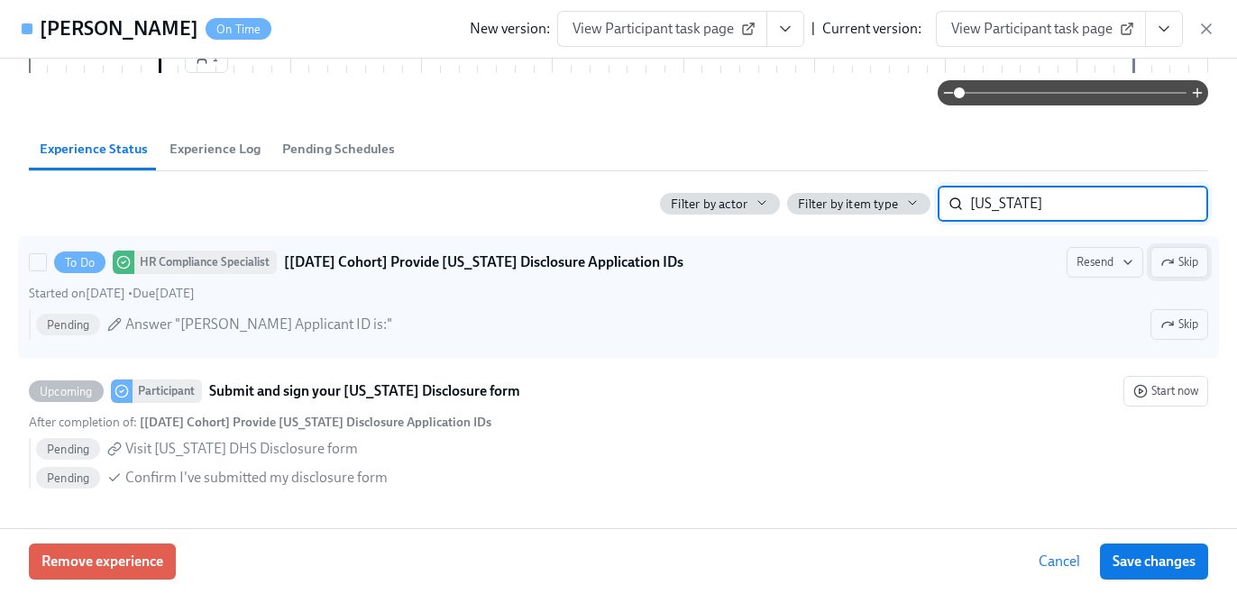
click at [1199, 272] on button "Skip" at bounding box center [1180, 262] width 58 height 31
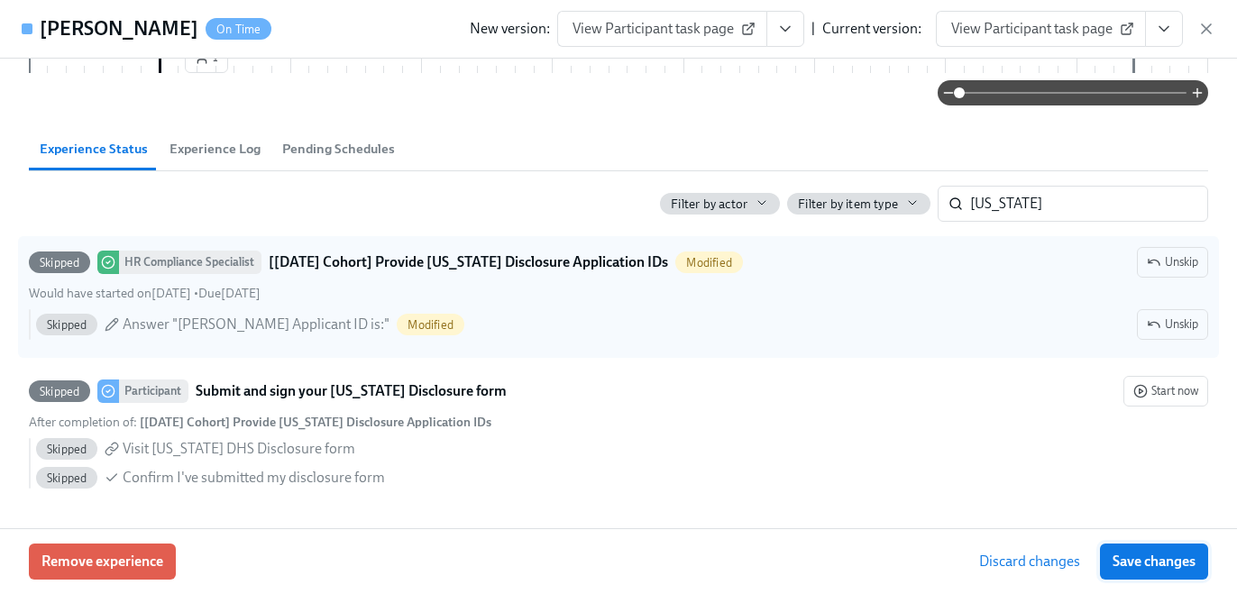
click at [1162, 552] on button "Save changes" at bounding box center [1154, 562] width 108 height 36
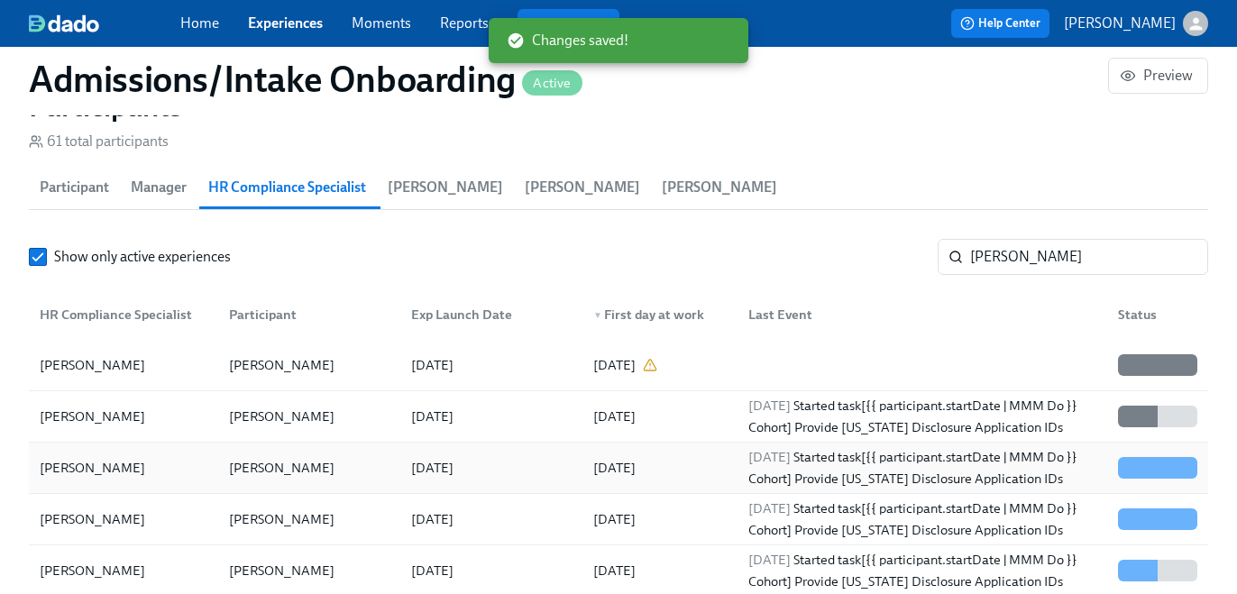
click at [943, 480] on div "2025/09/24 Started task [{{ participant.startDate | MMM Do }} Cohort] Provide U…" at bounding box center [922, 467] width 362 height 43
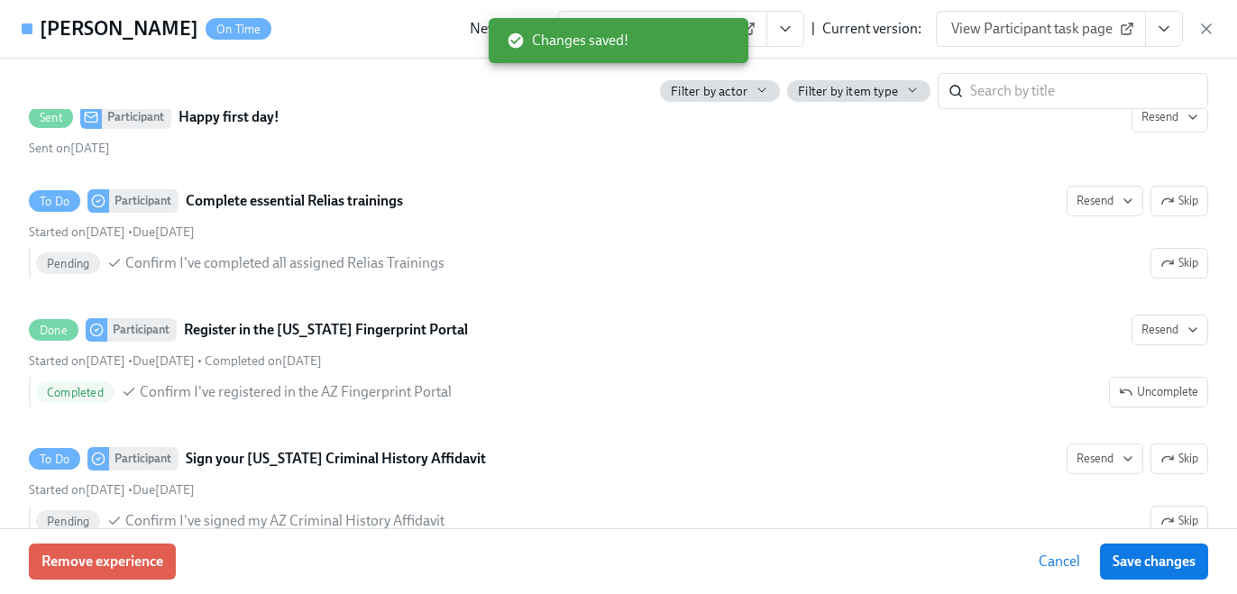
scroll to position [964, 0]
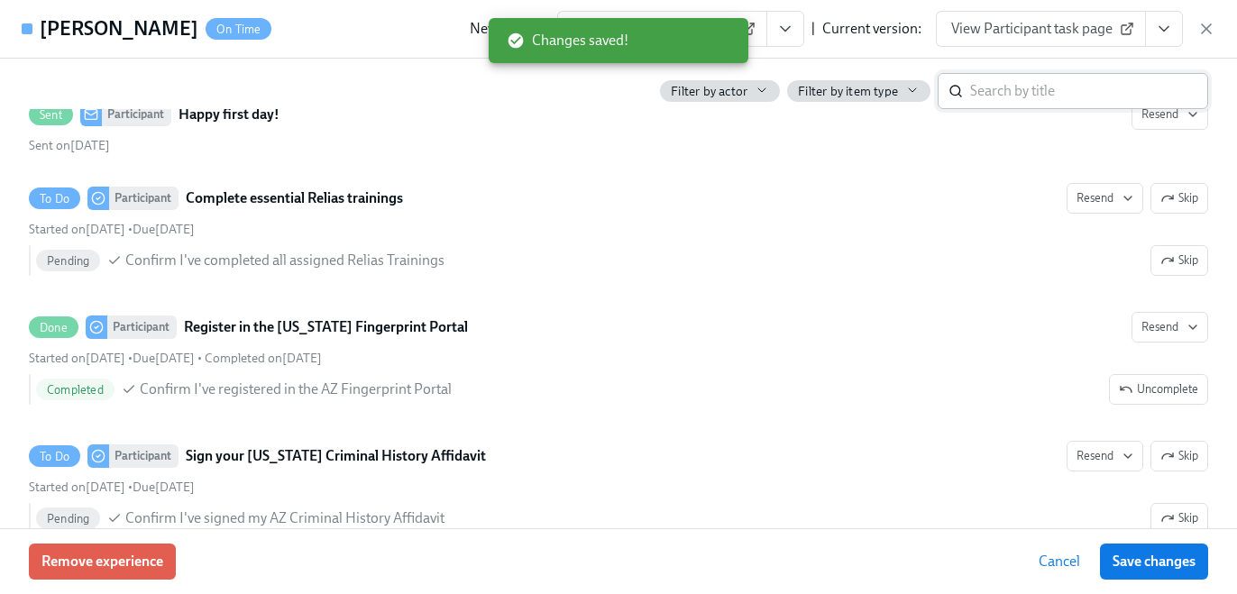
click at [978, 80] on input "search" at bounding box center [1089, 91] width 238 height 36
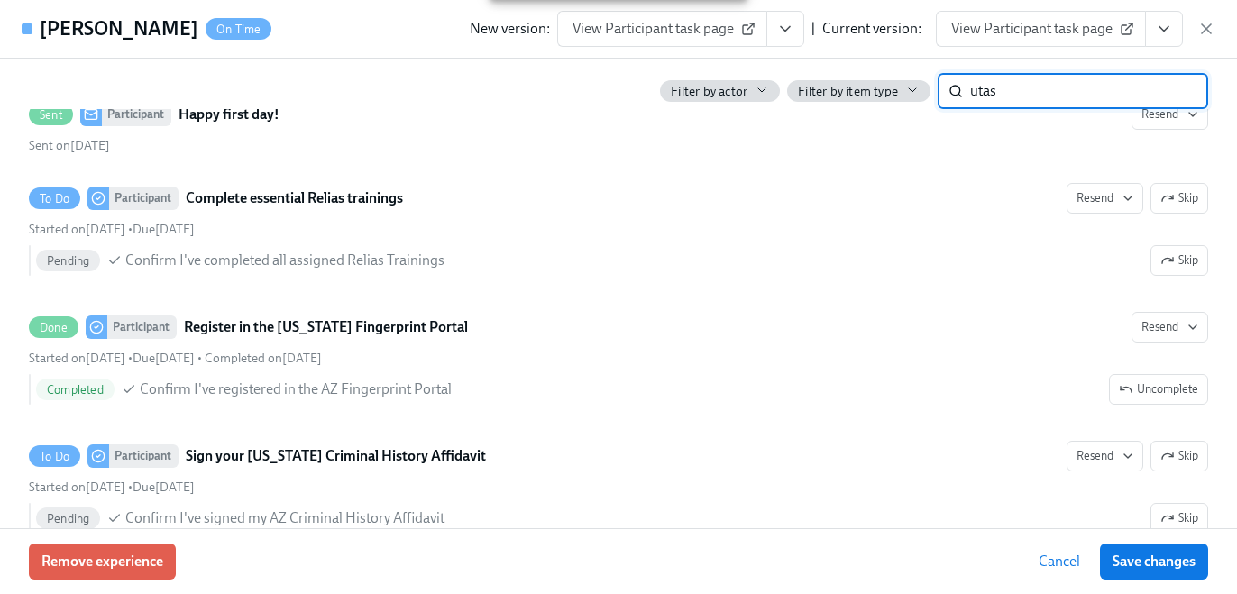
scroll to position [528, 0]
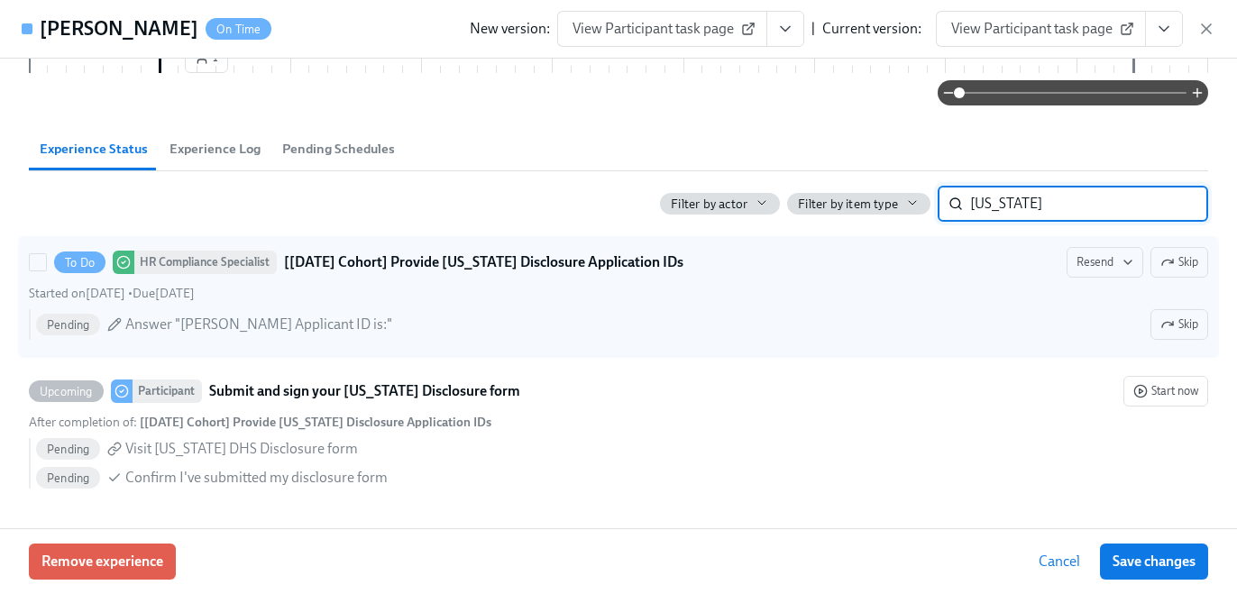
type input "utah"
click at [1176, 270] on span "Skip" at bounding box center [1179, 262] width 38 height 18
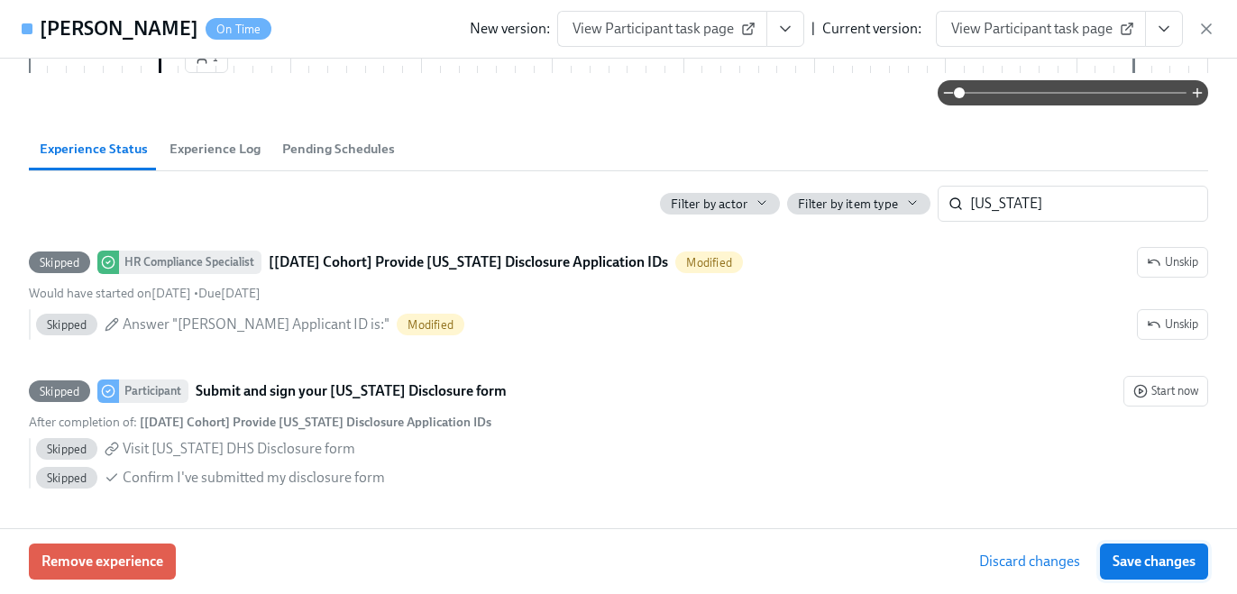
click at [1173, 556] on span "Save changes" at bounding box center [1154, 562] width 83 height 18
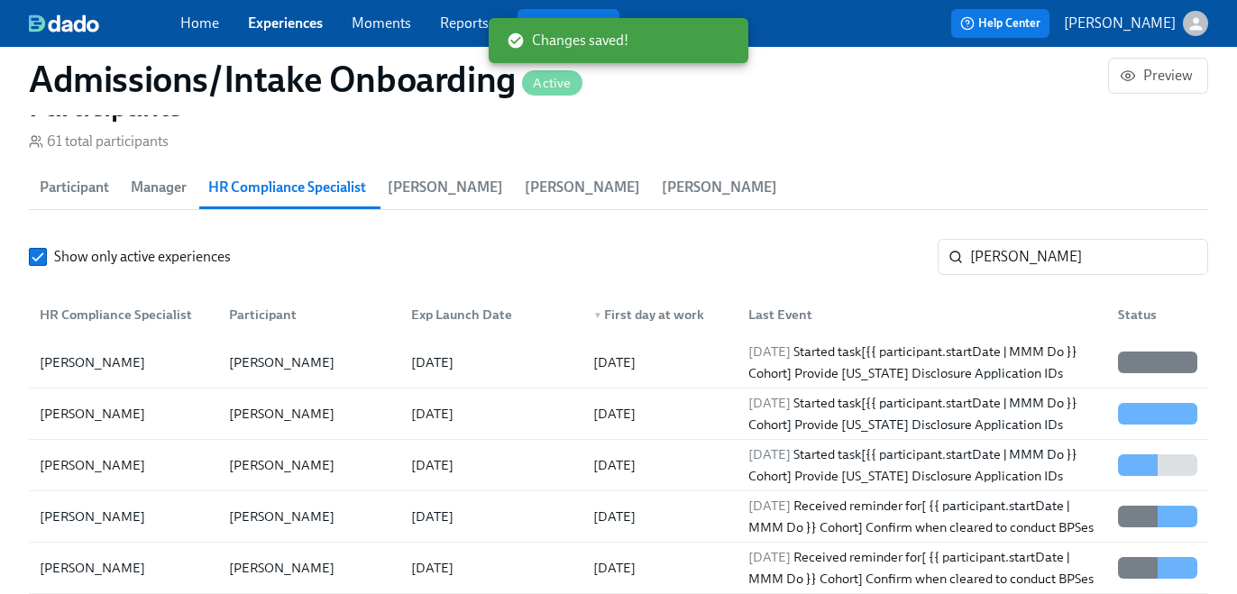
scroll to position [135, 0]
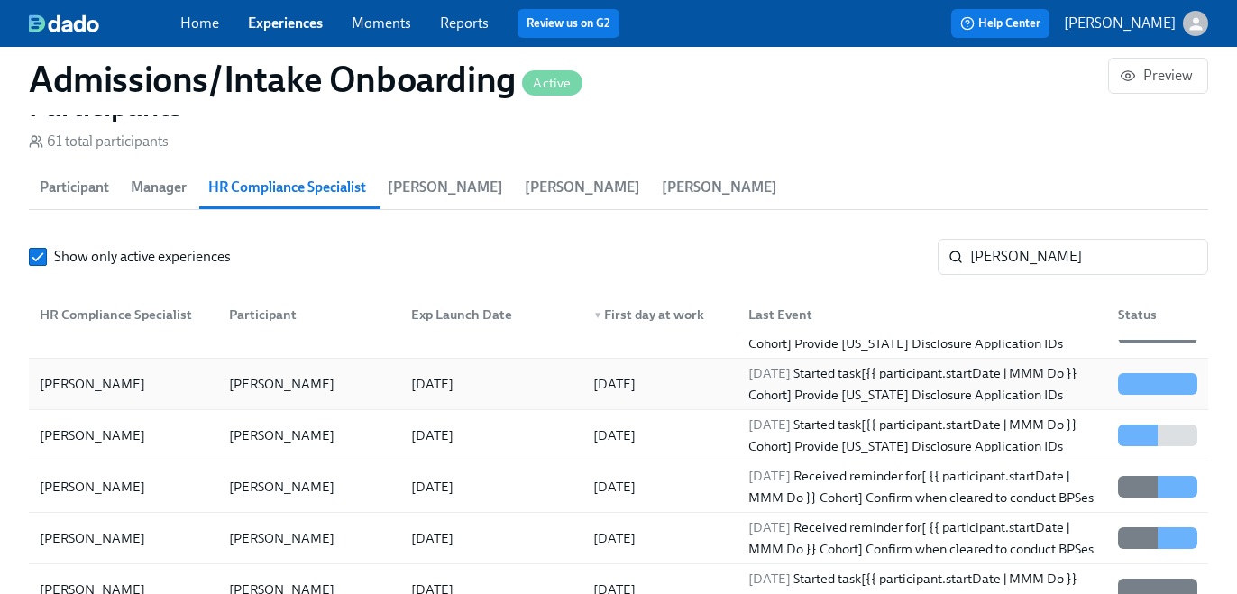
click at [791, 371] on span "2025/09/24" at bounding box center [769, 373] width 42 height 16
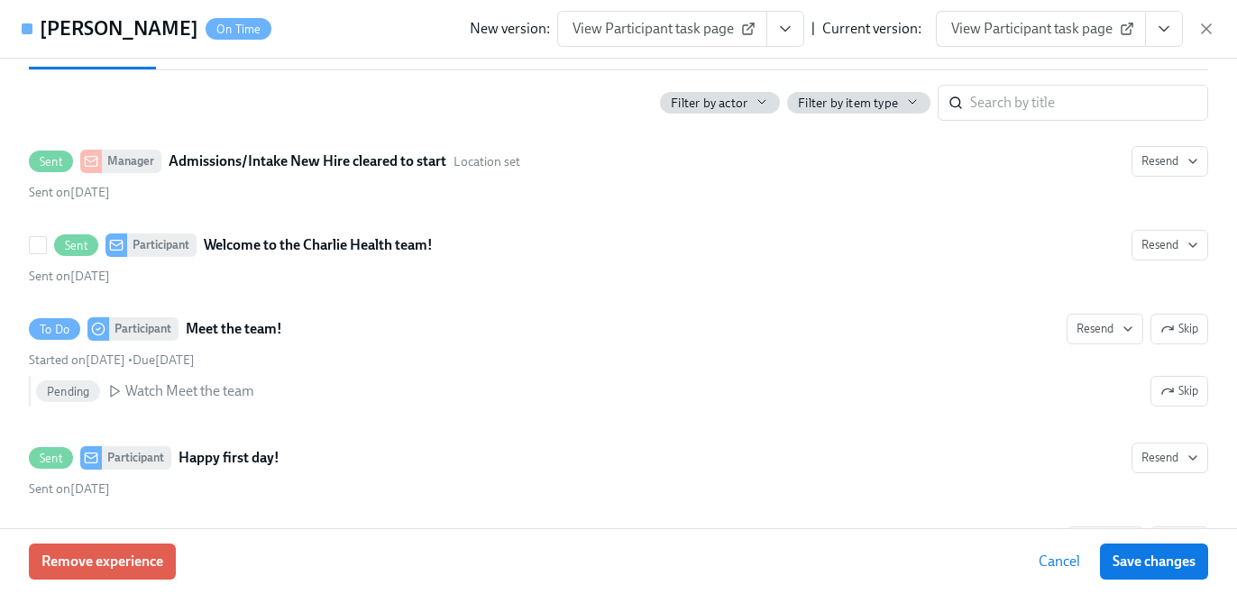
scroll to position [638, 0]
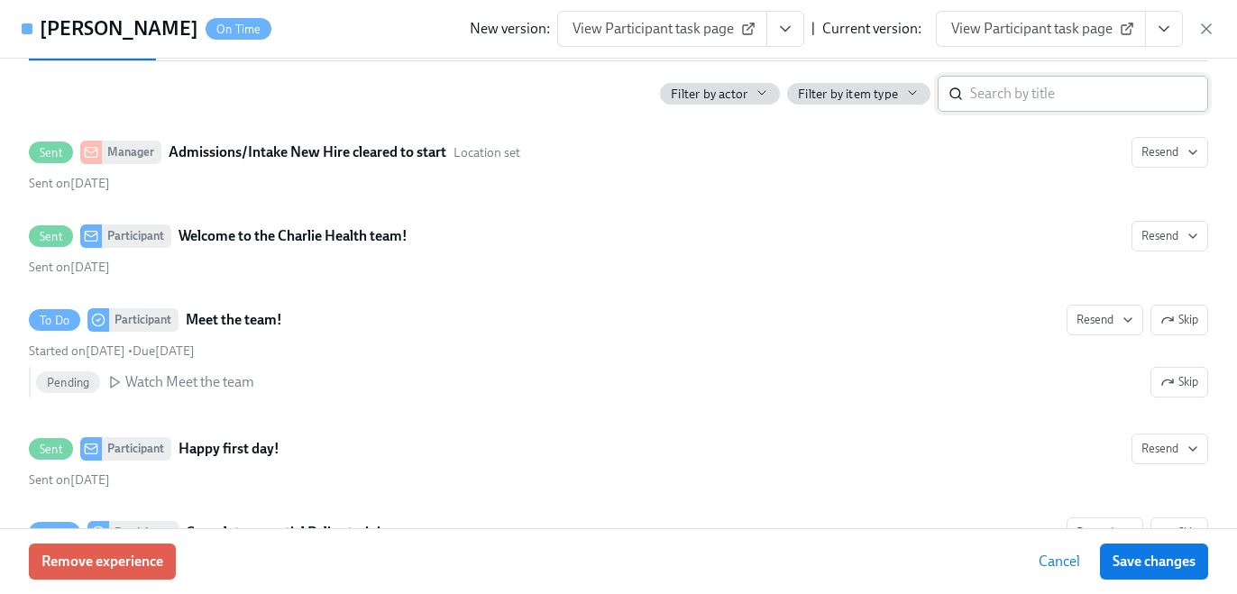
click at [984, 97] on input "search" at bounding box center [1089, 94] width 238 height 36
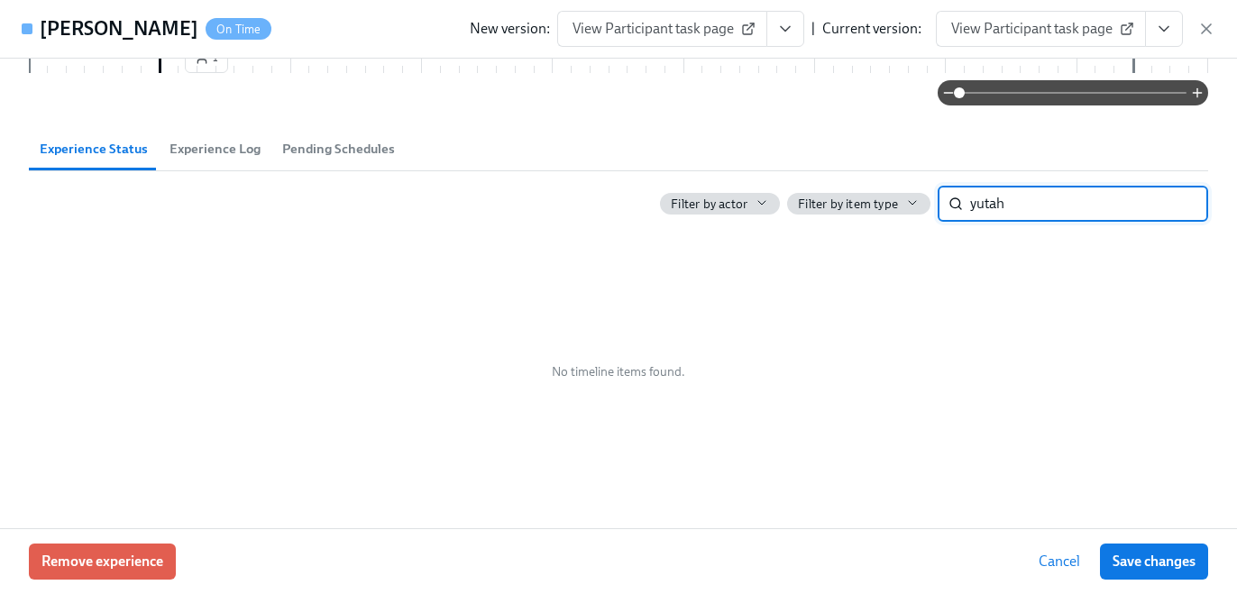
scroll to position [528, 0]
click at [977, 206] on input "yutah" at bounding box center [1089, 204] width 238 height 36
type input "utah"
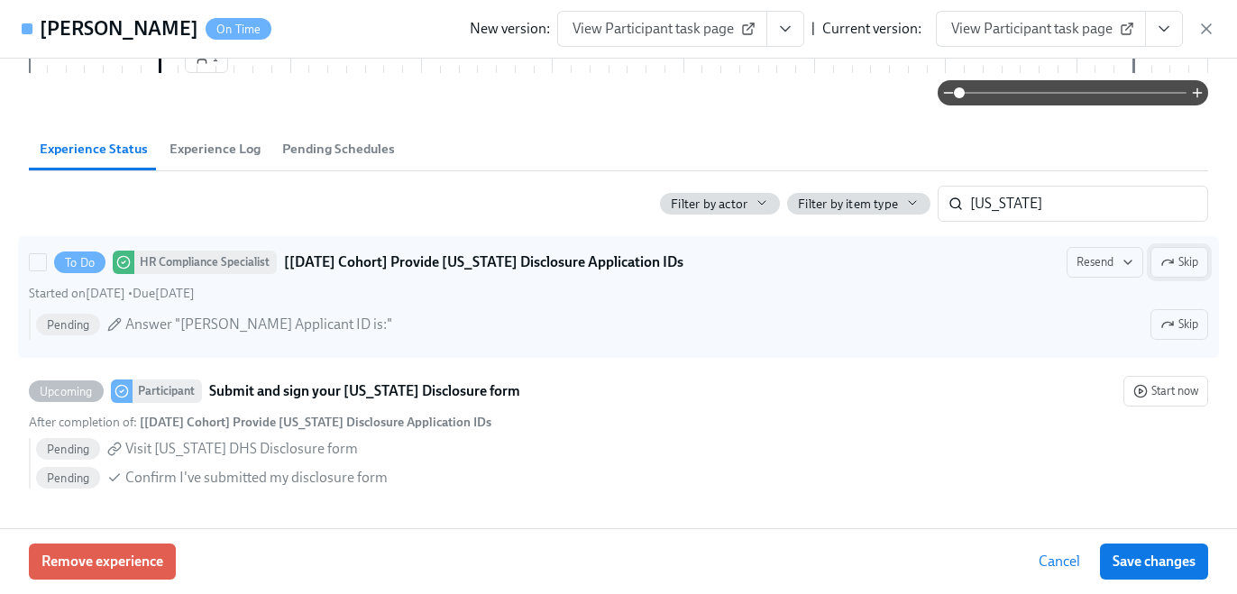
click at [1182, 262] on span "Skip" at bounding box center [1179, 262] width 38 height 18
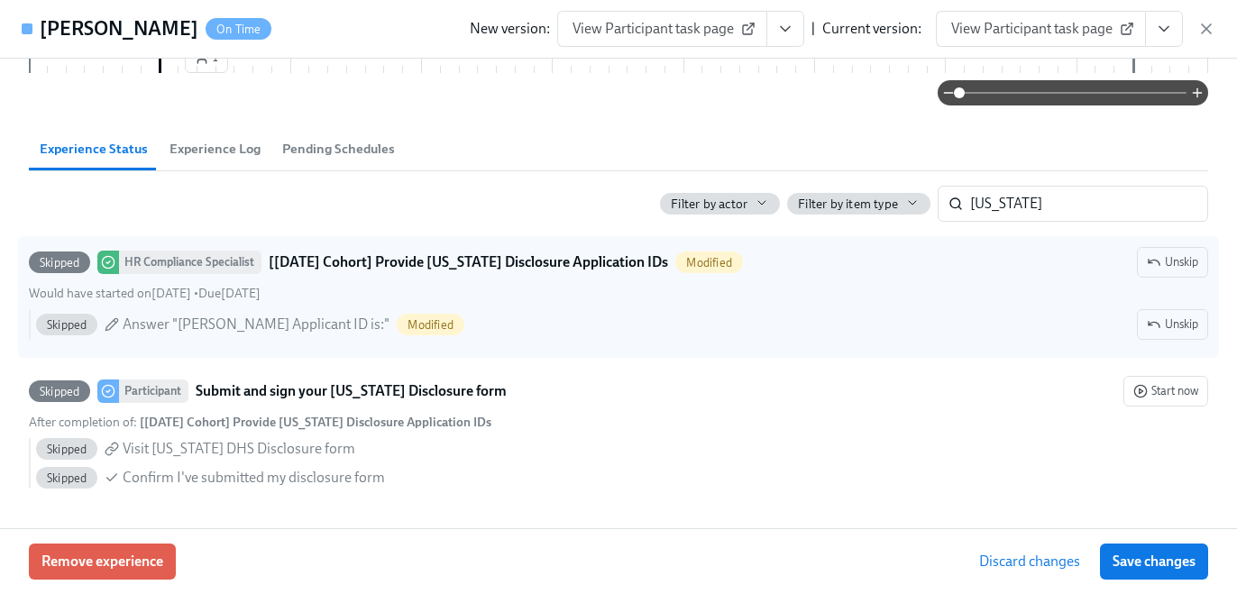
click at [1196, 562] on button "Save changes" at bounding box center [1154, 562] width 108 height 36
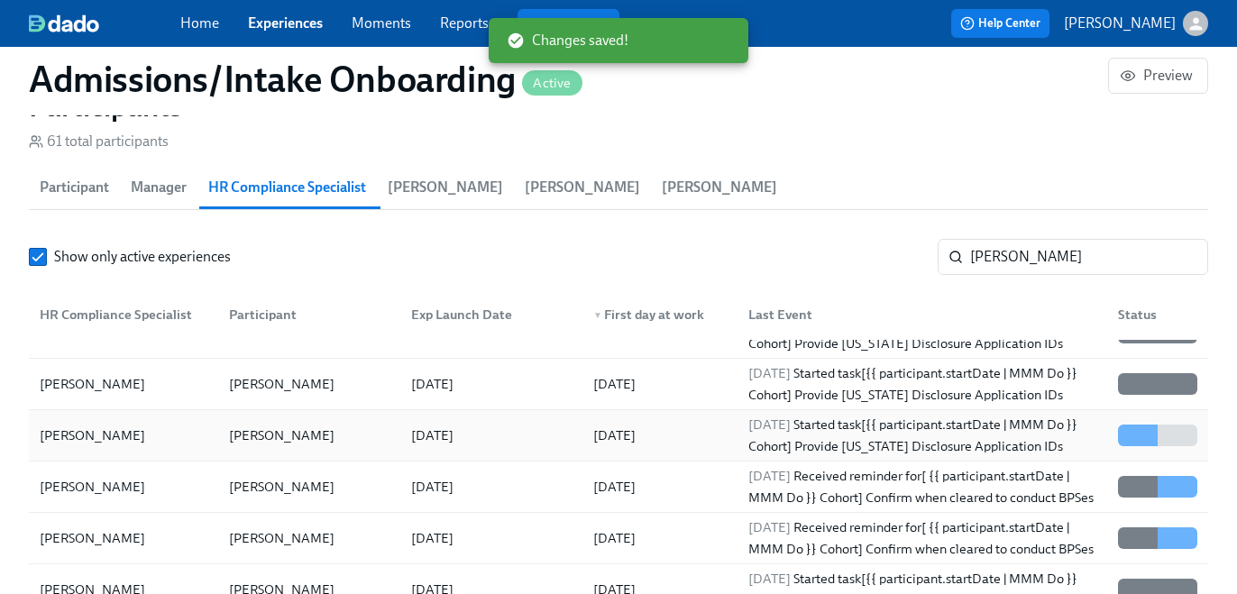
click at [1014, 438] on div "2025/09/24 Started task [{{ participant.startDate | MMM Do }} Cohort] Provide U…" at bounding box center [922, 435] width 362 height 43
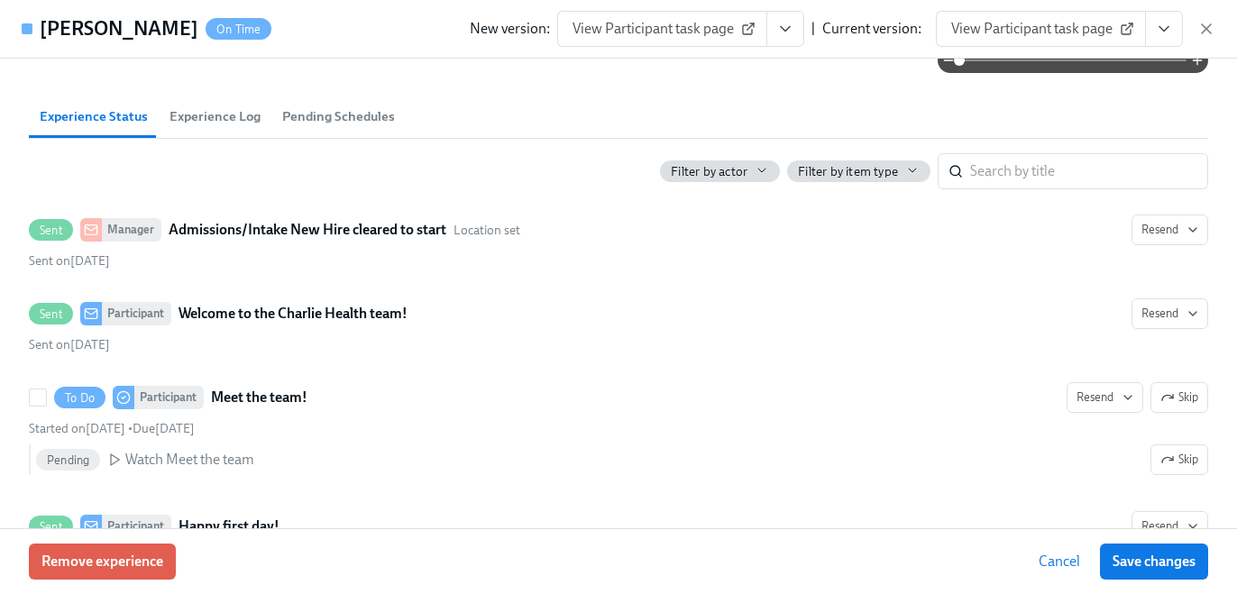
scroll to position [652, 0]
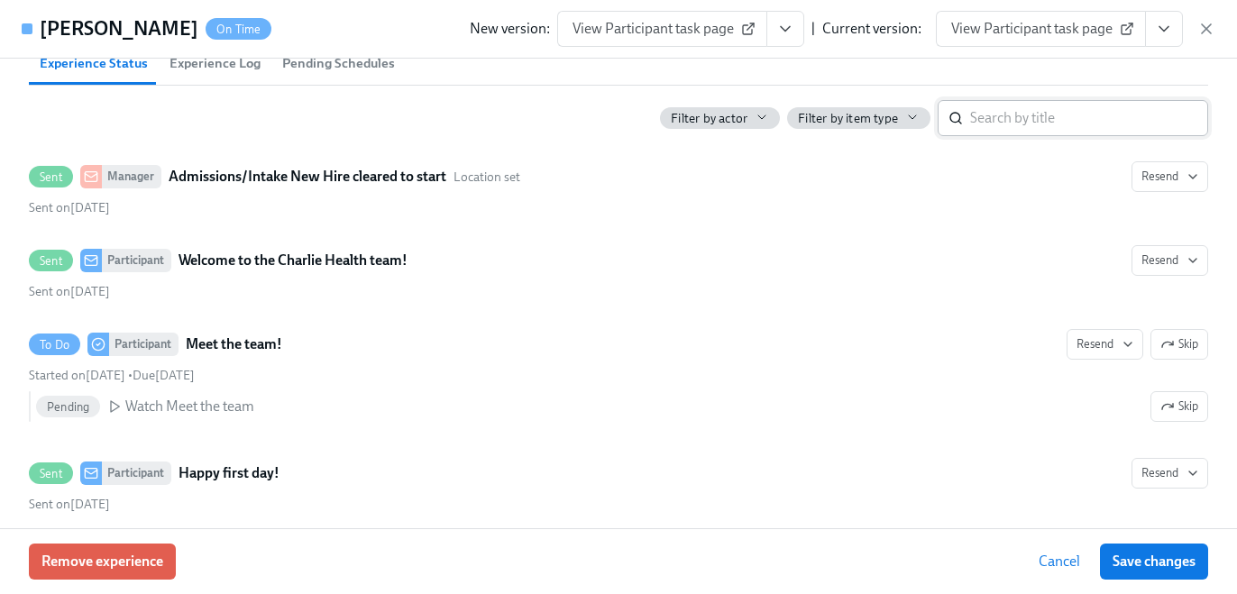
click at [1032, 120] on input "search" at bounding box center [1089, 118] width 238 height 36
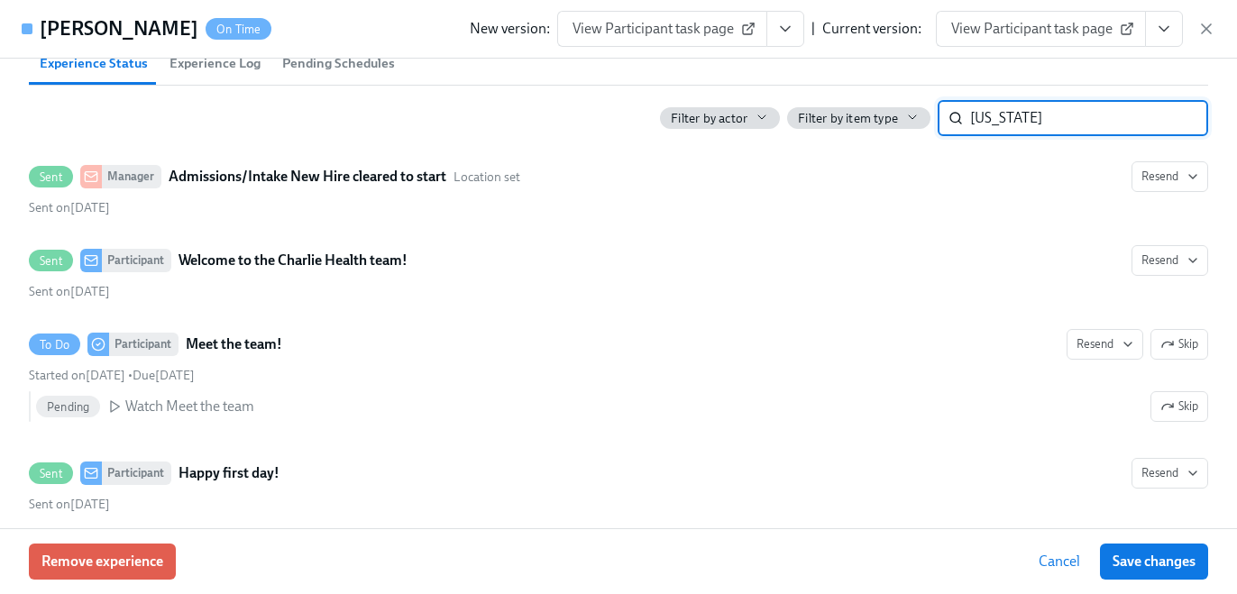
type input "utah"
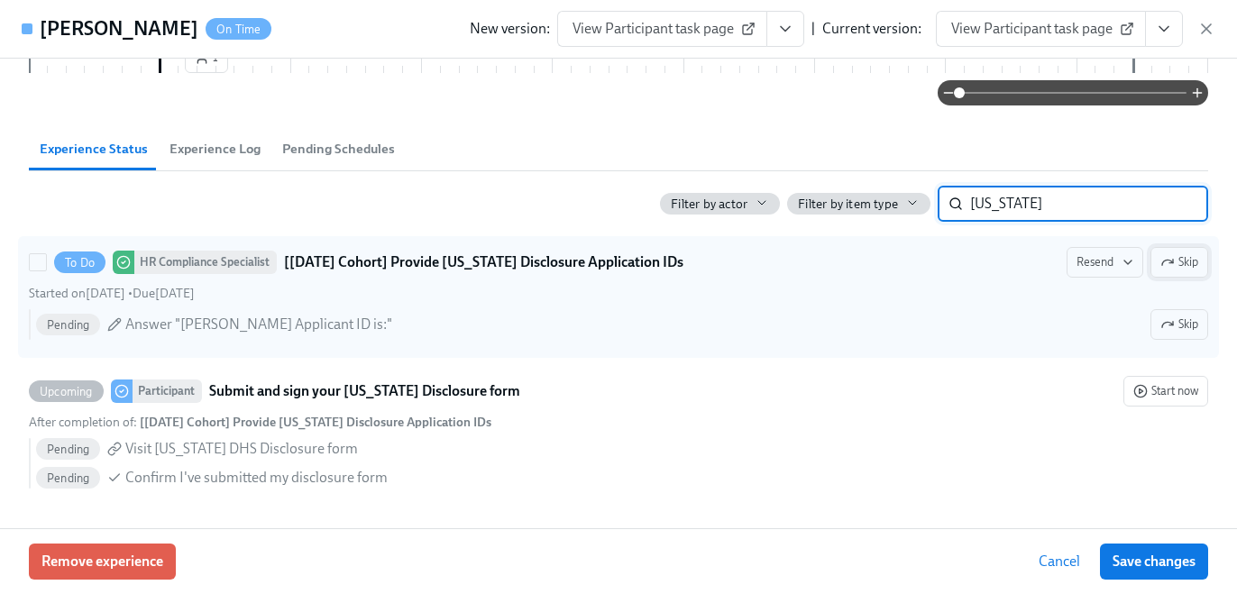
click at [1188, 253] on span "Skip" at bounding box center [1179, 262] width 38 height 18
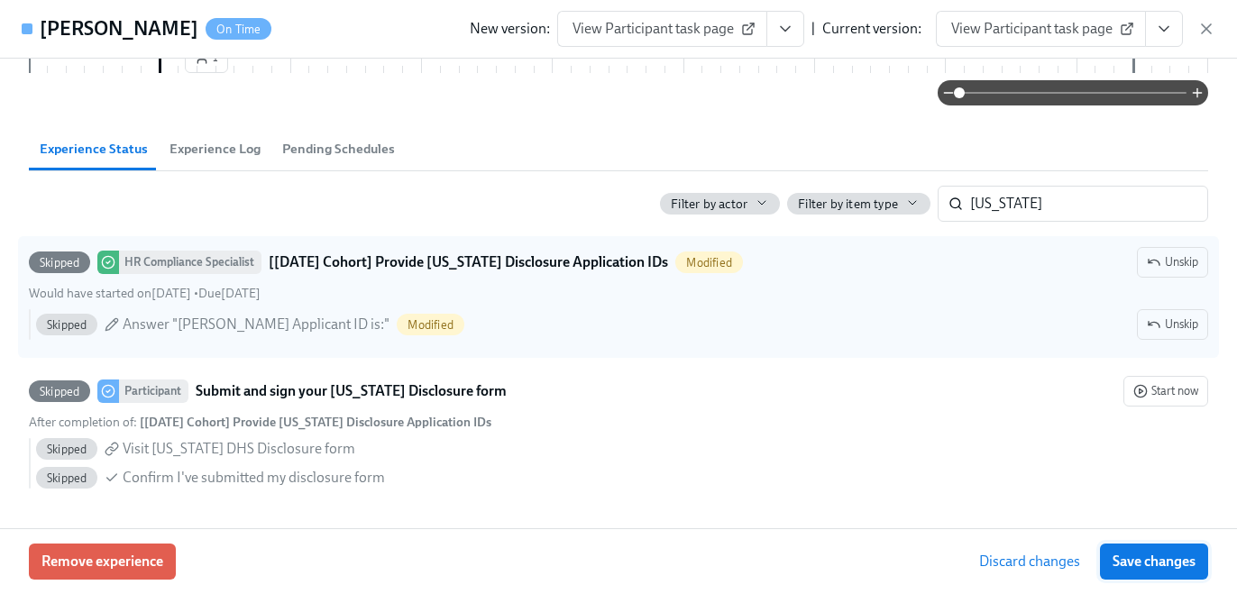
click at [1165, 558] on span "Save changes" at bounding box center [1154, 562] width 83 height 18
